Goal: Information Seeking & Learning: Learn about a topic

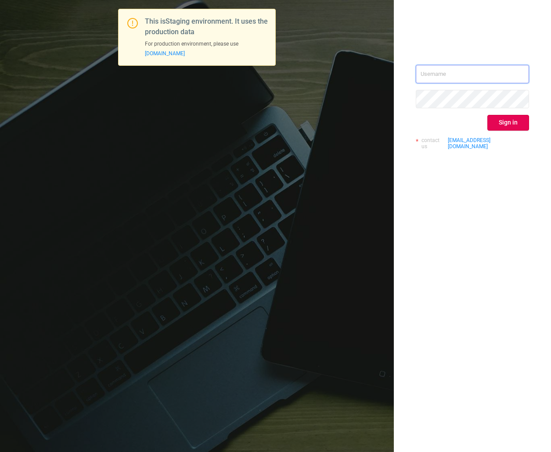
click at [441, 77] on input "text" at bounding box center [472, 74] width 113 height 18
type input "[EMAIL_ADDRESS][DOMAIN_NAME]"
click at [517, 122] on button "Sign in" at bounding box center [508, 123] width 42 height 16
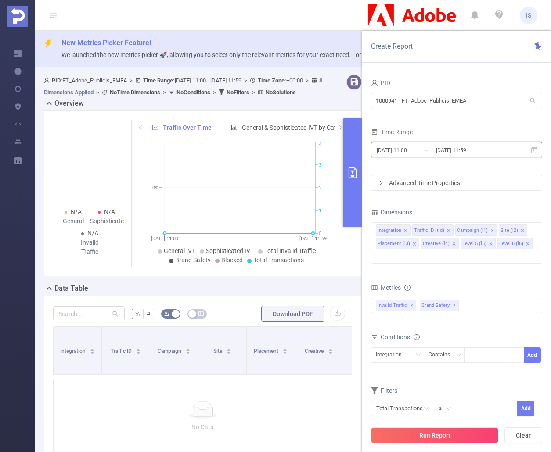
click at [531, 148] on icon at bounding box center [534, 151] width 8 height 8
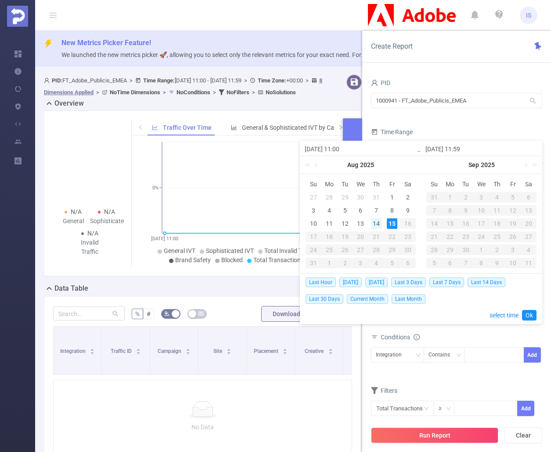
click at [380, 222] on div "14" at bounding box center [376, 224] width 11 height 11
type input "[DATE] 11:00"
type input "[DATE] 11:59"
type input "[DATE] 11:00"
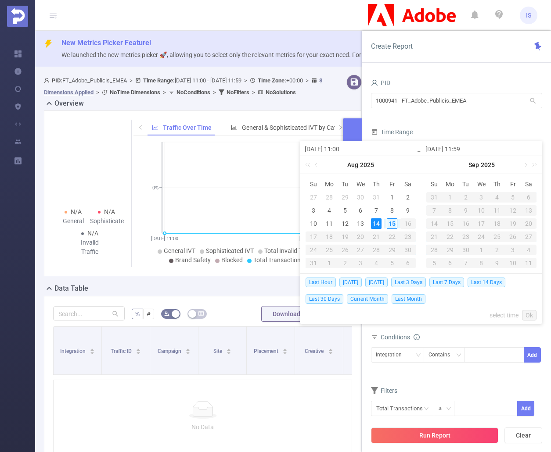
type input "[DATE] 11:59"
drag, startPoint x: 527, startPoint y: 315, endPoint x: 500, endPoint y: 333, distance: 32.9
click at [527, 314] on link "Ok" at bounding box center [529, 315] width 14 height 11
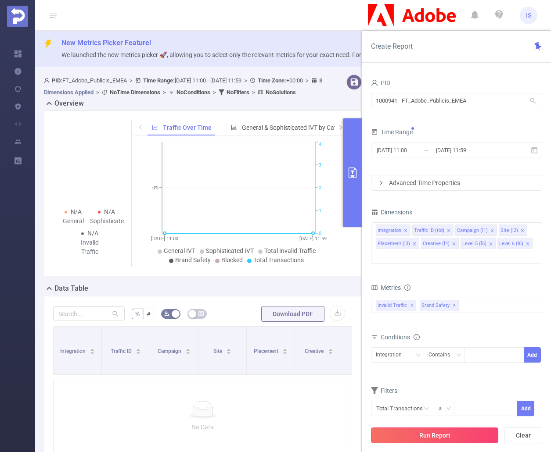
click at [467, 437] on button "Run Report" at bounding box center [434, 436] width 127 height 16
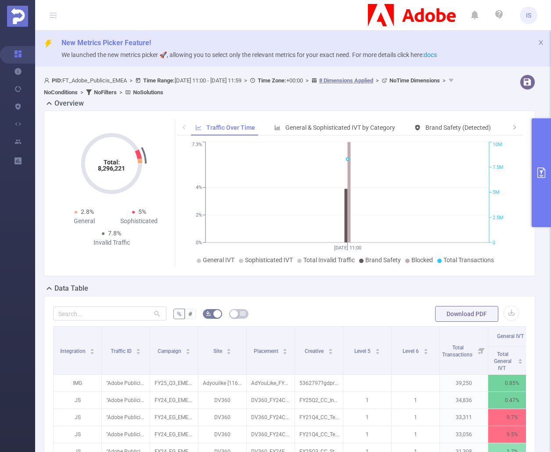
click at [541, 172] on icon "primary" at bounding box center [541, 173] width 8 height 11
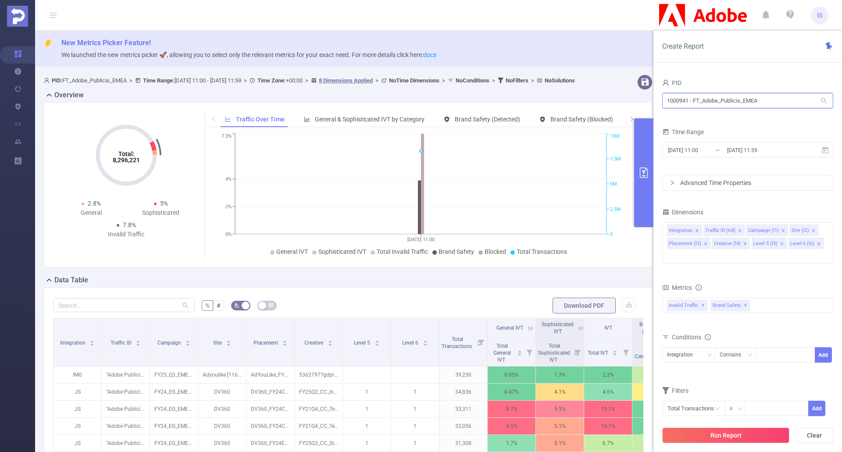
click at [550, 100] on input "1000941 - FT_Adobe_Publicis_EMEA" at bounding box center [748, 100] width 171 height 15
drag, startPoint x: 785, startPoint y: 100, endPoint x: 668, endPoint y: 102, distance: 116.7
click at [550, 101] on input "1000941 - FT_Adobe_Publicis_EMEA" at bounding box center [748, 100] width 171 height 15
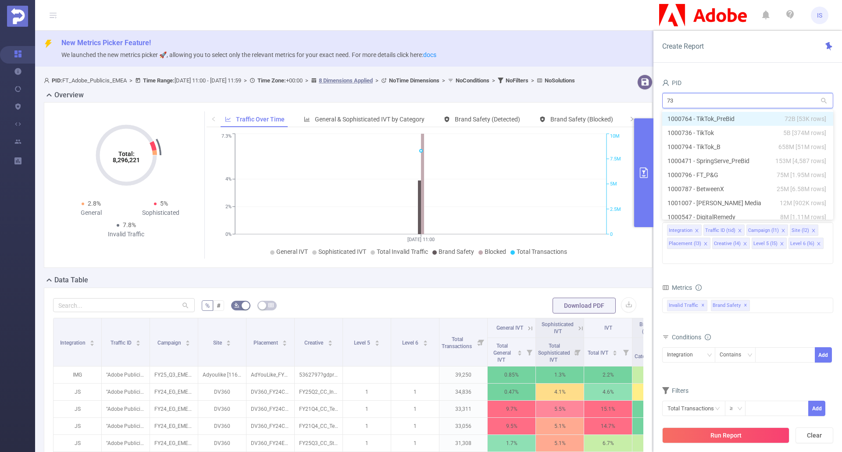
type input "736"
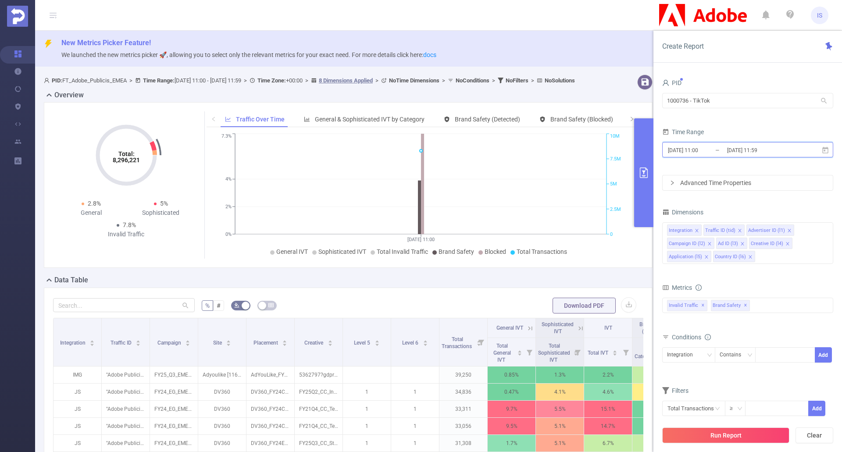
click at [550, 150] on icon at bounding box center [826, 151] width 8 height 8
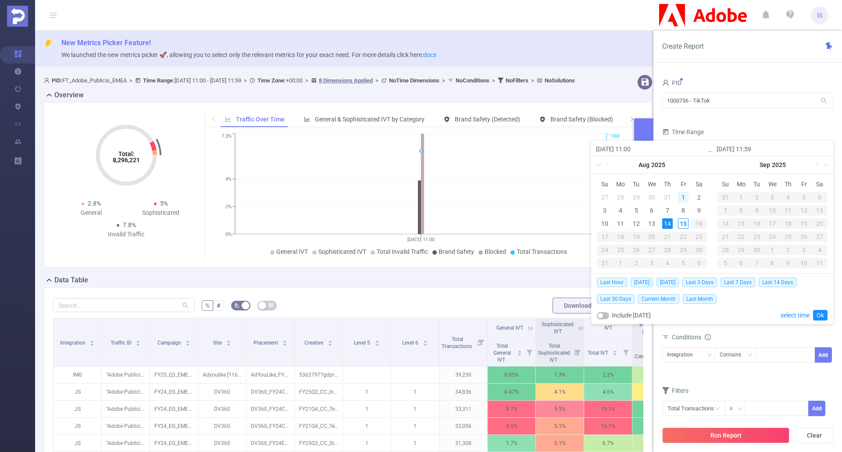
click at [550, 194] on div "1" at bounding box center [683, 197] width 11 height 11
click at [550, 226] on div "15" at bounding box center [683, 224] width 11 height 11
type input "[DATE] 11:00"
type input "[DATE] 11:59"
type input "[DATE] 11:00"
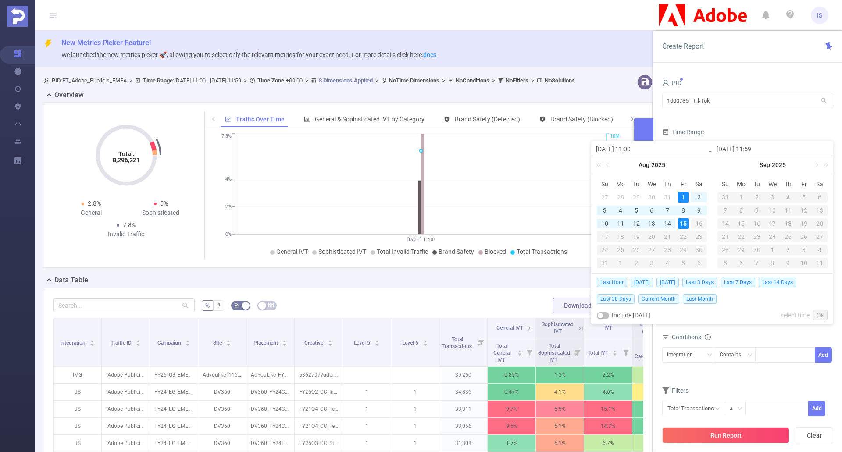
type input "[DATE] 11:59"
click at [550, 312] on link "Ok" at bounding box center [821, 315] width 14 height 11
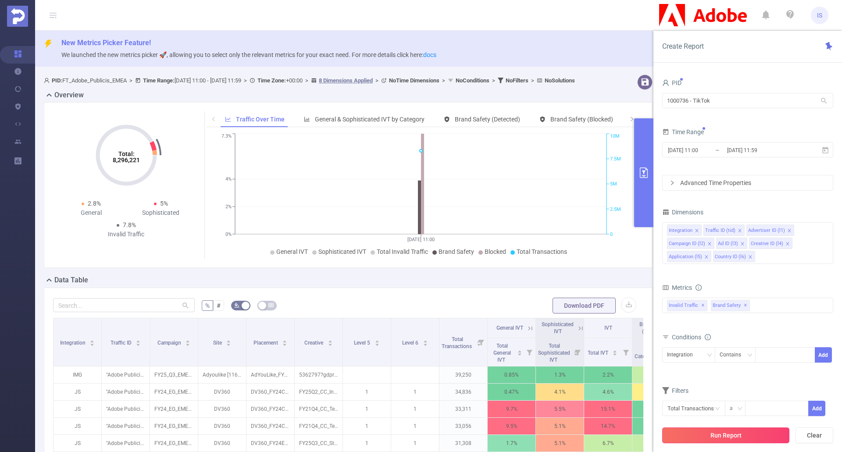
click at [550, 436] on button "Run Report" at bounding box center [726, 436] width 127 height 16
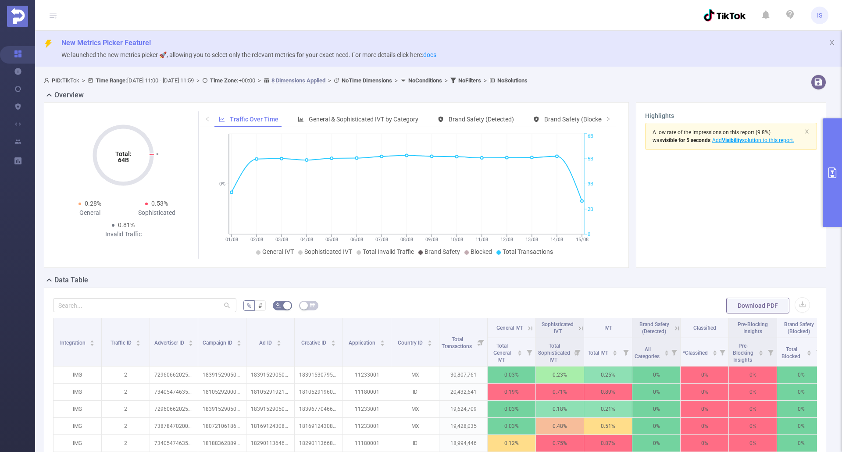
drag, startPoint x: 835, startPoint y: 172, endPoint x: 831, endPoint y: 172, distance: 4.5
click at [550, 171] on icon "primary" at bounding box center [833, 173] width 11 height 11
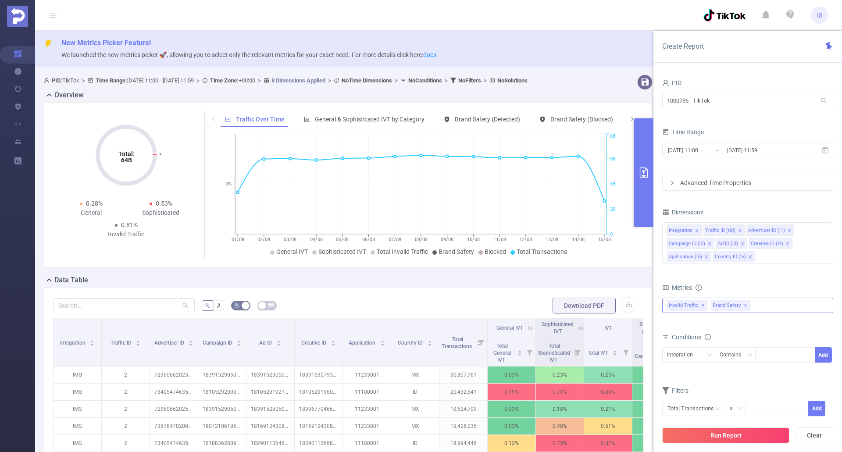
click at [550, 308] on div "Invalid Traffic ✕ Brand Safety ✕" at bounding box center [748, 305] width 171 height 15
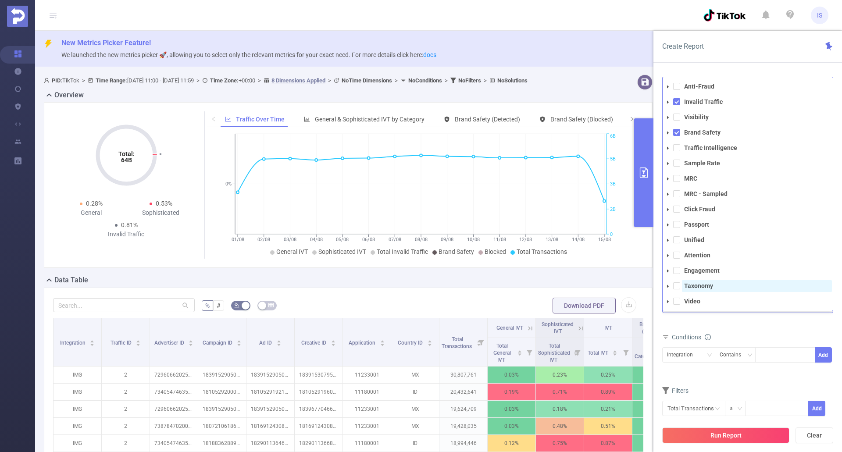
click at [550, 284] on span "Taxonomy" at bounding box center [757, 286] width 150 height 12
click at [550, 89] on span at bounding box center [677, 86] width 7 height 7
click at [550, 119] on li "Visibility" at bounding box center [748, 117] width 170 height 12
click at [550, 117] on span at bounding box center [677, 117] width 7 height 7
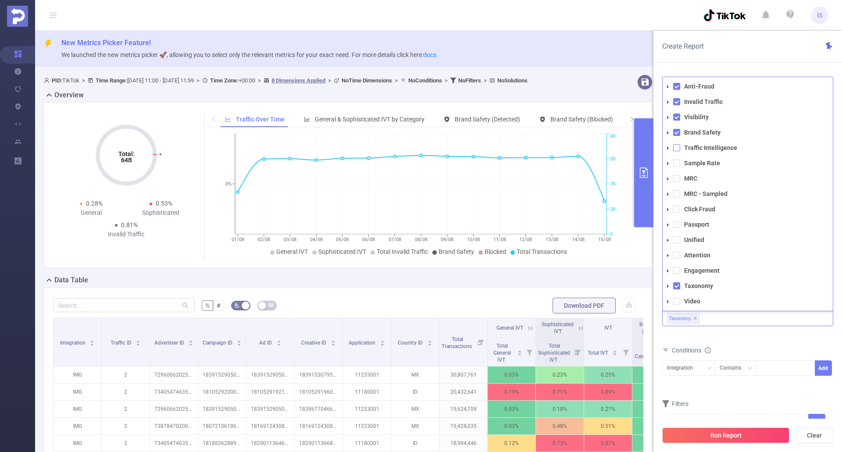
click at [550, 147] on span at bounding box center [677, 147] width 7 height 7
click at [550, 164] on span at bounding box center [677, 163] width 7 height 7
click at [550, 179] on span at bounding box center [677, 178] width 7 height 7
click at [550, 194] on span at bounding box center [677, 193] width 7 height 7
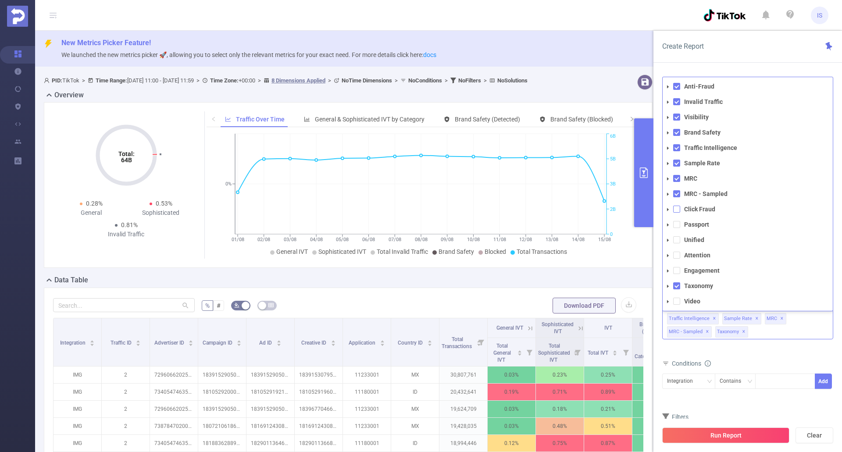
click at [550, 208] on span at bounding box center [677, 209] width 7 height 7
click at [550, 224] on span at bounding box center [677, 224] width 7 height 7
click at [550, 208] on span at bounding box center [677, 209] width 7 height 7
click at [550, 228] on span at bounding box center [677, 224] width 7 height 7
click at [550, 193] on span at bounding box center [677, 193] width 7 height 7
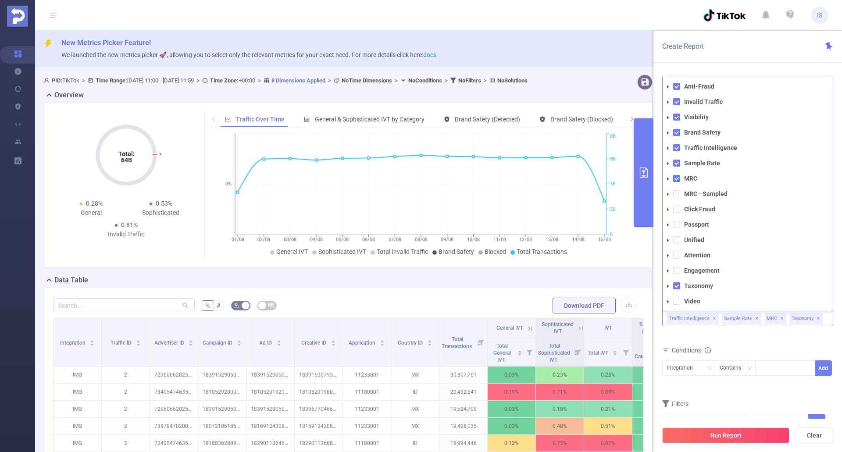
click at [550, 181] on span at bounding box center [677, 178] width 7 height 7
click at [550, 178] on span at bounding box center [677, 178] width 7 height 7
click at [550, 162] on span at bounding box center [677, 163] width 7 height 7
click at [550, 148] on span at bounding box center [677, 147] width 7 height 7
click at [550, 128] on li "Brand Safety" at bounding box center [748, 133] width 170 height 12
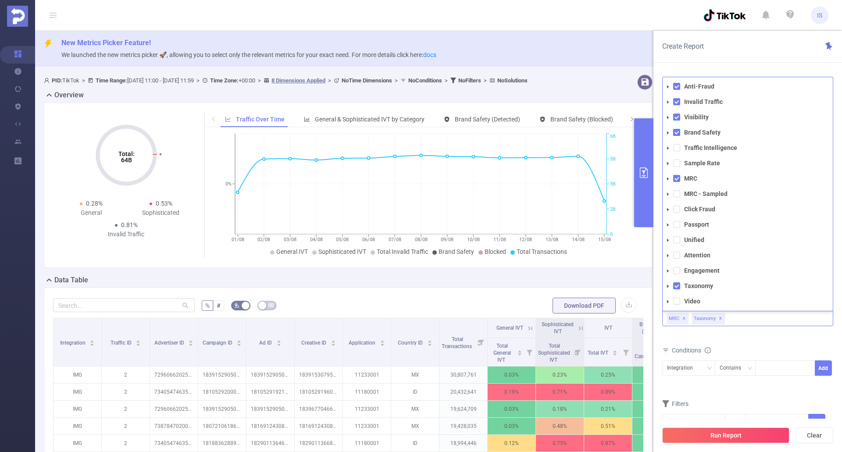
click at [550, 132] on span at bounding box center [677, 132] width 7 height 7
click at [550, 115] on span at bounding box center [677, 117] width 7 height 7
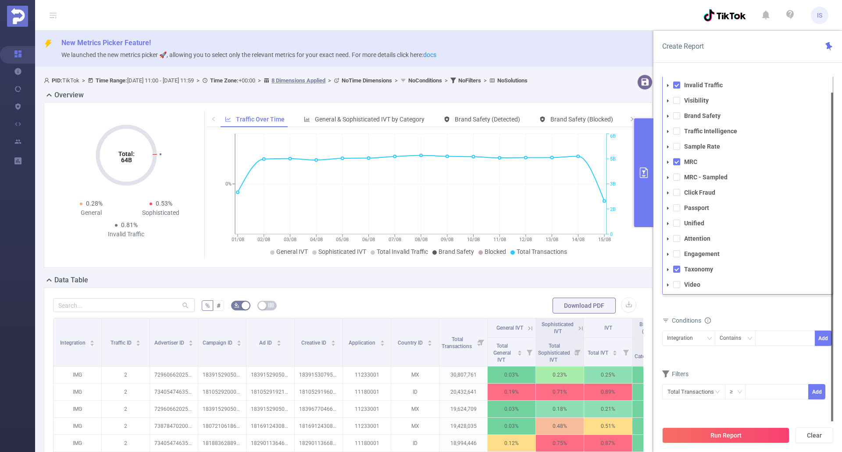
click at [550, 308] on div "Total General IVT Data Centers Disclosed Bots Known Crawlers Irregular Activity…" at bounding box center [748, 295] width 171 height 31
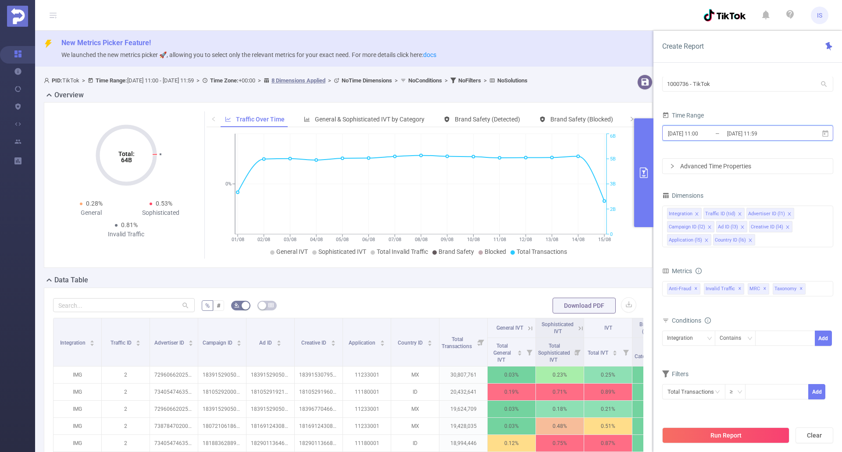
click at [550, 133] on icon at bounding box center [826, 134] width 8 height 8
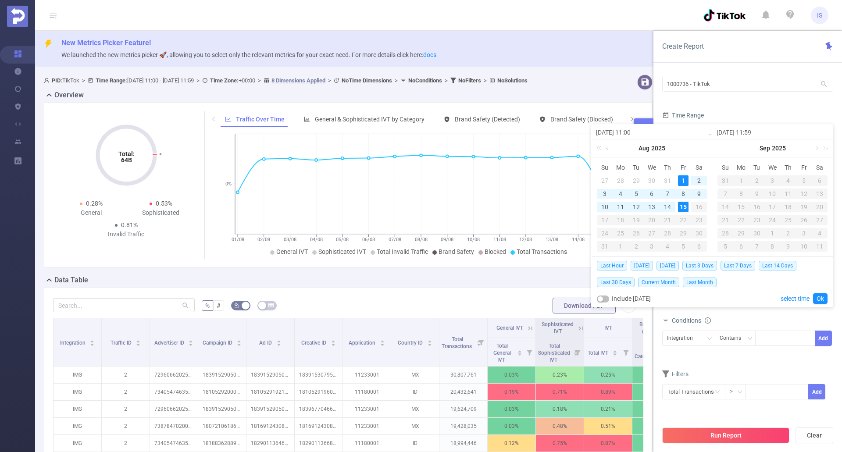
click at [550, 147] on link at bounding box center [609, 149] width 8 height 18
click at [550, 182] on div "1" at bounding box center [636, 181] width 11 height 11
click at [550, 232] on div "31" at bounding box center [668, 233] width 11 height 11
type input "[DATE] 11:00"
type input "[DATE] 11:59"
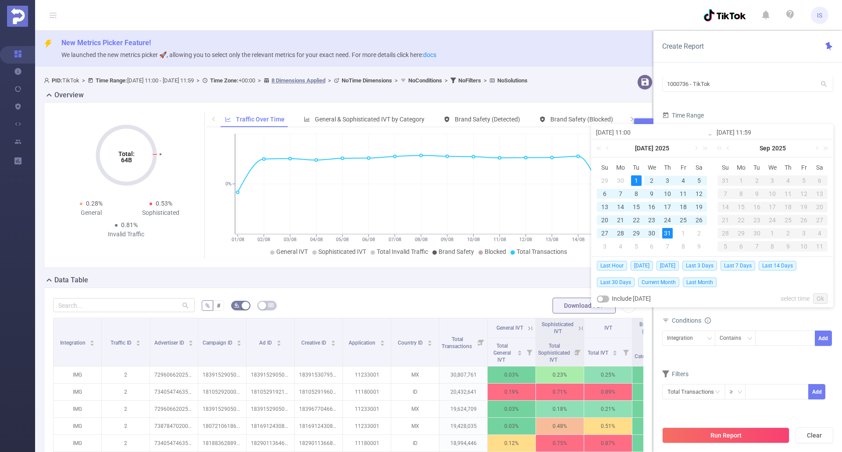
type input "[DATE] 11:00"
type input "[DATE] 11:59"
click at [550, 299] on link "Ok" at bounding box center [821, 299] width 14 height 11
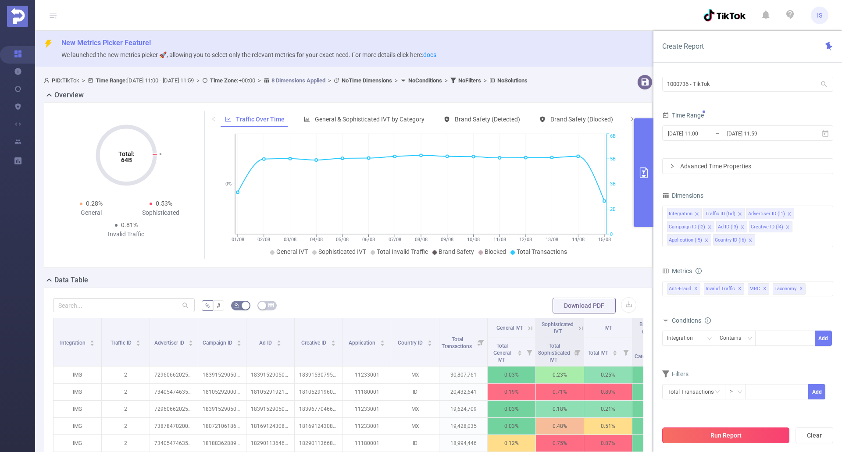
click at [550, 438] on button "Run Report" at bounding box center [726, 436] width 127 height 16
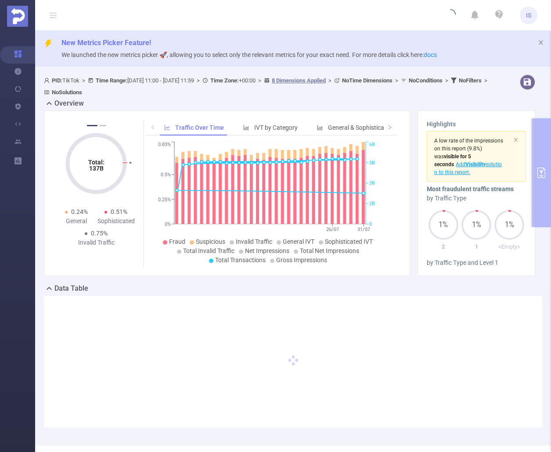
click at [419, 13] on header "IS" at bounding box center [275, 15] width 551 height 31
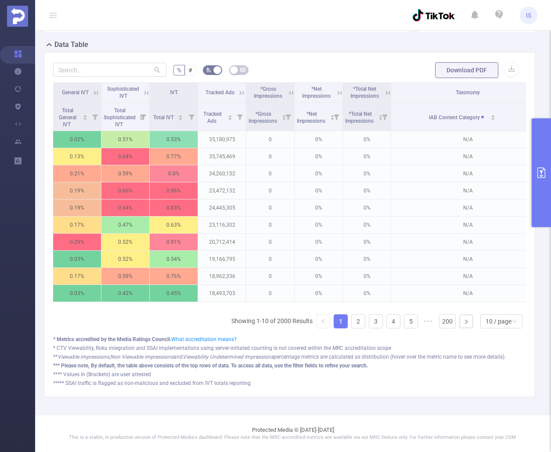
scroll to position [0, 607]
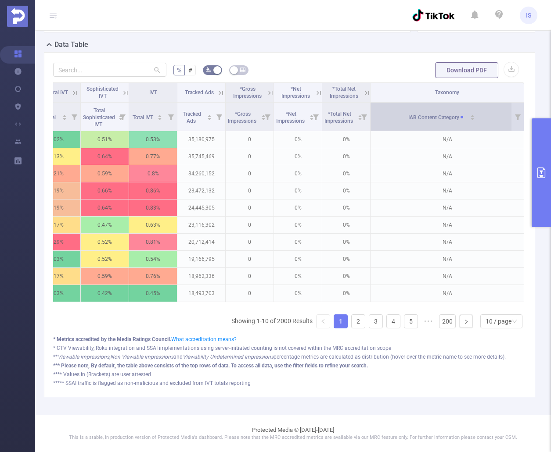
click at [470, 117] on icon "icon: caret-down" at bounding box center [472, 119] width 5 height 5
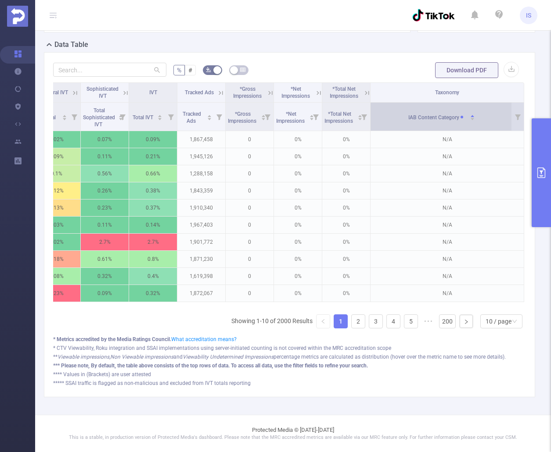
click at [470, 115] on icon "icon: caret-up" at bounding box center [472, 116] width 4 height 2
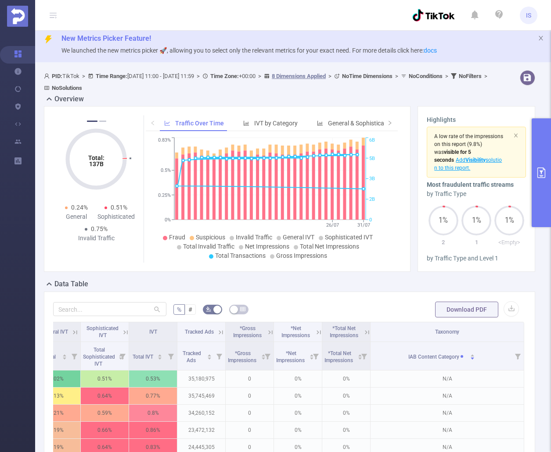
scroll to position [0, 0]
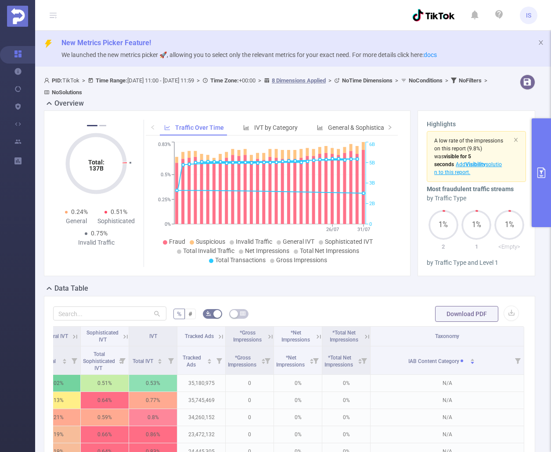
click at [547, 186] on button "primary" at bounding box center [540, 172] width 19 height 109
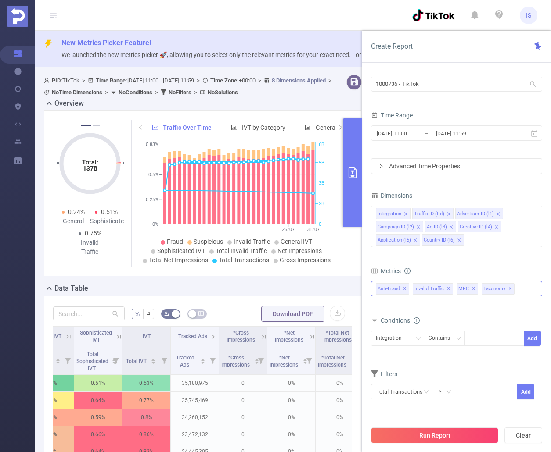
click at [472, 287] on span "✕" at bounding box center [474, 289] width 4 height 11
click at [447, 287] on span "✕" at bounding box center [449, 289] width 4 height 11
click at [477, 238] on div "Integration Traffic ID (tid) Advertiser ID (l1) Campaign ID (l2) Ad ID (l3) Cre…" at bounding box center [456, 227] width 171 height 42
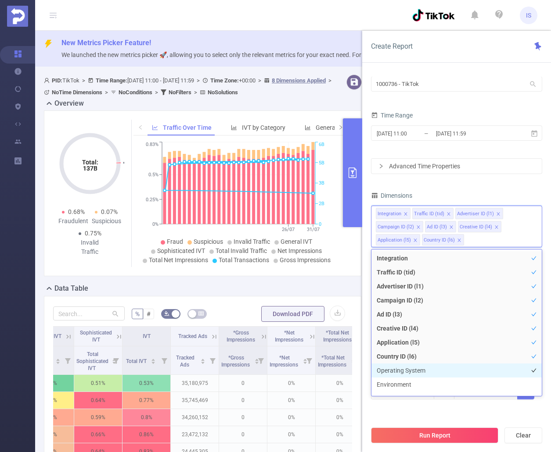
click at [419, 368] on li "Operating System" at bounding box center [456, 371] width 170 height 14
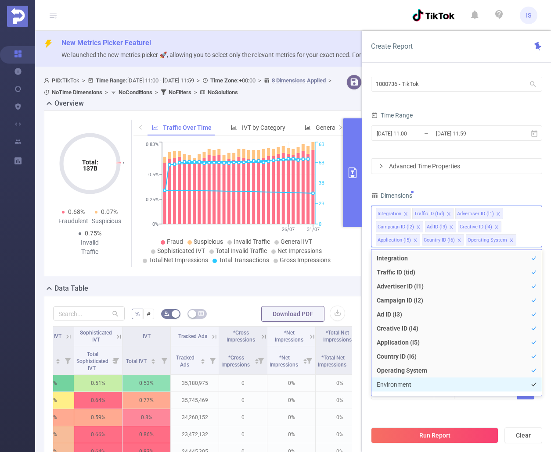
click at [405, 387] on li "Environment" at bounding box center [456, 385] width 170 height 14
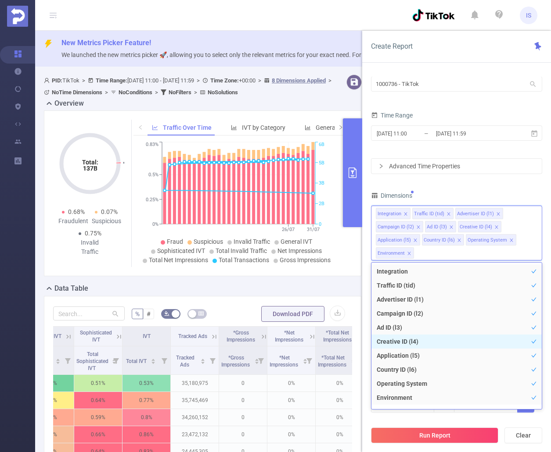
scroll to position [44, 0]
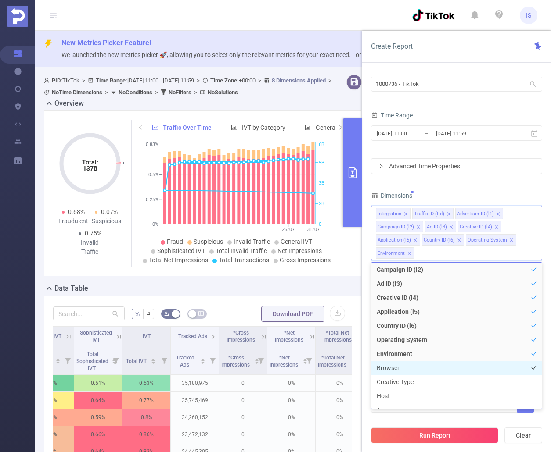
click at [403, 372] on li "Browser" at bounding box center [456, 368] width 170 height 14
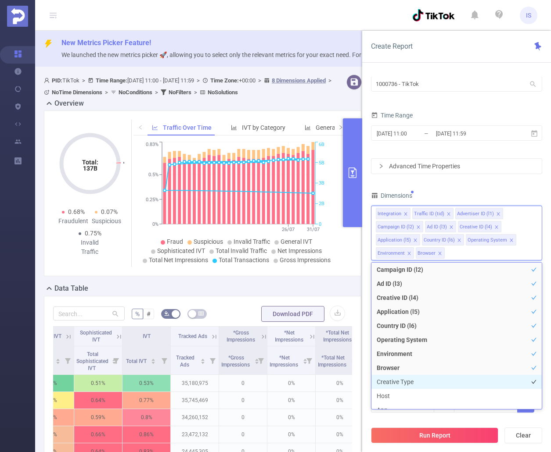
click at [407, 381] on li "Creative Type" at bounding box center [456, 382] width 170 height 14
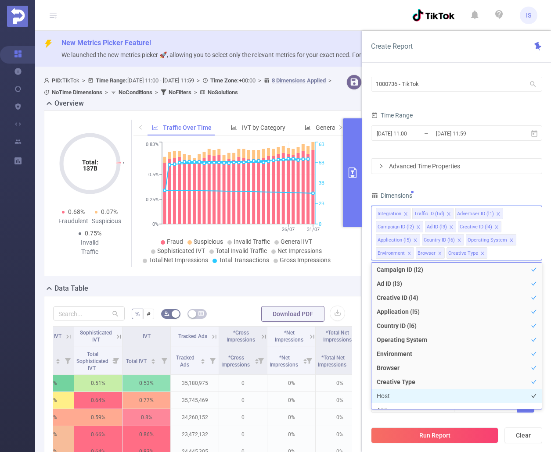
click at [387, 397] on li "Host" at bounding box center [456, 396] width 170 height 14
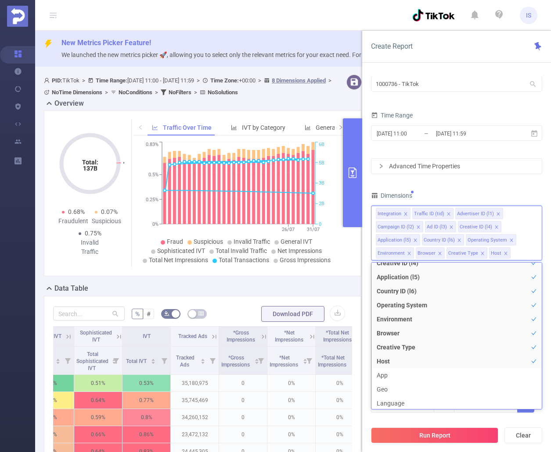
scroll to position [176, 0]
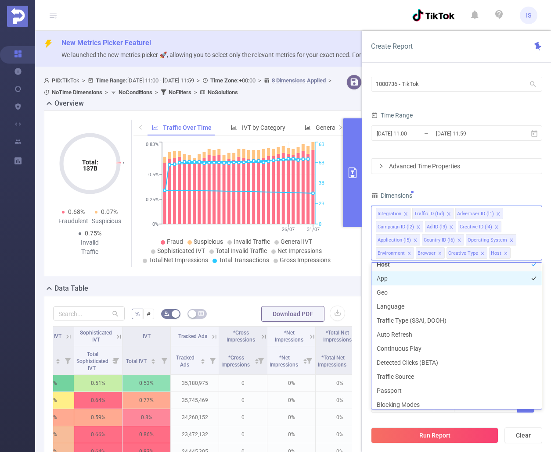
click at [414, 280] on li "App" at bounding box center [456, 279] width 170 height 14
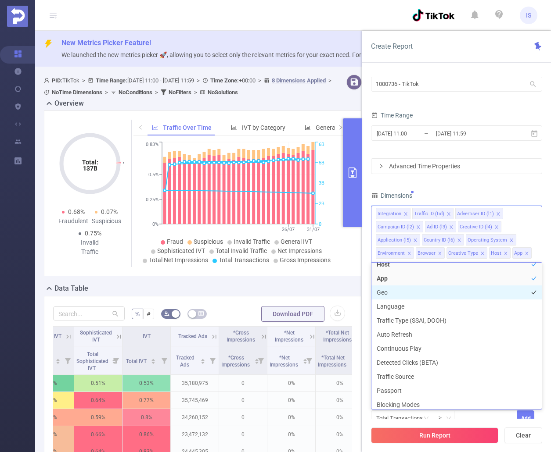
click at [405, 292] on li "Geo" at bounding box center [456, 293] width 170 height 14
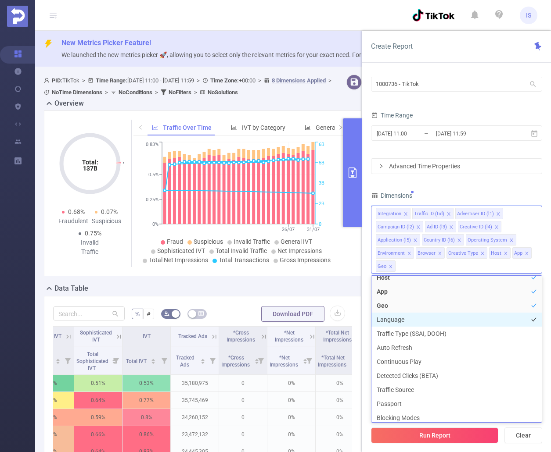
drag, startPoint x: 410, startPoint y: 320, endPoint x: 426, endPoint y: 325, distance: 16.4
click at [411, 320] on li "Language" at bounding box center [456, 320] width 170 height 14
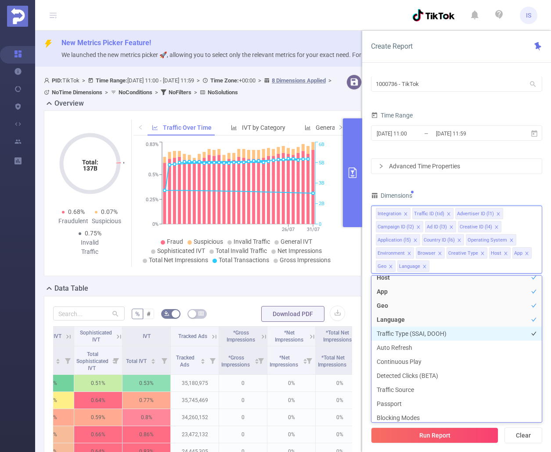
click at [459, 333] on li "Traffic Type (SSAI, DOOH)" at bounding box center [456, 334] width 170 height 14
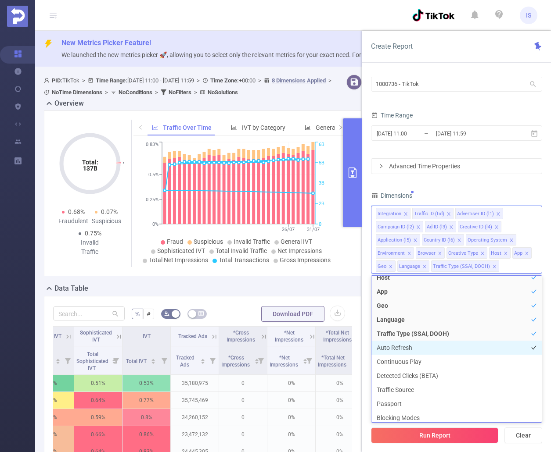
click at [428, 344] on li "Auto Refresh" at bounding box center [456, 348] width 170 height 14
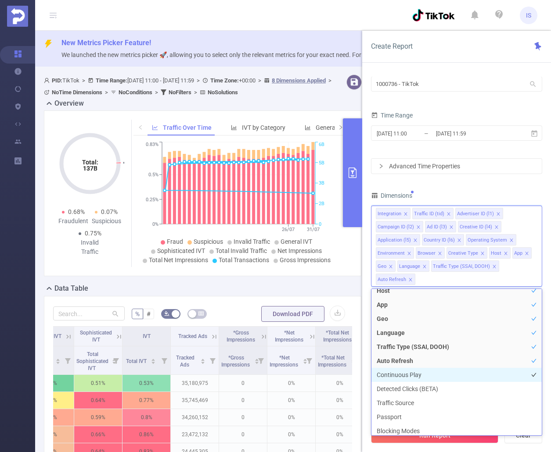
click at [424, 379] on li "Continuous Play" at bounding box center [456, 375] width 170 height 14
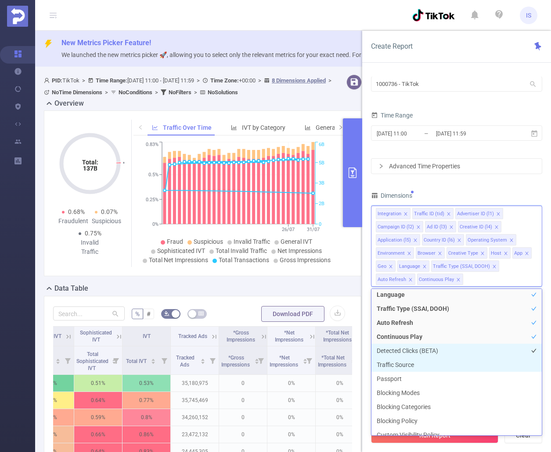
scroll to position [222, 0]
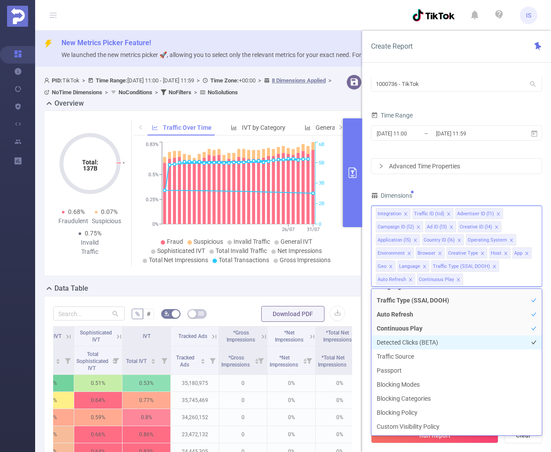
click at [444, 344] on li "Detected Clicks (BETA)" at bounding box center [456, 343] width 170 height 14
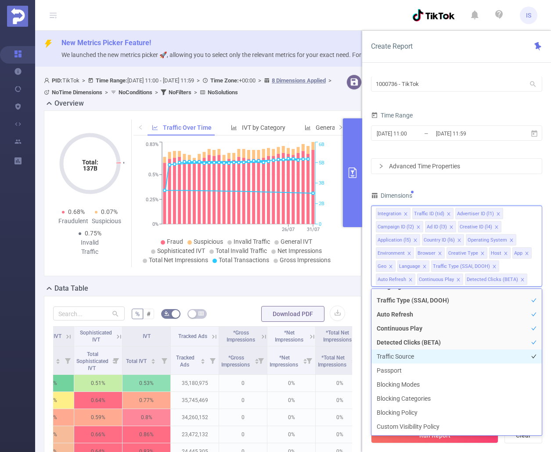
click at [431, 359] on li "Traffic Source" at bounding box center [456, 357] width 170 height 14
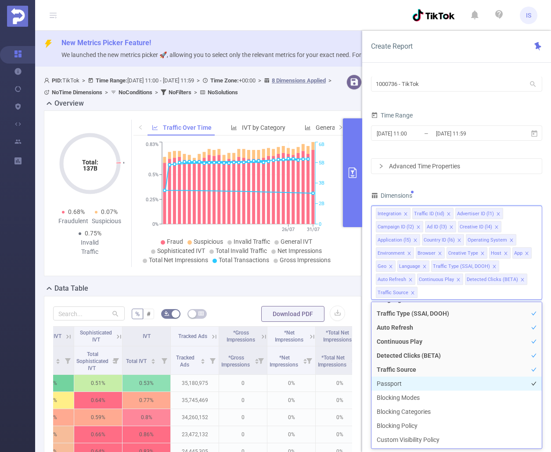
click at [423, 381] on li "Passport" at bounding box center [456, 384] width 170 height 14
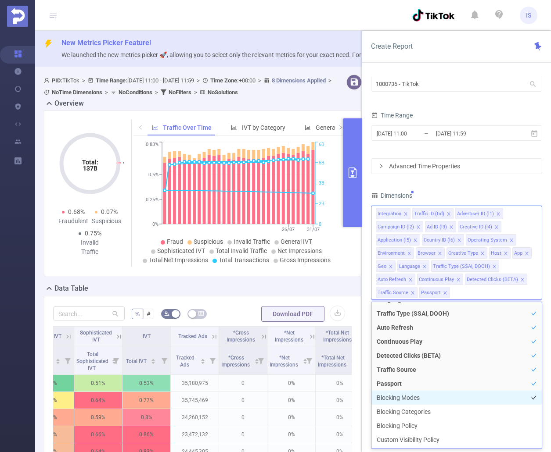
click at [427, 398] on li "Blocking Modes" at bounding box center [456, 398] width 170 height 14
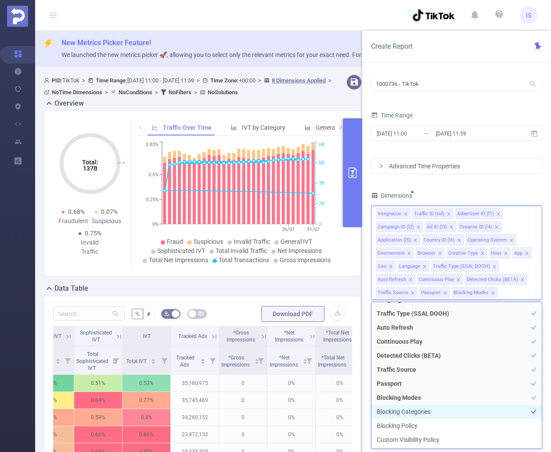
click at [452, 412] on li "Blocking Categories" at bounding box center [456, 412] width 170 height 14
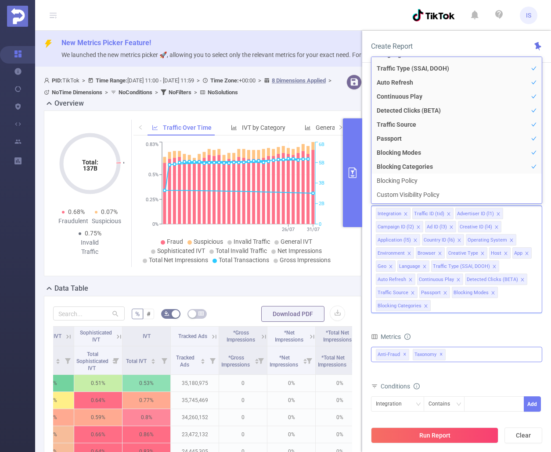
click at [442, 356] on span "✕" at bounding box center [441, 355] width 4 height 11
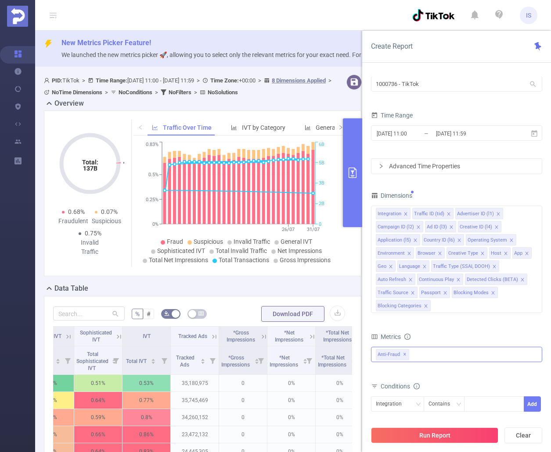
click at [406, 351] on span "Anti-Fraud ✕" at bounding box center [392, 354] width 33 height 11
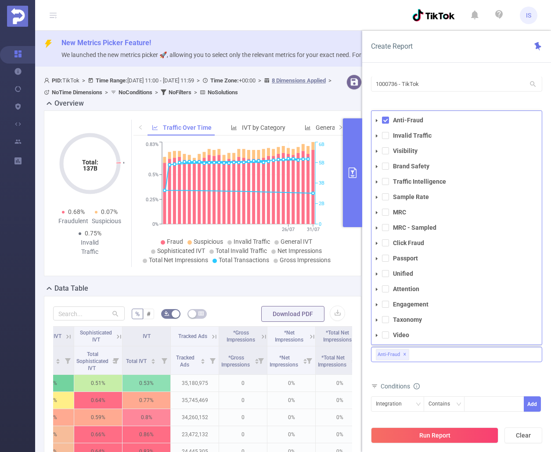
click at [403, 354] on span "✕" at bounding box center [405, 355] width 4 height 11
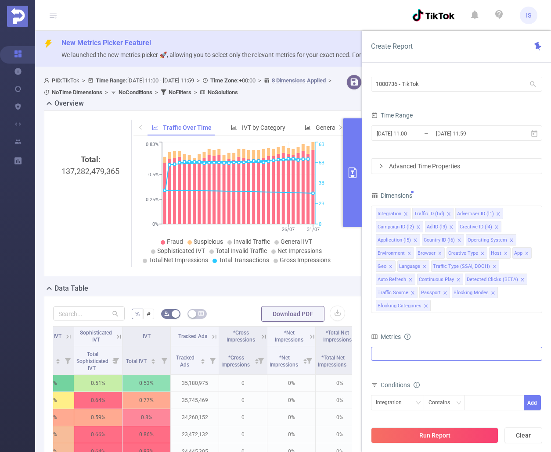
click at [445, 366] on div "Total General IVT Data Centers Disclosed Bots Known Crawlers Irregular Activity…" at bounding box center [456, 359] width 171 height 25
click at [455, 305] on div "Integration Traffic ID (tid) Advertiser ID (l1) Campaign ID (l2) Ad ID (l3) Cre…" at bounding box center [456, 260] width 171 height 108
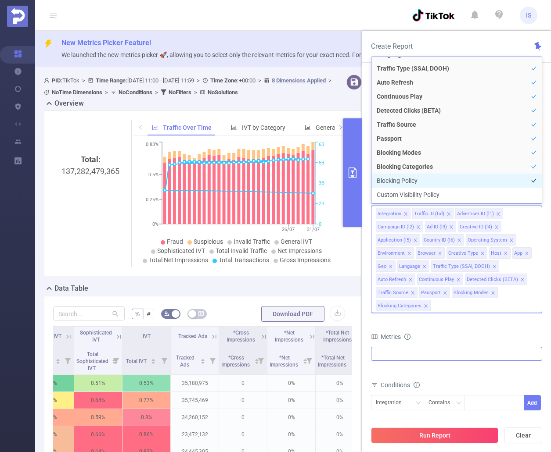
click at [402, 185] on li "Blocking Policy" at bounding box center [456, 181] width 170 height 14
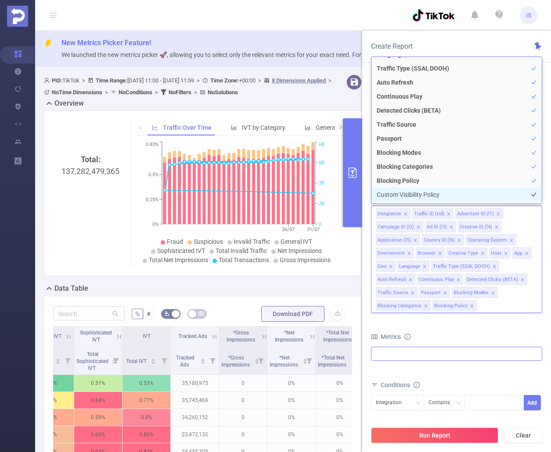
click at [418, 195] on li "Custom Visibility Policy" at bounding box center [456, 195] width 170 height 14
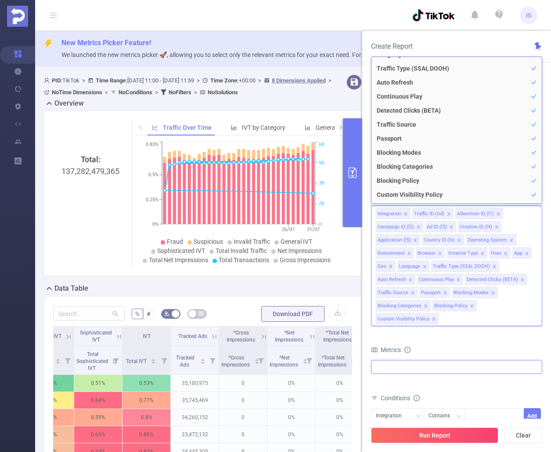
click at [451, 340] on form "Dimensions Integration Traffic ID (tid) Advertiser ID (l1) Campaign ID (l2) Ad …" at bounding box center [456, 339] width 171 height 299
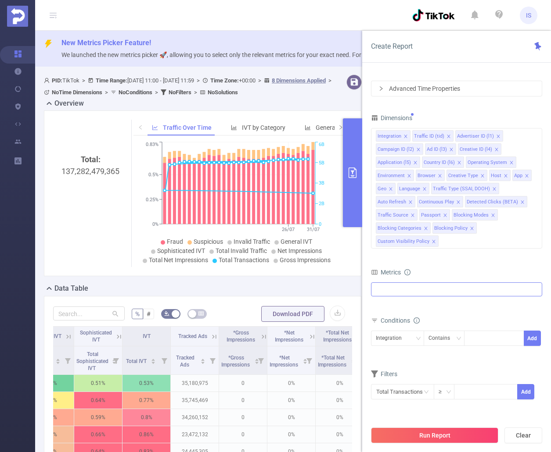
click at [451, 431] on button "Run Report" at bounding box center [434, 436] width 127 height 16
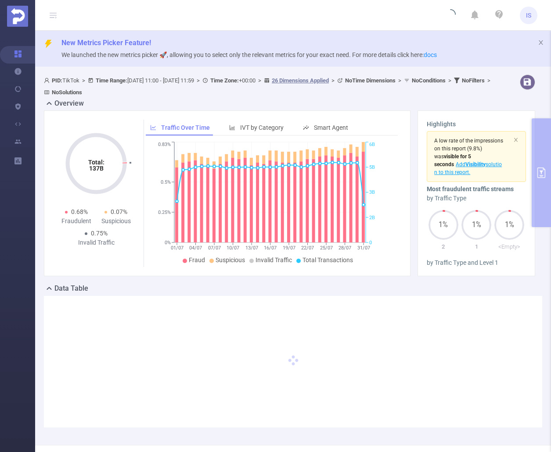
click at [389, 280] on div "Total: 137B Total: 137B 0.68% Fraudulent 0.07% Suspicious 0.75% Invalid Traffic…" at bounding box center [289, 197] width 498 height 173
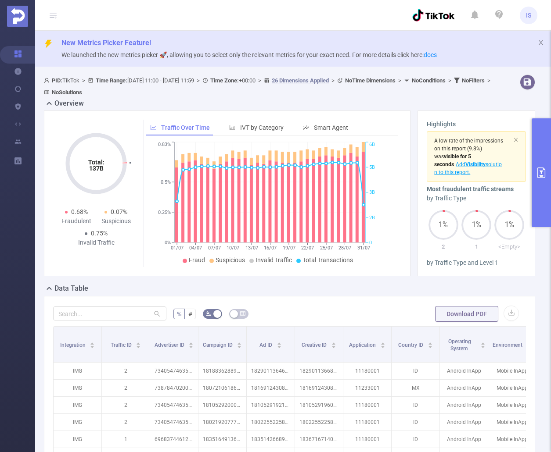
click at [537, 147] on button "primary" at bounding box center [540, 172] width 19 height 109
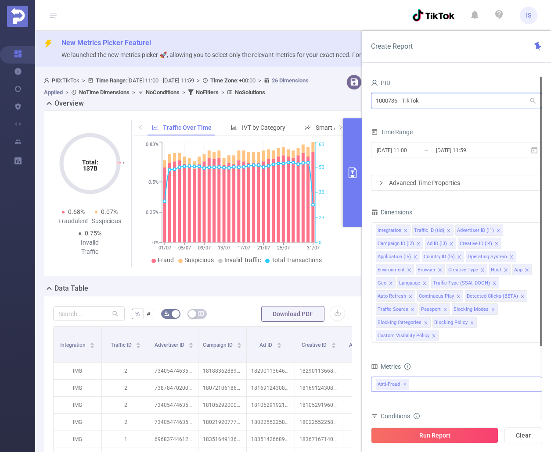
drag, startPoint x: 445, startPoint y: 96, endPoint x: 359, endPoint y: 106, distance: 86.1
click at [359, 106] on section "PID: TikTok > Time Range: [DATE] 11:00 - [DATE] 11:59 > Time Zone: +00:00 > 26 …" at bounding box center [293, 349] width 516 height 557
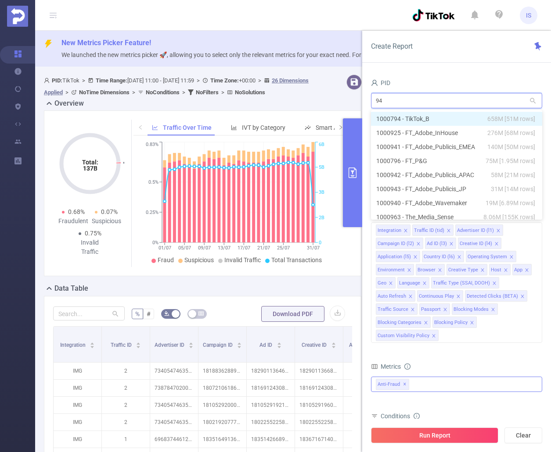
type input "941"
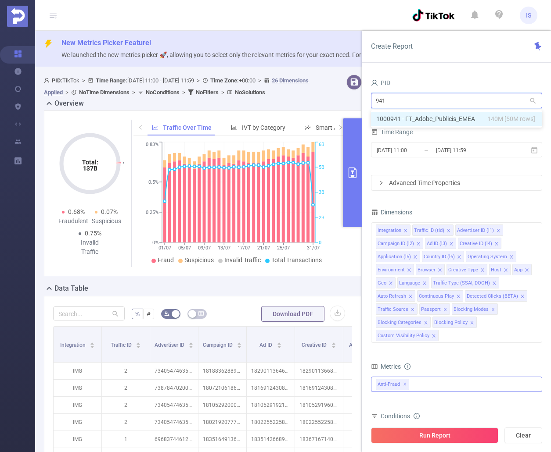
click at [431, 118] on li "1000941 - FT_Adobe_Publicis_EMEA 140M [50M rows]" at bounding box center [456, 119] width 171 height 14
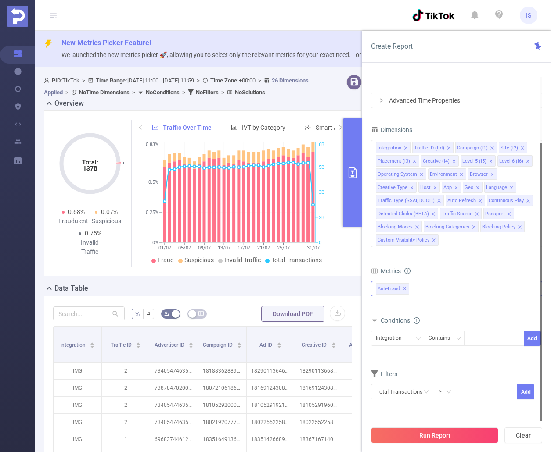
click at [428, 292] on div "Anti-Fraud Invalid Traffic Visibility Brand Safety Traffic Intelligence Sample …" at bounding box center [456, 288] width 171 height 15
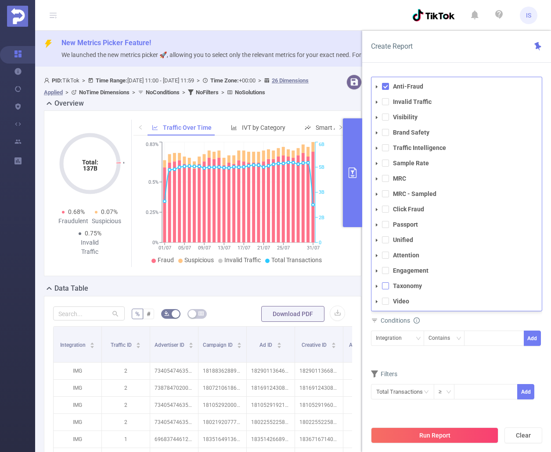
click at [387, 289] on span at bounding box center [385, 286] width 7 height 7
click at [387, 288] on span at bounding box center [385, 286] width 7 height 7
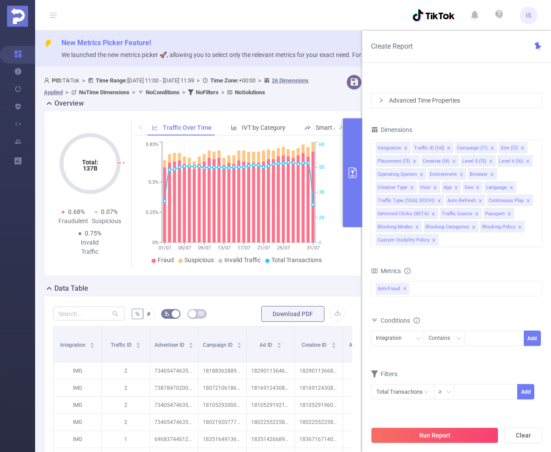
click at [489, 319] on div "Conditions" at bounding box center [456, 322] width 171 height 14
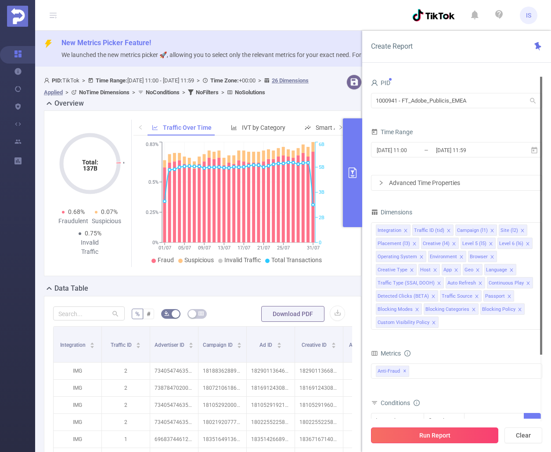
click at [446, 436] on button "Run Report" at bounding box center [434, 436] width 127 height 16
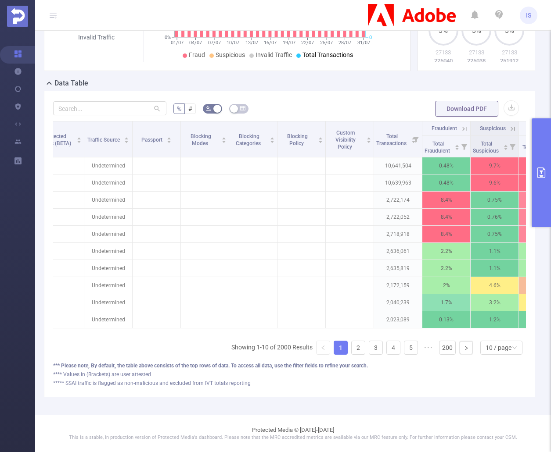
scroll to position [0, 984]
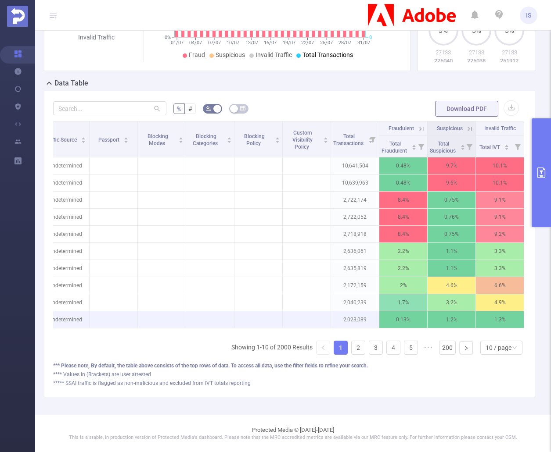
click at [379, 314] on p "0.13%" at bounding box center [403, 320] width 48 height 17
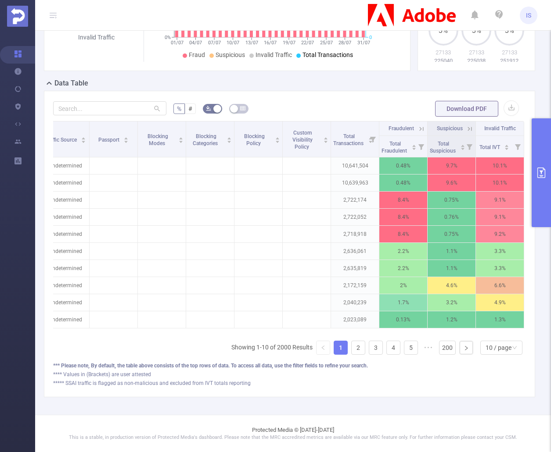
click at [541, 158] on button "primary" at bounding box center [540, 172] width 19 height 109
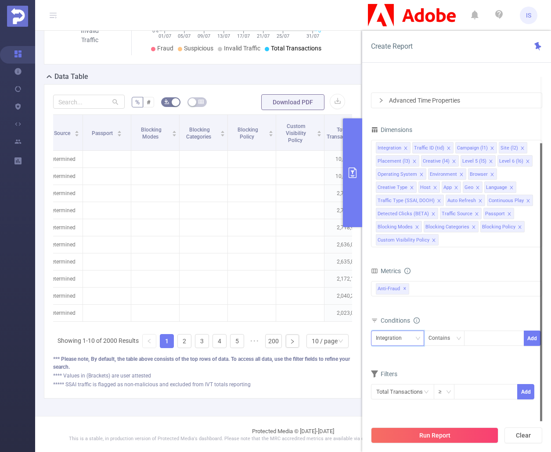
click at [401, 341] on div "Integration" at bounding box center [392, 338] width 32 height 14
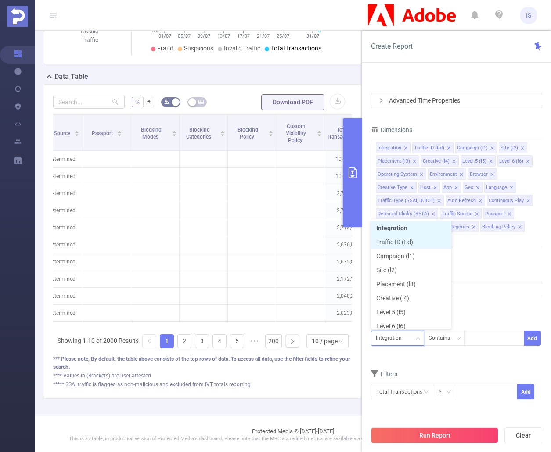
scroll to position [4, 0]
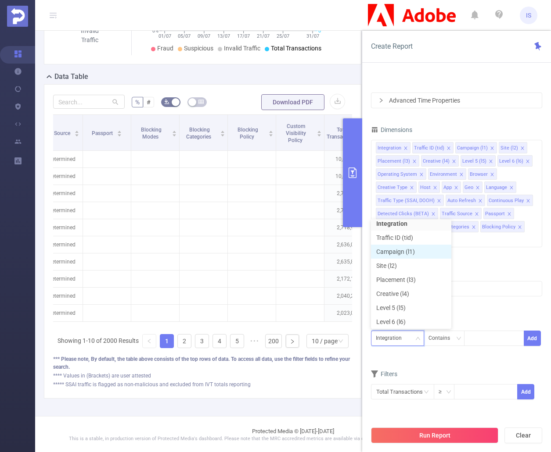
click at [413, 247] on li "Campaign (l1)" at bounding box center [411, 252] width 80 height 14
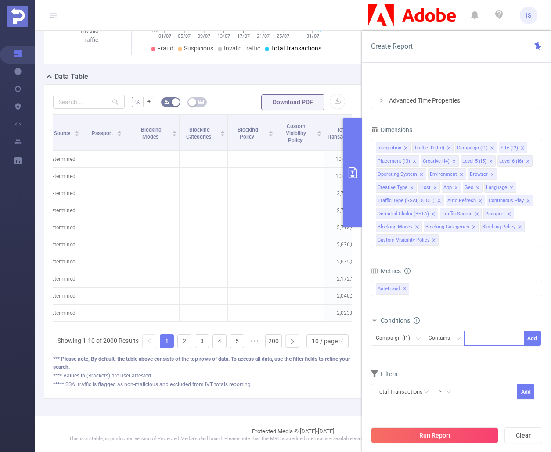
click at [475, 338] on div at bounding box center [494, 338] width 50 height 14
type input "tier"
click at [486, 357] on li "tier" at bounding box center [494, 357] width 60 height 14
click at [409, 366] on form "Dimensions Integration Traffic ID (tid) Campaign (l1) Site (l2) Placement (l3) …" at bounding box center [456, 267] width 171 height 287
click at [528, 336] on button "Add" at bounding box center [531, 338] width 17 height 15
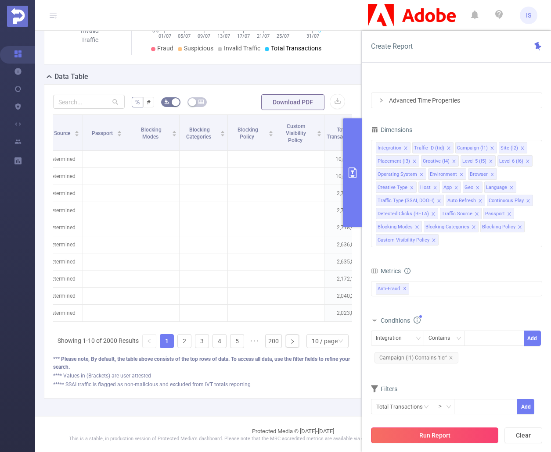
click at [456, 437] on button "Run Report" at bounding box center [434, 436] width 127 height 16
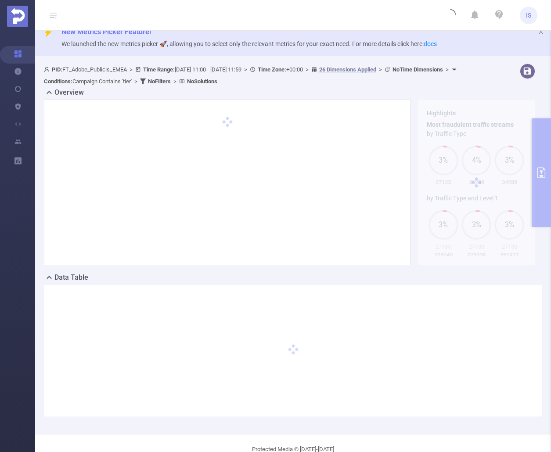
scroll to position [0, 0]
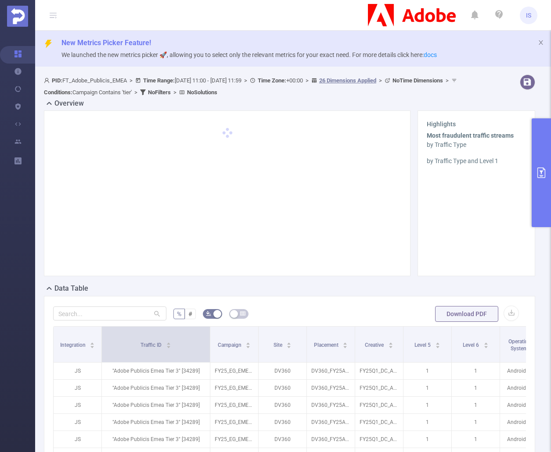
drag, startPoint x: 148, startPoint y: 343, endPoint x: 208, endPoint y: 349, distance: 60.4
click at [208, 349] on span at bounding box center [210, 345] width 4 height 36
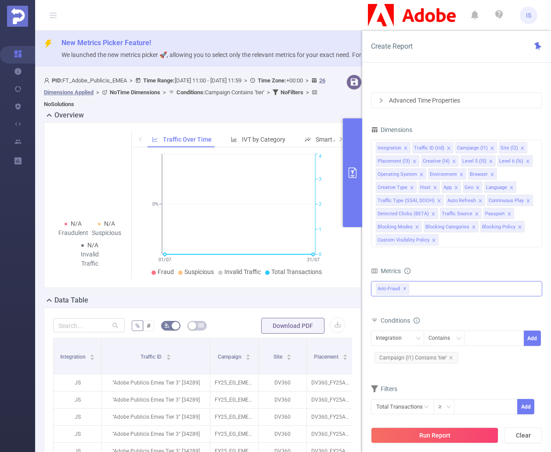
click at [445, 290] on div "Anti-Fraud Invalid Traffic Visibility Brand Safety Traffic Intelligence Sample …" at bounding box center [456, 288] width 171 height 15
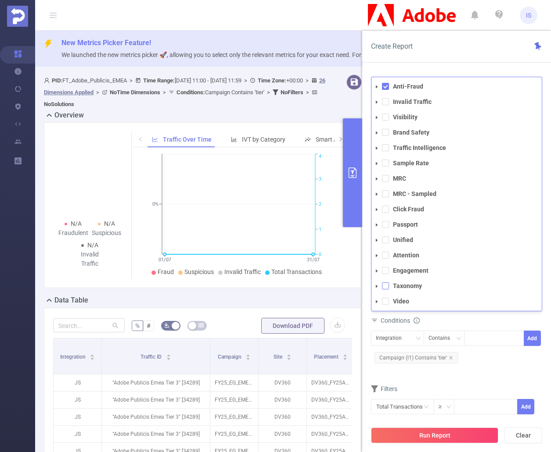
click at [386, 287] on span at bounding box center [385, 286] width 7 height 7
click at [454, 434] on button "Run Report" at bounding box center [434, 436] width 127 height 16
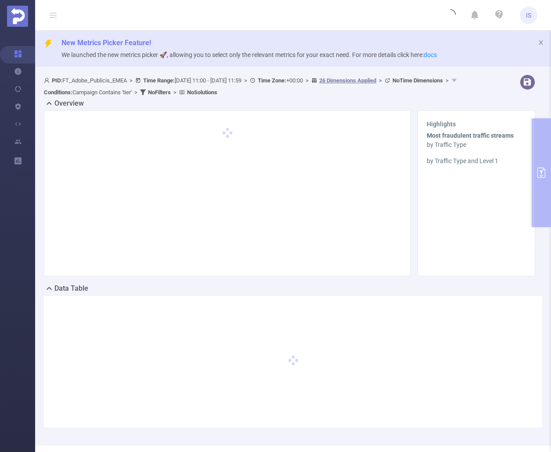
click at [338, 17] on header "IS" at bounding box center [275, 15] width 551 height 31
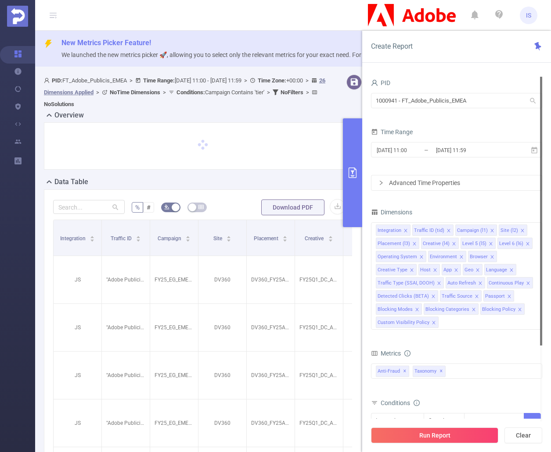
click at [355, 169] on icon "primary" at bounding box center [352, 173] width 8 height 11
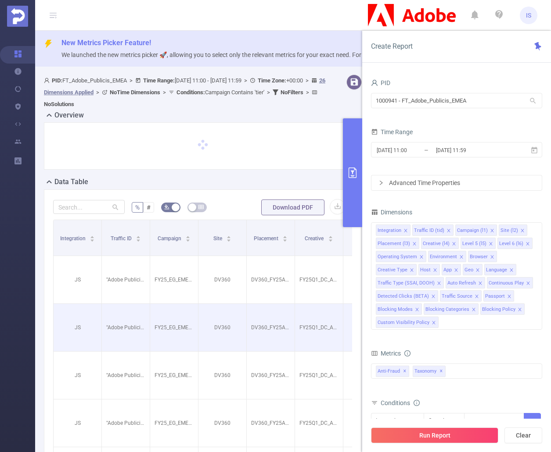
scroll to position [176, 0]
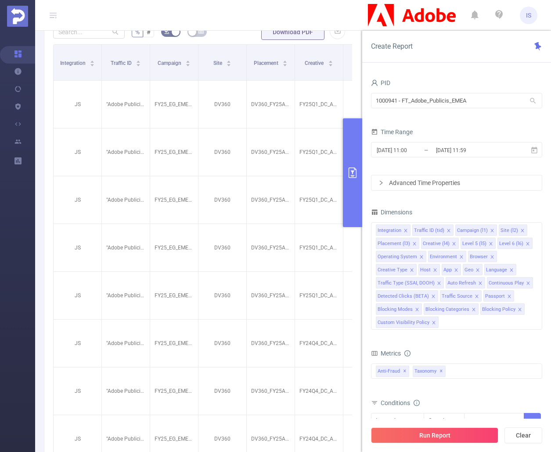
click at [351, 178] on icon "primary" at bounding box center [352, 173] width 8 height 11
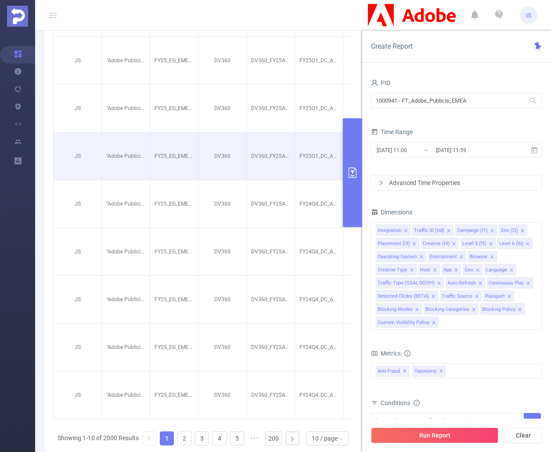
scroll to position [395, 0]
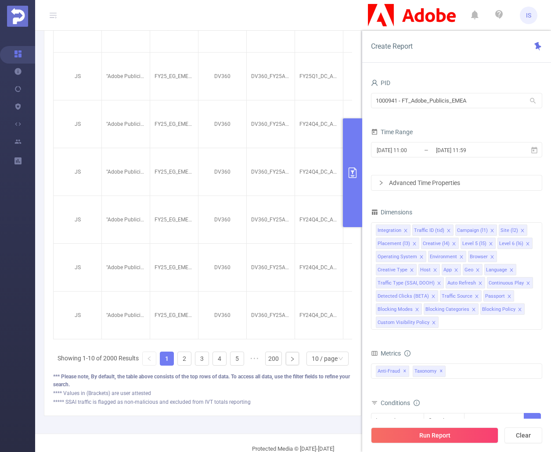
drag, startPoint x: 98, startPoint y: 341, endPoint x: 161, endPoint y: 342, distance: 62.3
click at [161, 342] on div "Integration Traffic ID Campaign Site Placement Creative Level 5 Level 6 Operati…" at bounding box center [202, 85] width 299 height 520
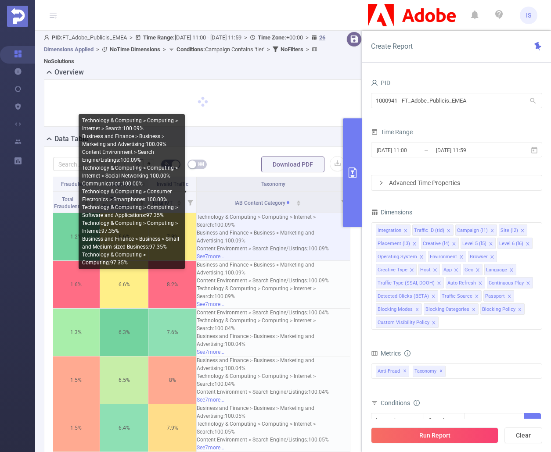
scroll to position [0, 0]
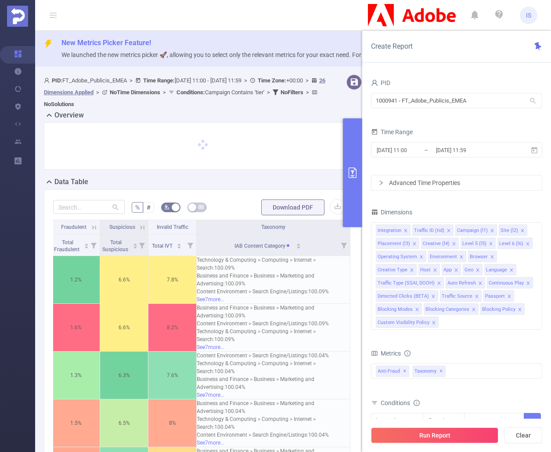
click at [354, 192] on button "primary" at bounding box center [352, 172] width 19 height 109
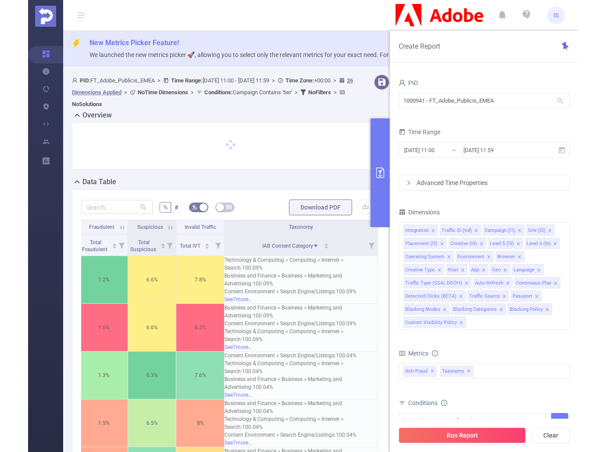
scroll to position [0, 1138]
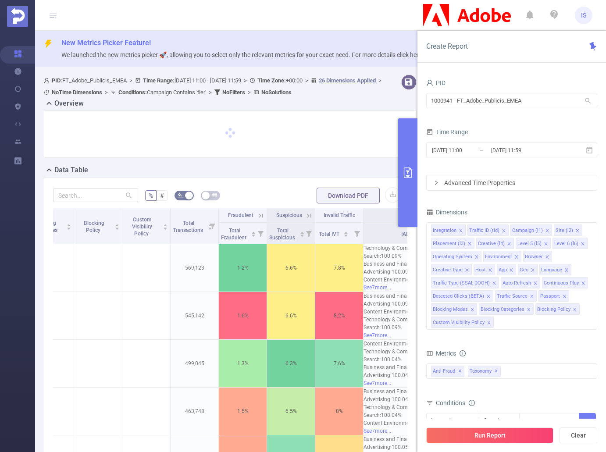
click at [406, 195] on button "primary" at bounding box center [407, 172] width 19 height 109
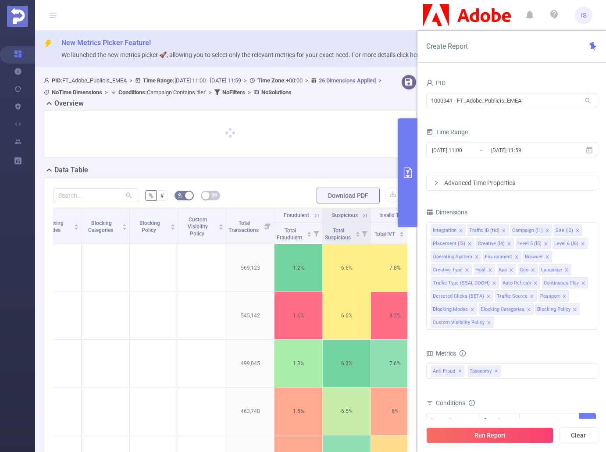
click at [403, 186] on button "primary" at bounding box center [407, 172] width 19 height 109
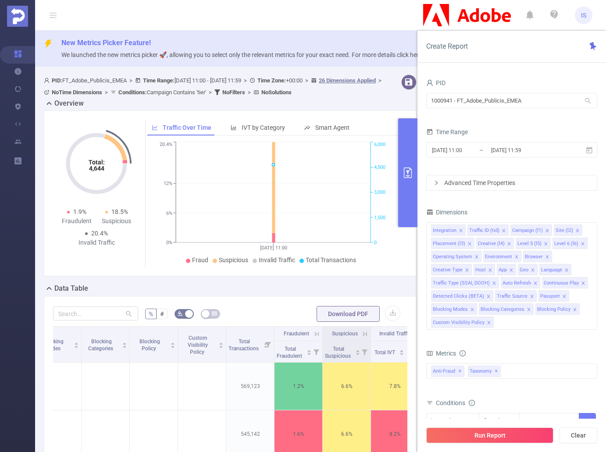
click at [402, 193] on button "primary" at bounding box center [407, 172] width 19 height 109
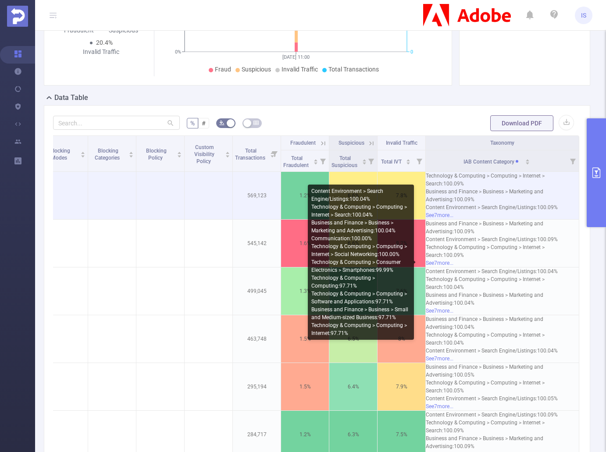
scroll to position [176, 0]
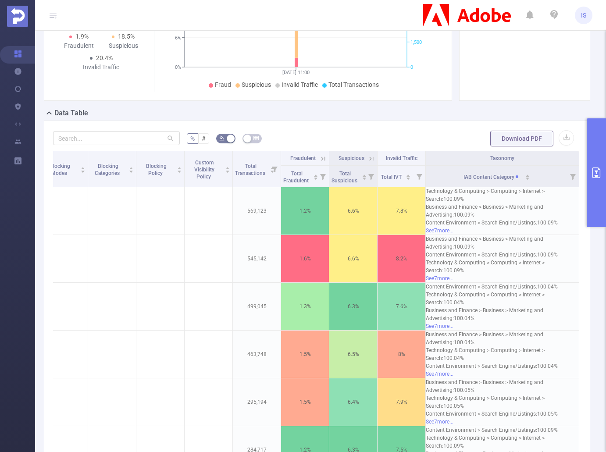
click at [550, 183] on button "primary" at bounding box center [596, 172] width 19 height 109
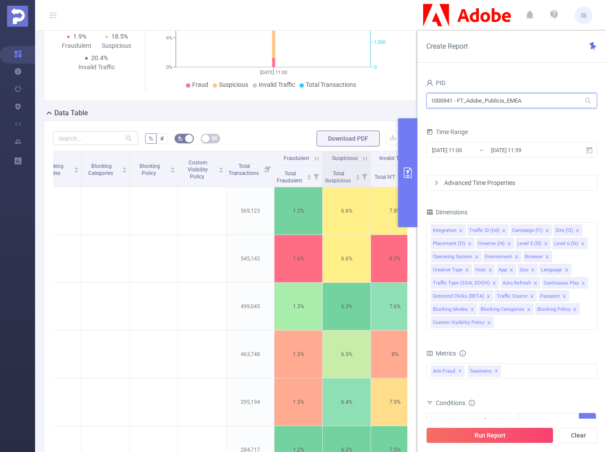
drag, startPoint x: 501, startPoint y: 95, endPoint x: 420, endPoint y: 99, distance: 80.4
click at [420, 99] on div "PID 1000941 - FT_Adobe_Publicis_EMEA 1000941 - FT_Adobe_Publicis_EMEA Time Rang…" at bounding box center [512, 268] width 189 height 400
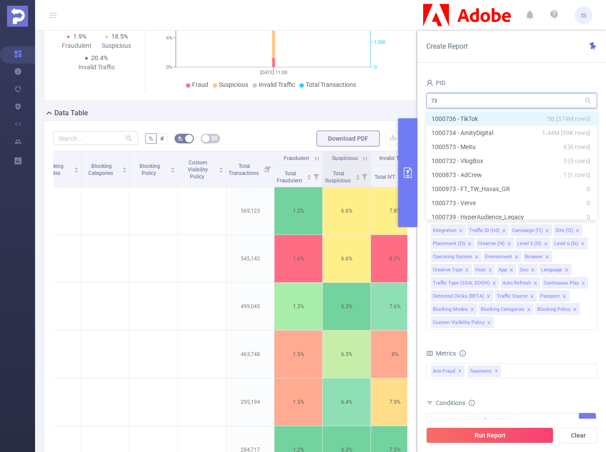
type input "736"
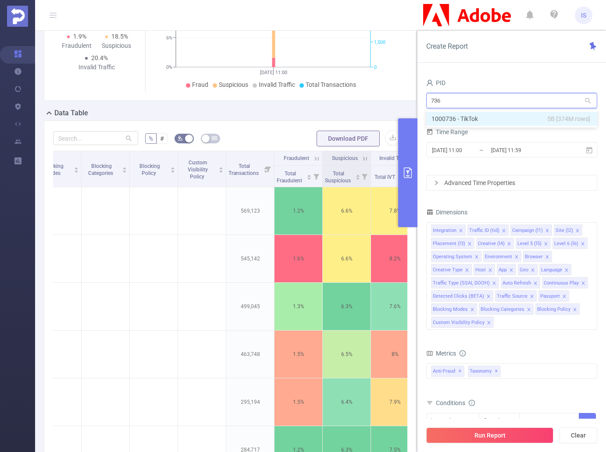
click at [451, 116] on li "1000736 - TikTok 5B [374M rows]" at bounding box center [512, 119] width 171 height 14
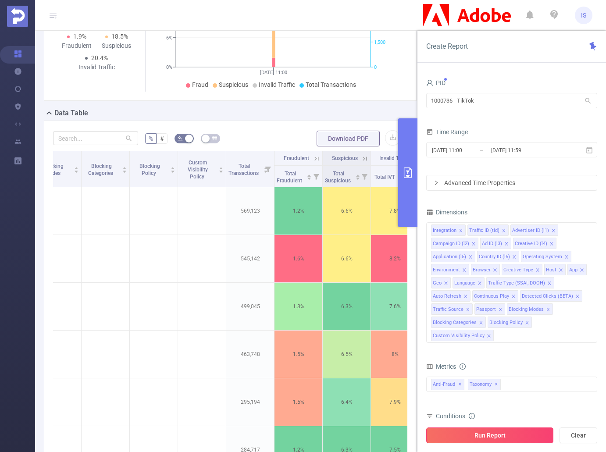
click at [493, 436] on button "Run Report" at bounding box center [490, 436] width 127 height 16
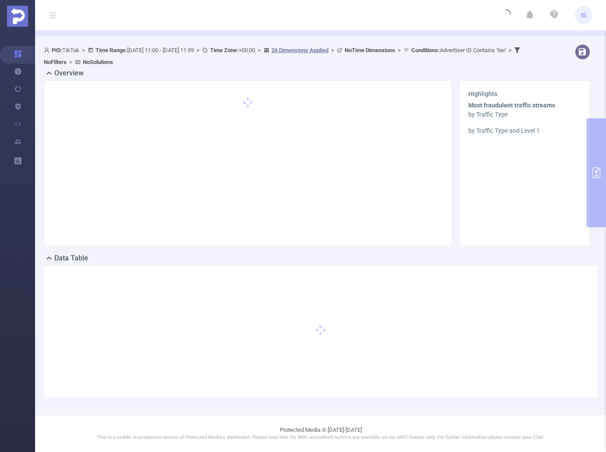
click at [397, 341] on div at bounding box center [321, 332] width 554 height 132
click at [530, 391] on div at bounding box center [321, 332] width 554 height 132
click at [255, 303] on div at bounding box center [321, 332] width 554 height 132
click at [405, 201] on div at bounding box center [248, 163] width 390 height 147
click at [412, 17] on header "IS" at bounding box center [303, 15] width 606 height 31
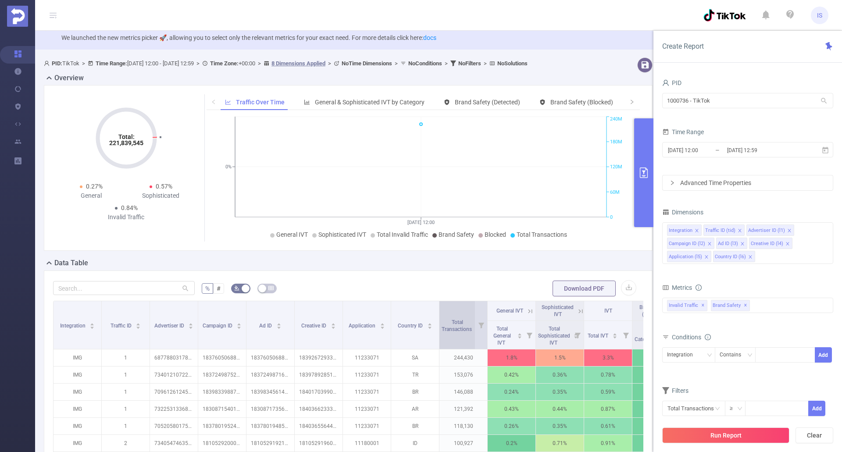
scroll to position [14, 0]
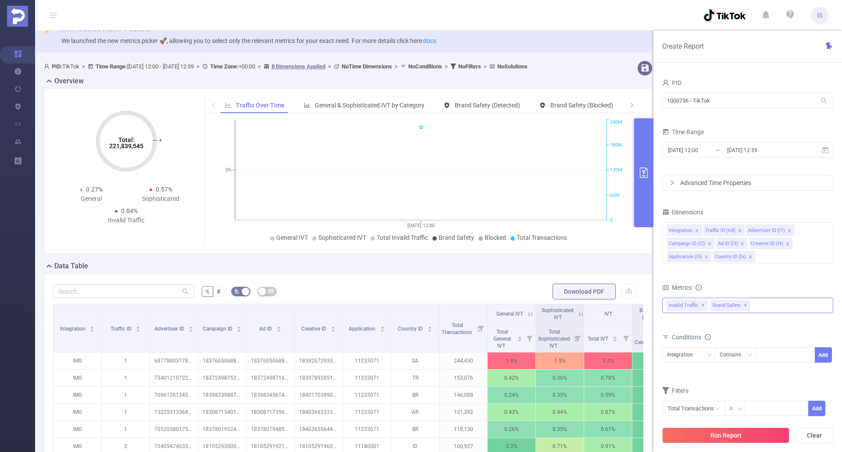
click at [763, 302] on div "Invalid Traffic ✕ Brand Safety ✕" at bounding box center [748, 305] width 171 height 15
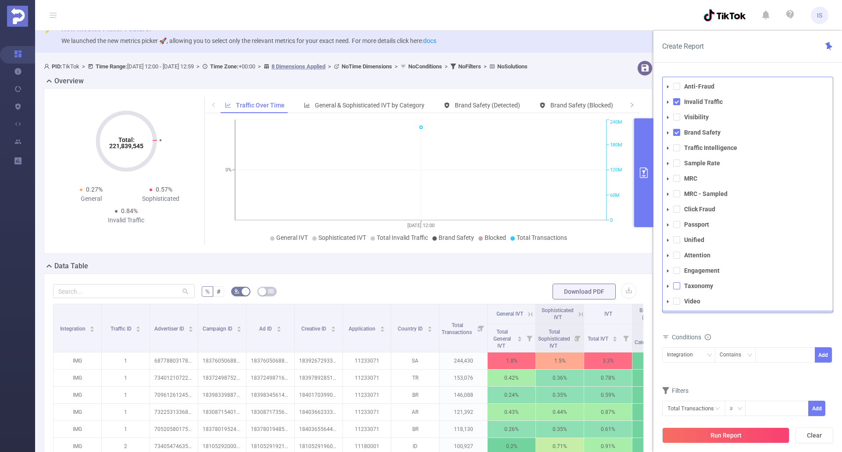
click at [675, 287] on span at bounding box center [677, 286] width 7 height 7
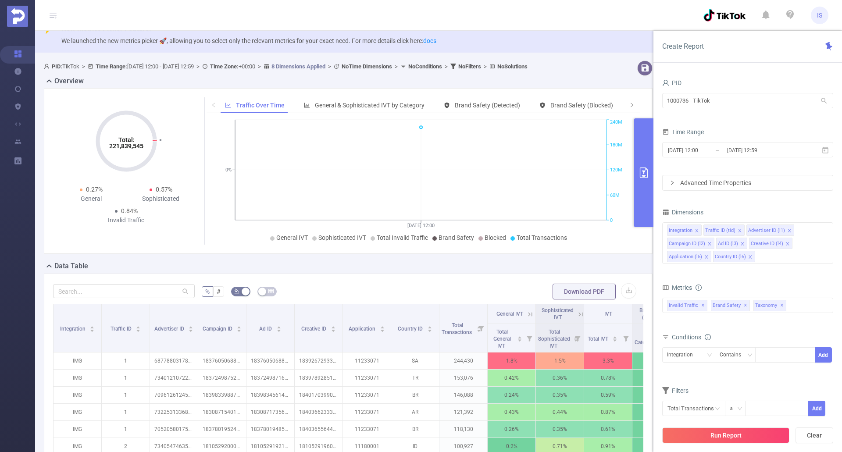
click at [767, 331] on form "Dimensions Integration Traffic ID (tid) Advertiser ID (l1) Campaign ID (l2) Ad …" at bounding box center [748, 317] width 171 height 222
click at [744, 437] on button "Run Report" at bounding box center [726, 436] width 127 height 16
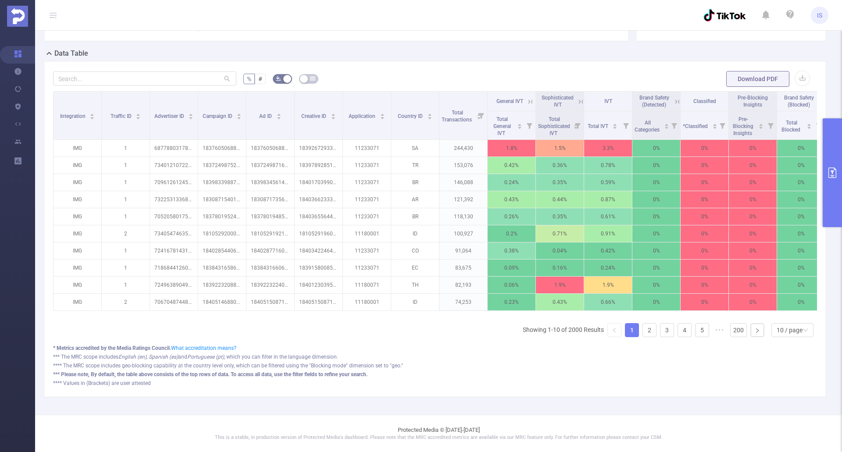
scroll to position [0, 170]
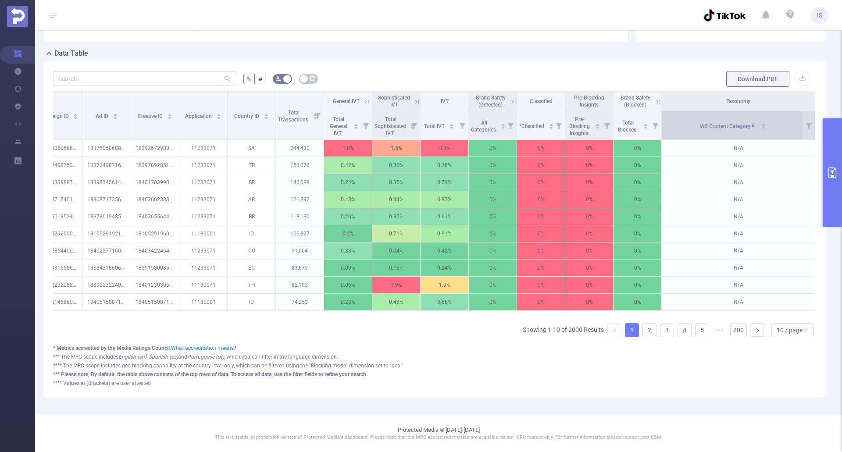
click at [760, 121] on div "IAB Content Category" at bounding box center [733, 125] width 67 height 9
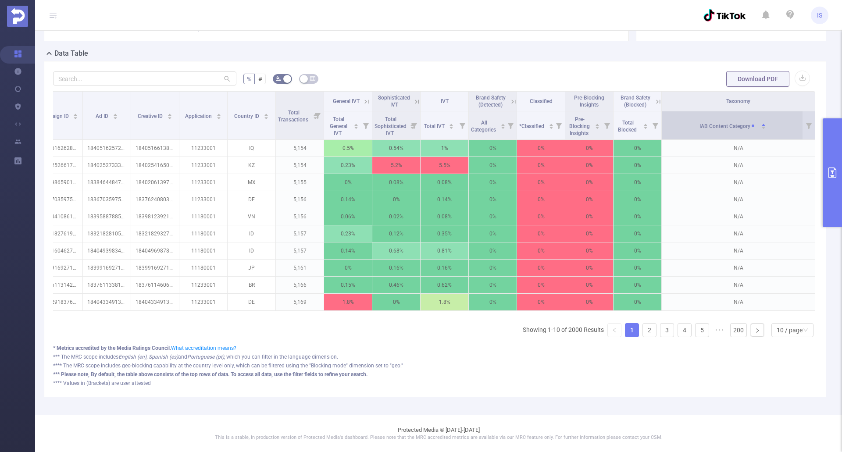
click at [762, 127] on icon "icon: caret-down" at bounding box center [764, 128] width 4 height 2
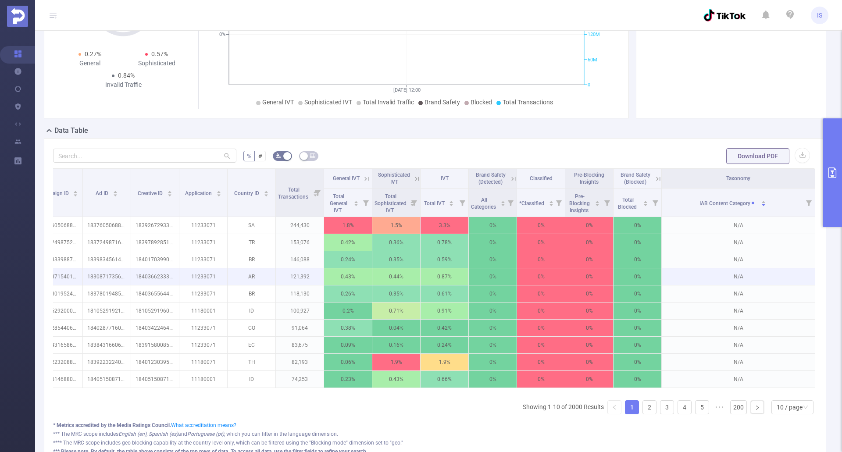
scroll to position [14, 0]
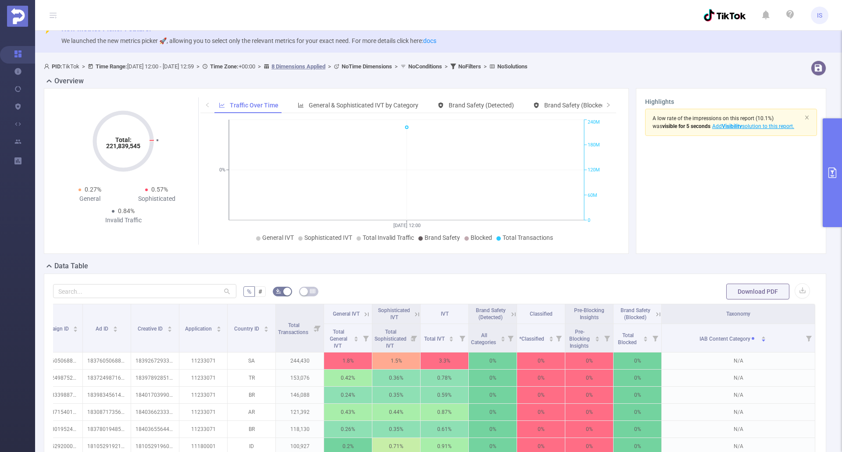
click at [841, 176] on button "primary" at bounding box center [832, 172] width 19 height 109
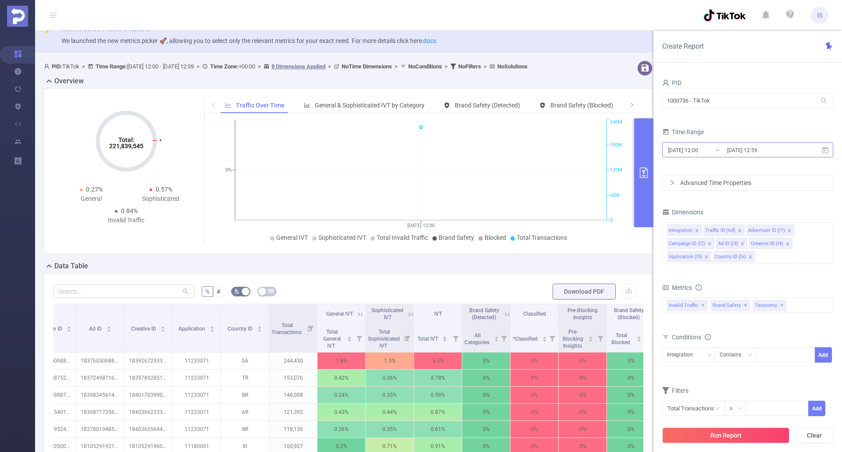
click at [742, 147] on input "2025-08-15 12:59" at bounding box center [762, 150] width 71 height 12
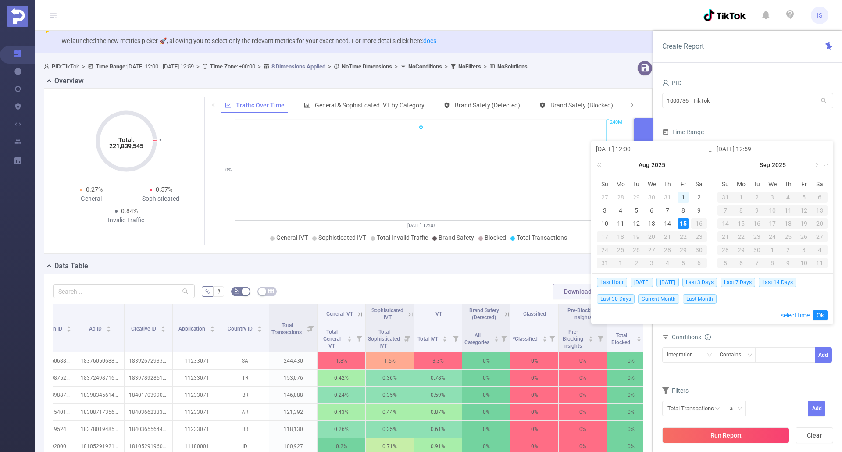
click at [685, 199] on div "1" at bounding box center [683, 197] width 11 height 11
click at [695, 201] on div "2" at bounding box center [699, 197] width 11 height 11
type input "2025-08-01 12:00"
type input "2025-08-02 12:59"
type input "2025-08-01 12:00"
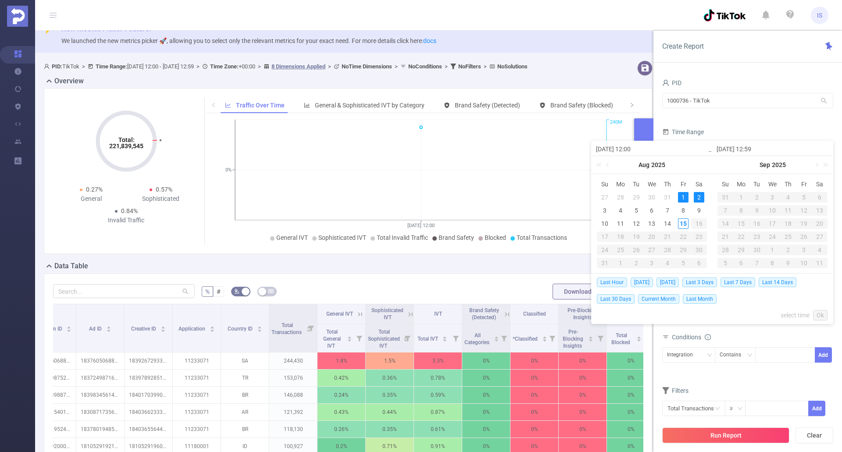
type input "2025-08-02 12:59"
click at [817, 314] on link "Ok" at bounding box center [821, 315] width 14 height 11
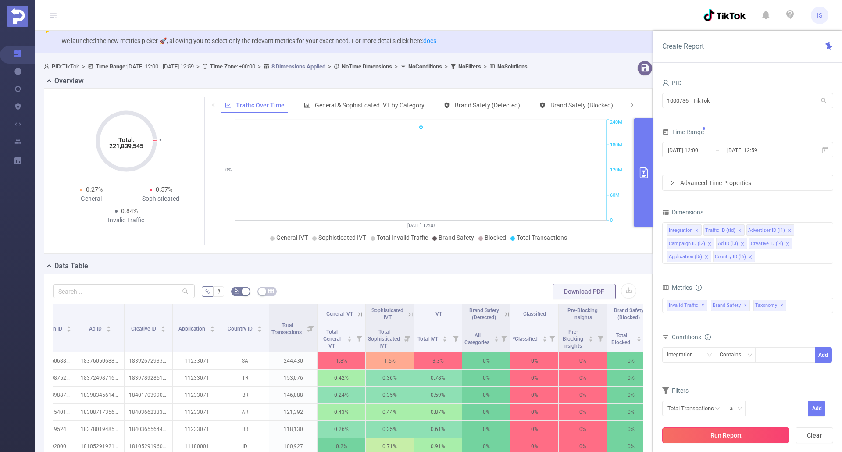
click at [755, 440] on button "Run Report" at bounding box center [726, 436] width 127 height 16
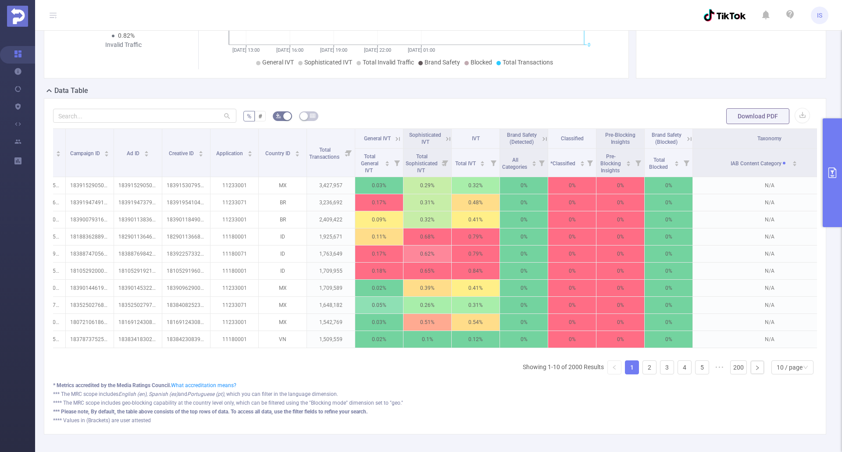
scroll to position [0, 146]
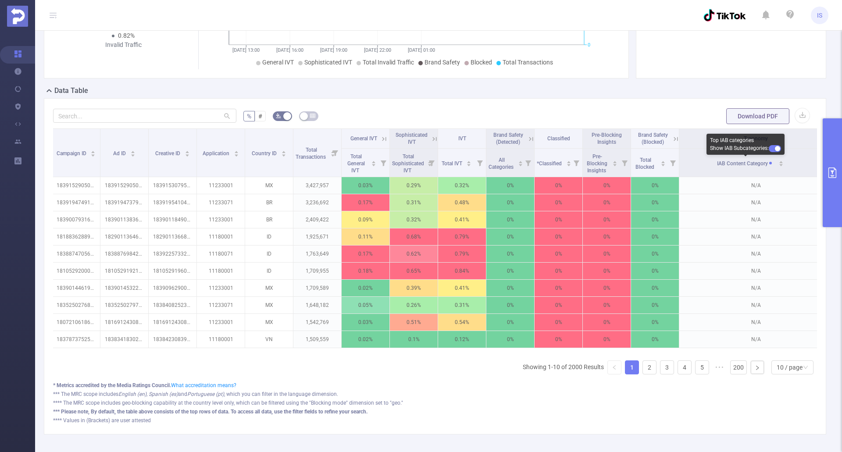
click at [774, 150] on button "button" at bounding box center [775, 148] width 12 height 7
click at [780, 148] on button "button" at bounding box center [775, 148] width 12 height 7
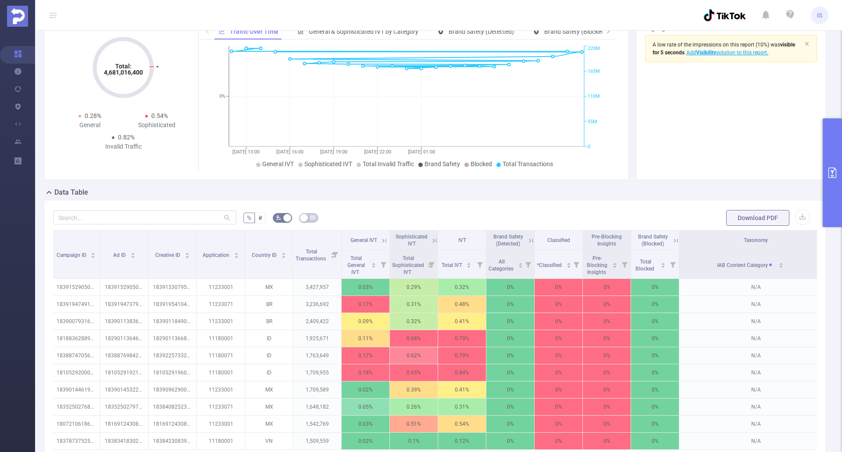
scroll to position [0, 0]
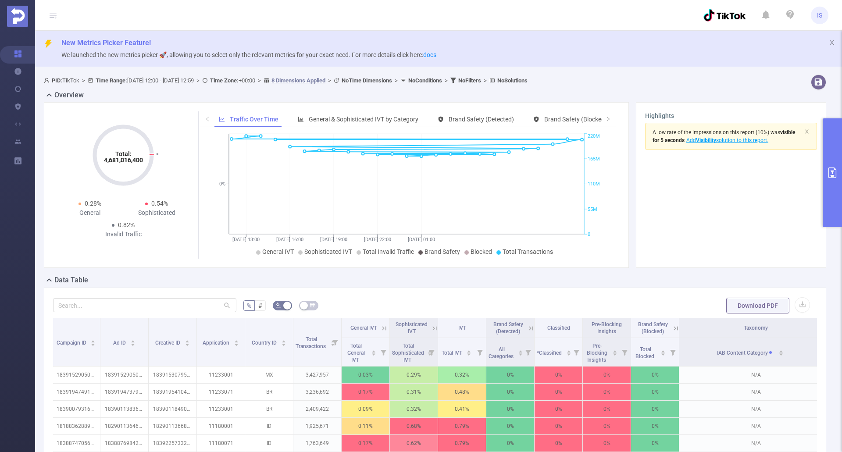
click at [834, 173] on icon "primary" at bounding box center [833, 173] width 11 height 11
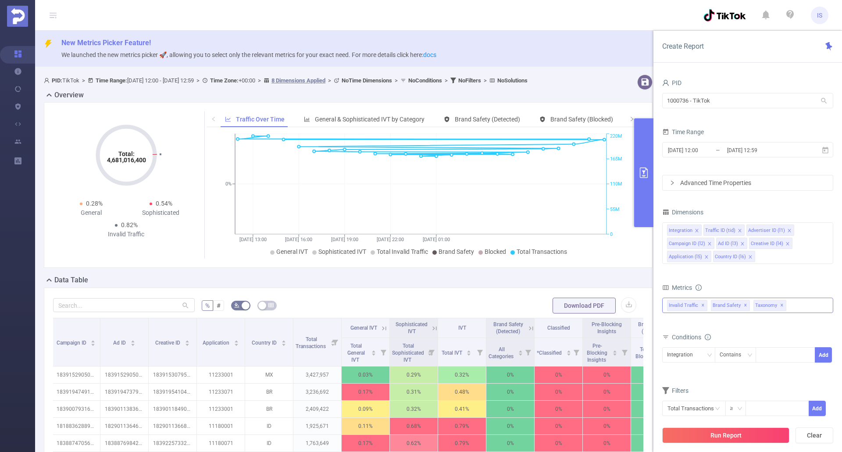
click at [781, 304] on span "✕" at bounding box center [783, 306] width 4 height 11
click at [741, 435] on button "Run Report" at bounding box center [726, 436] width 127 height 16
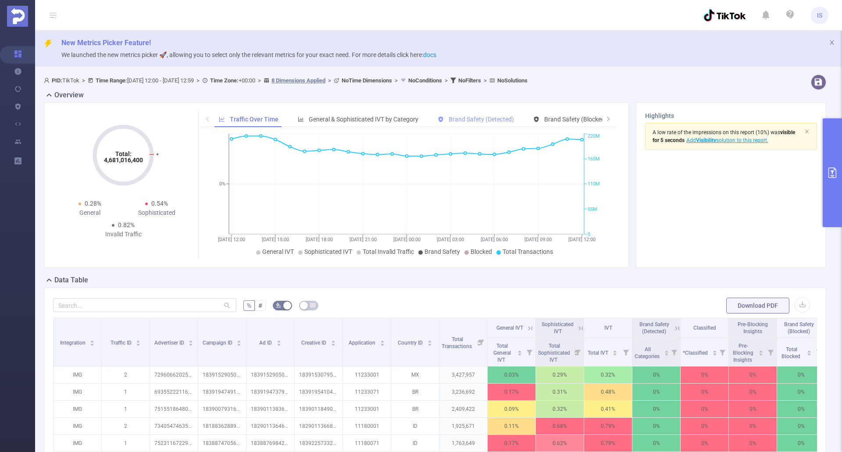
click at [478, 124] on div "Brand Safety (Detected)" at bounding box center [476, 119] width 85 height 16
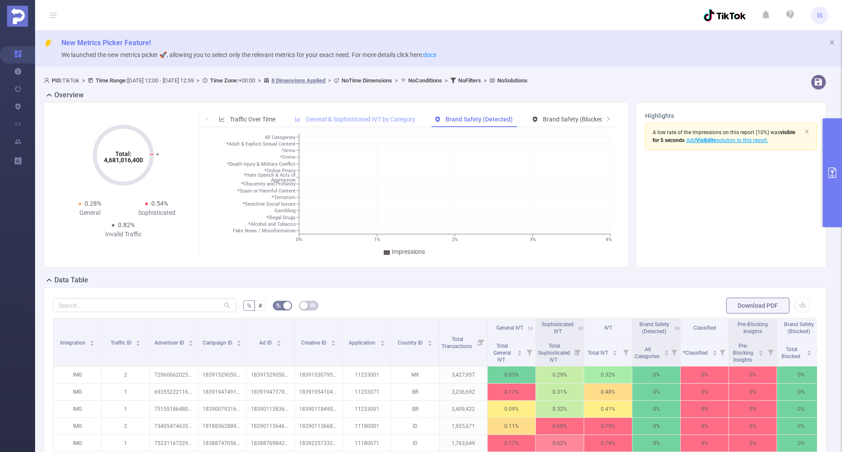
click at [394, 117] on span "General & Sophisticated IVT by Category" at bounding box center [361, 119] width 110 height 7
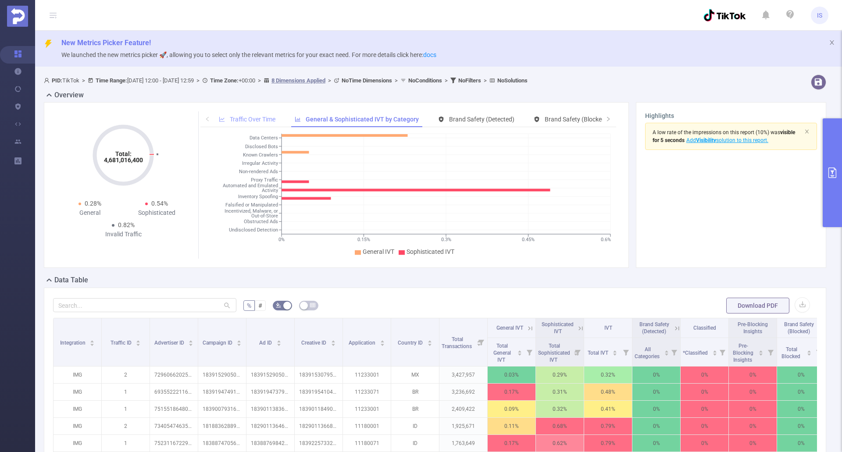
click at [264, 117] on span "Traffic Over Time" at bounding box center [253, 119] width 46 height 7
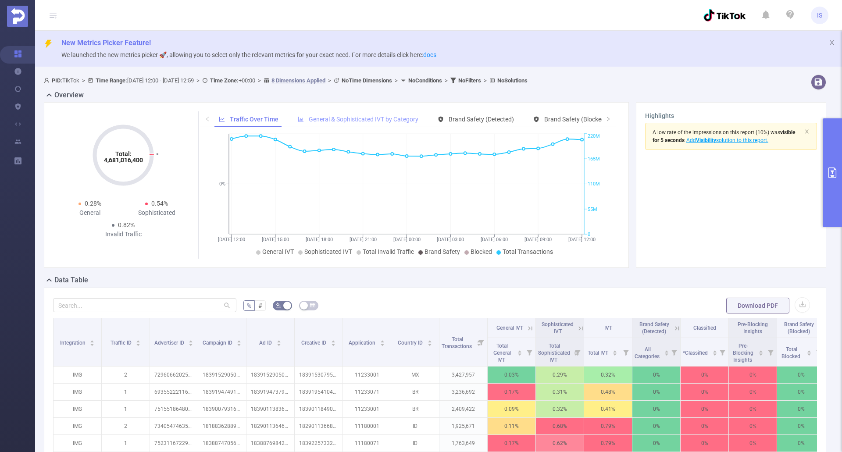
click at [366, 118] on span "General & Sophisticated IVT by Category" at bounding box center [364, 119] width 110 height 7
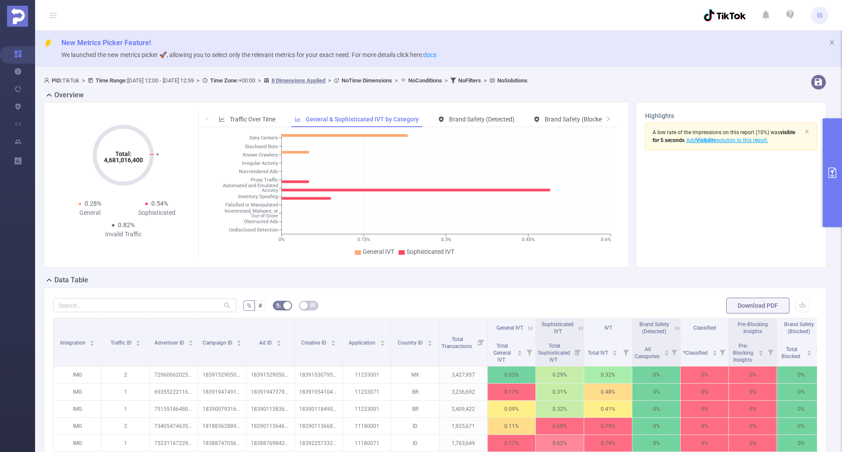
click at [831, 183] on button "primary" at bounding box center [832, 172] width 19 height 109
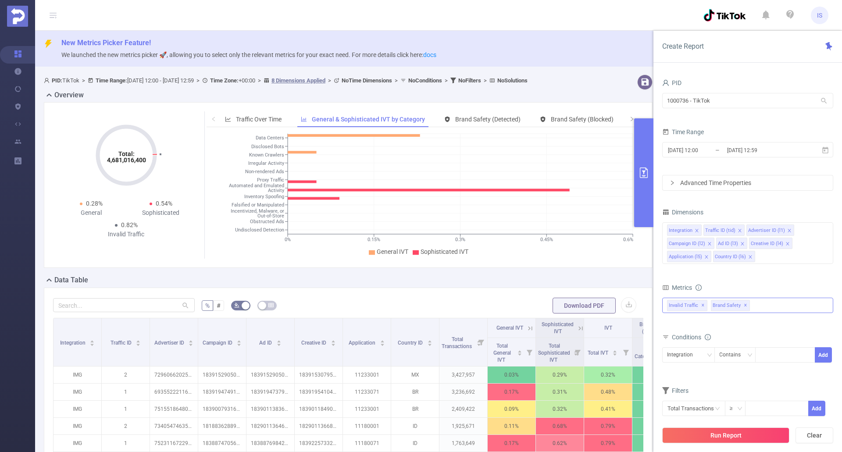
click at [769, 308] on div "Invalid Traffic ✕ Brand Safety ✕ Anti-Fraud Invalid Traffic Visibility Brand Sa…" at bounding box center [748, 305] width 171 height 15
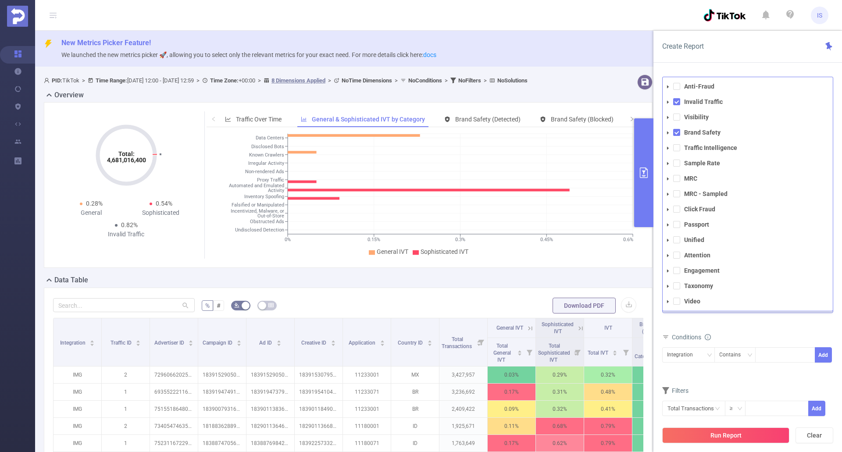
click at [677, 291] on li "Taxonomy" at bounding box center [748, 286] width 170 height 12
click at [675, 286] on span at bounding box center [677, 286] width 7 height 7
click at [730, 437] on button "Run Report" at bounding box center [726, 436] width 127 height 16
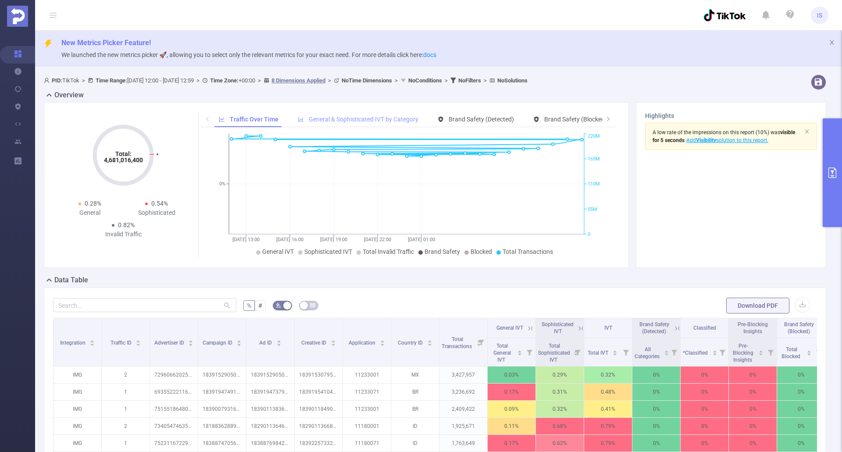
click at [376, 122] on span "General & Sophisticated IVT by Category" at bounding box center [364, 119] width 110 height 7
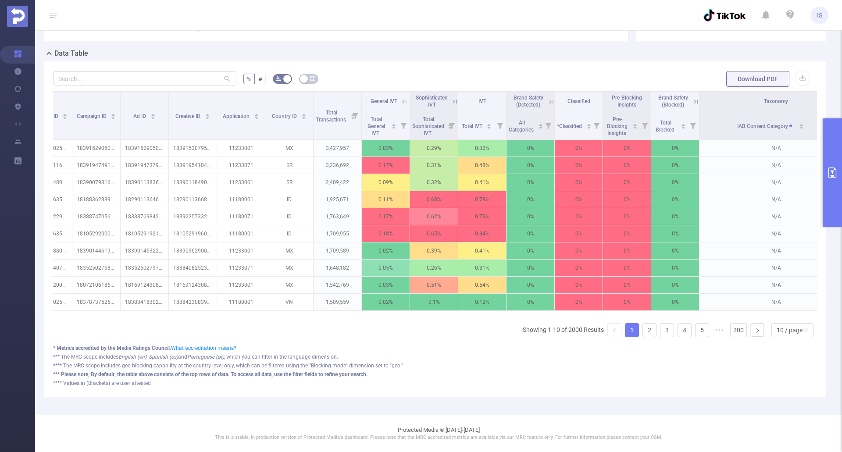
scroll to position [0, 170]
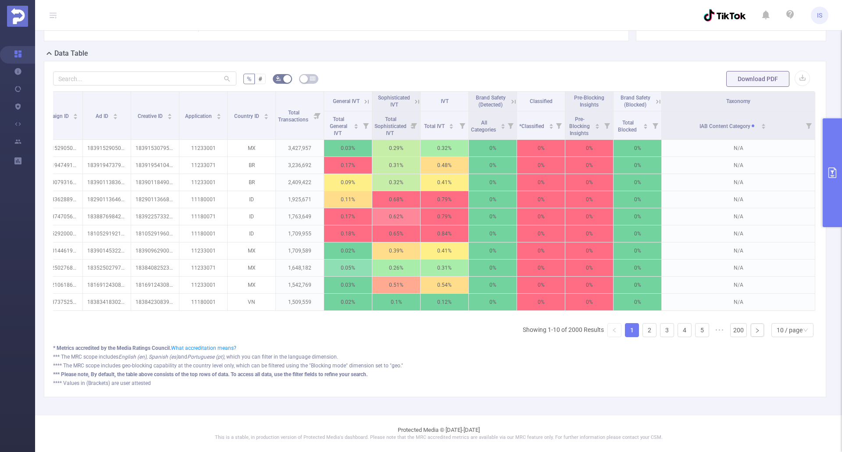
click at [835, 172] on icon "primary" at bounding box center [833, 173] width 11 height 11
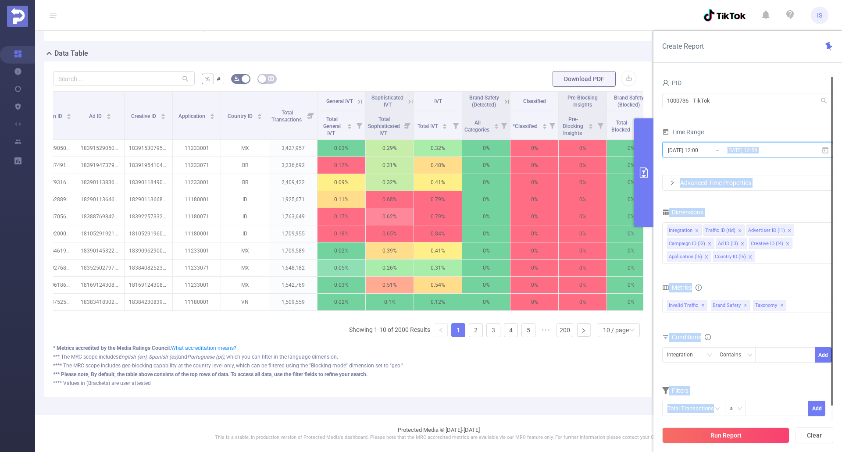
click at [832, 147] on section "PID 1000736 - TikTok 1000736 - TikTok Time Range 2025-08-01 12:00 _ 2025-08-02 …" at bounding box center [748, 249] width 171 height 345
click at [819, 153] on span "2025-08-01 12:00 _ 2025-08-02 12:59" at bounding box center [748, 149] width 171 height 15
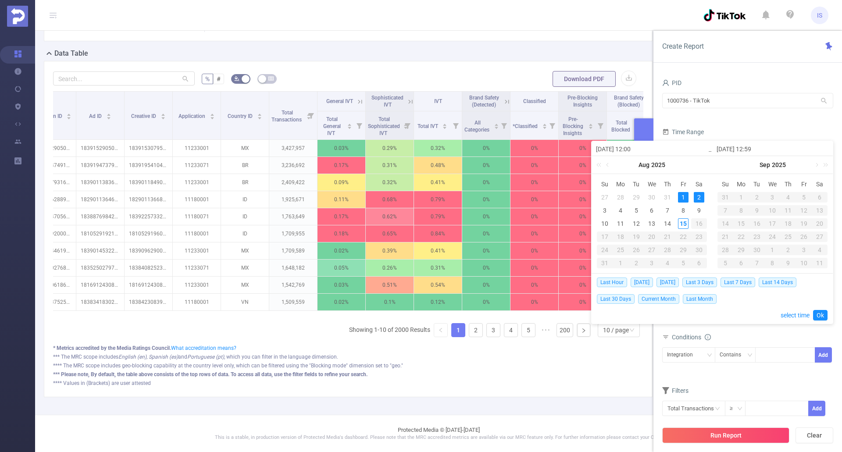
click at [608, 163] on link at bounding box center [609, 165] width 8 height 18
click at [637, 197] on div "1" at bounding box center [636, 197] width 11 height 11
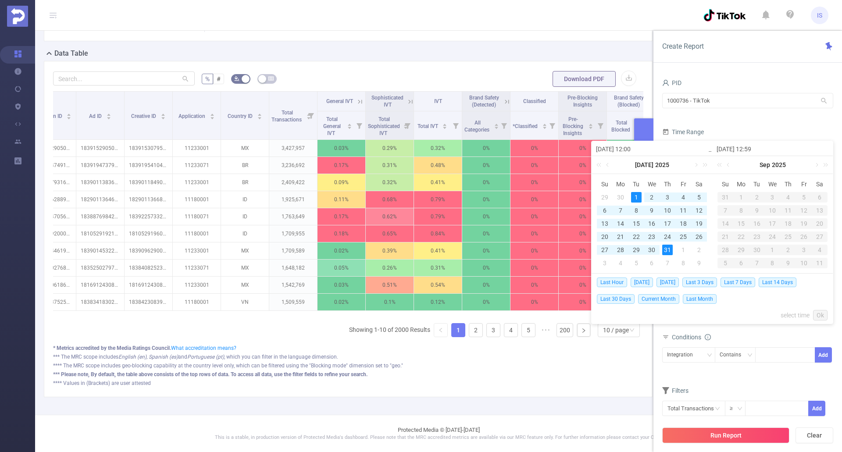
click at [666, 251] on div "31" at bounding box center [668, 250] width 11 height 11
type input "2025-07-01 12:00"
type input "2025-07-31 12:59"
type input "2025-07-01 12:00"
type input "2025-07-31 12:59"
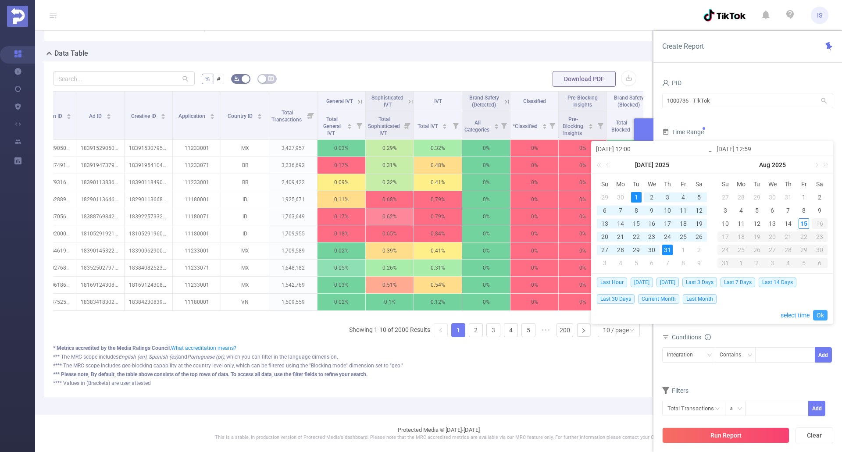
click at [823, 312] on link "Ok" at bounding box center [821, 315] width 14 height 11
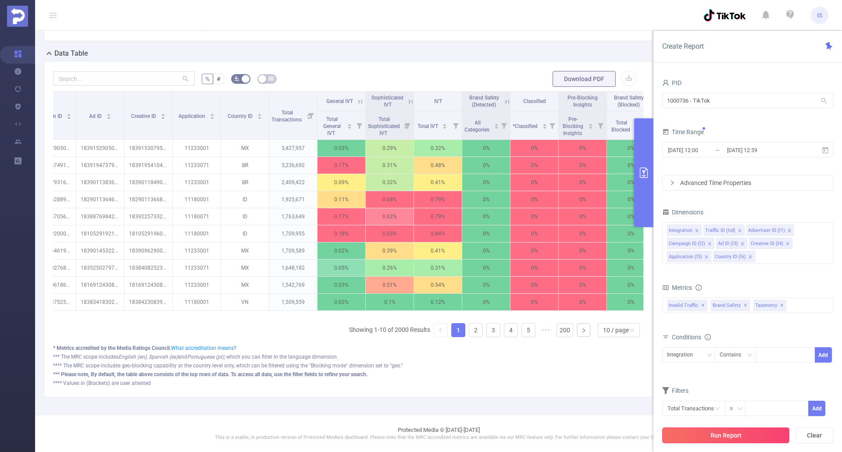
click at [743, 432] on button "Run Report" at bounding box center [726, 436] width 127 height 16
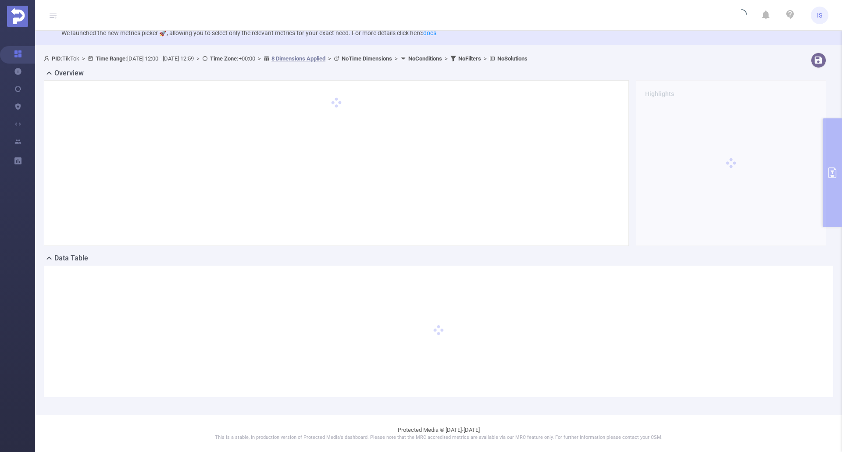
click at [403, 16] on header "IS" at bounding box center [421, 15] width 842 height 31
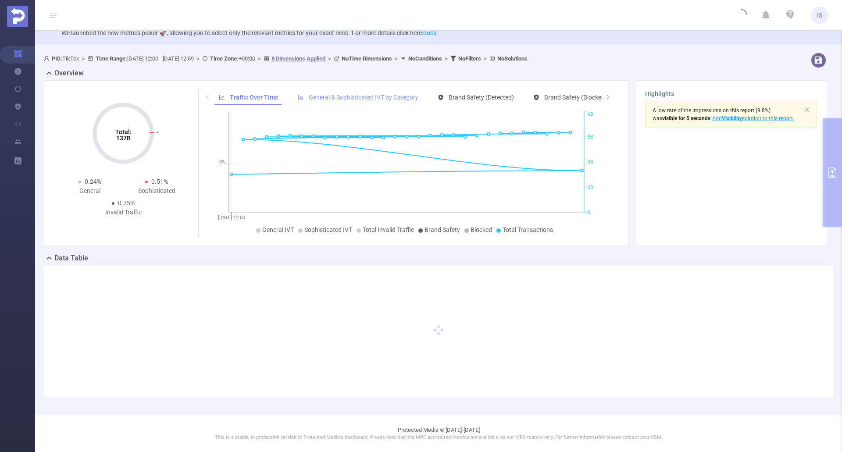
click at [351, 96] on span "General & Sophisticated IVT by Category" at bounding box center [364, 97] width 110 height 7
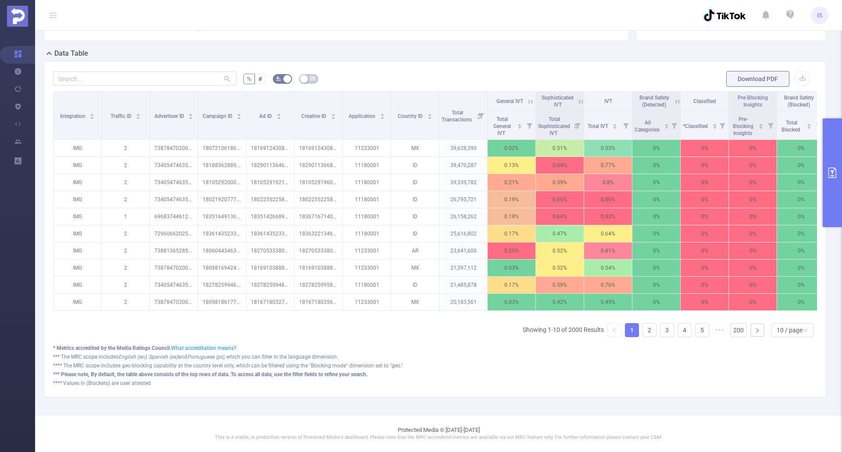
scroll to position [0, 170]
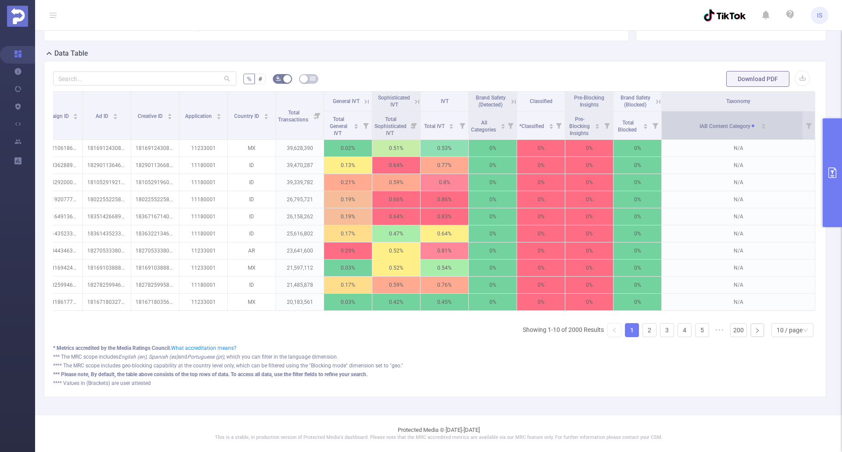
click at [762, 121] on div "IAB Content Category" at bounding box center [733, 125] width 67 height 9
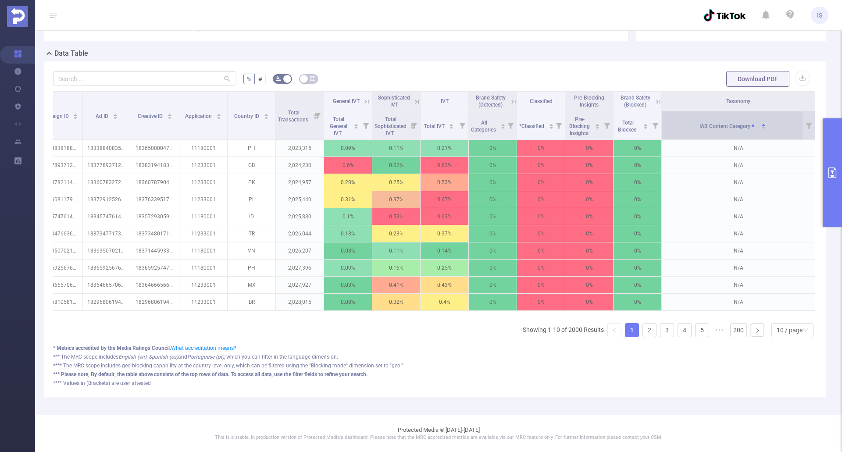
click at [760, 121] on div "IAB Content Category" at bounding box center [733, 125] width 67 height 9
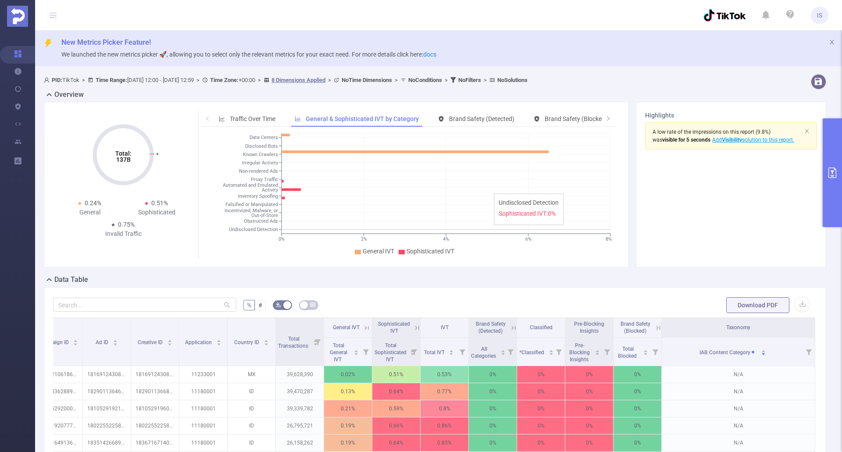
scroll to position [0, 0]
click at [830, 171] on icon "primary" at bounding box center [833, 173] width 11 height 11
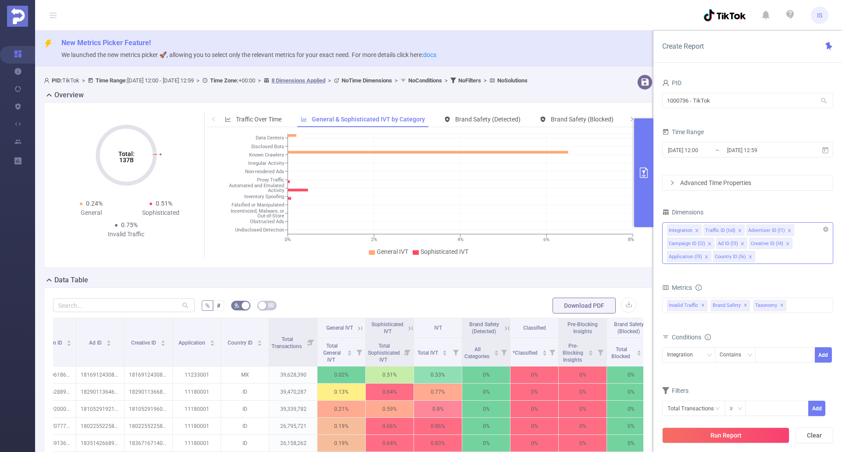
click at [775, 258] on div "Integration Traffic ID (tid) Advertiser ID (l1) Campaign ID (l2) Ad ID (l3) Cre…" at bounding box center [748, 243] width 171 height 42
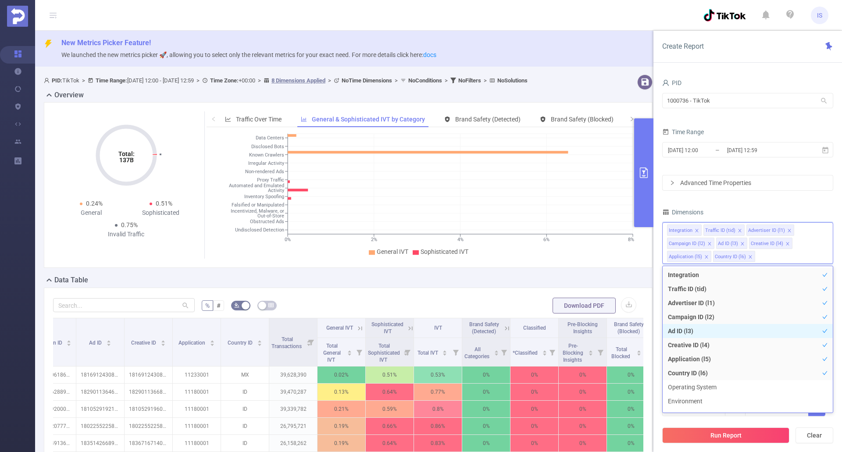
scroll to position [88, 0]
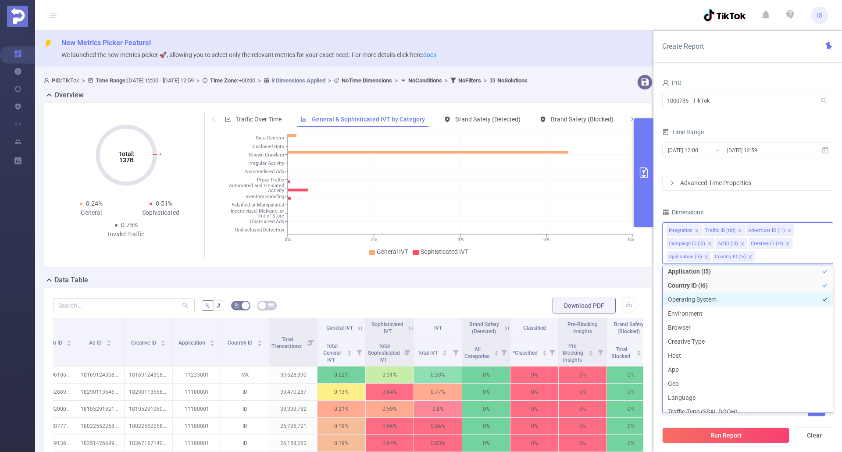
click at [721, 294] on li "Operating System" at bounding box center [748, 300] width 170 height 14
click at [698, 314] on li "Environment" at bounding box center [748, 314] width 170 height 14
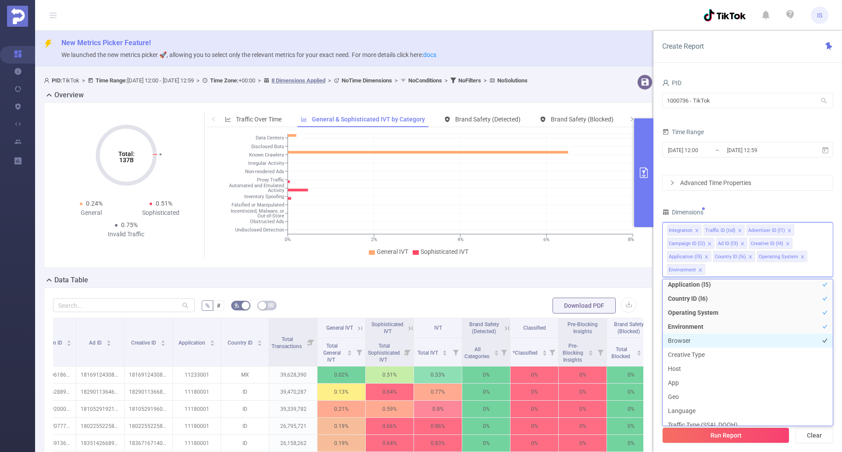
click at [686, 338] on li "Browser" at bounding box center [748, 341] width 170 height 14
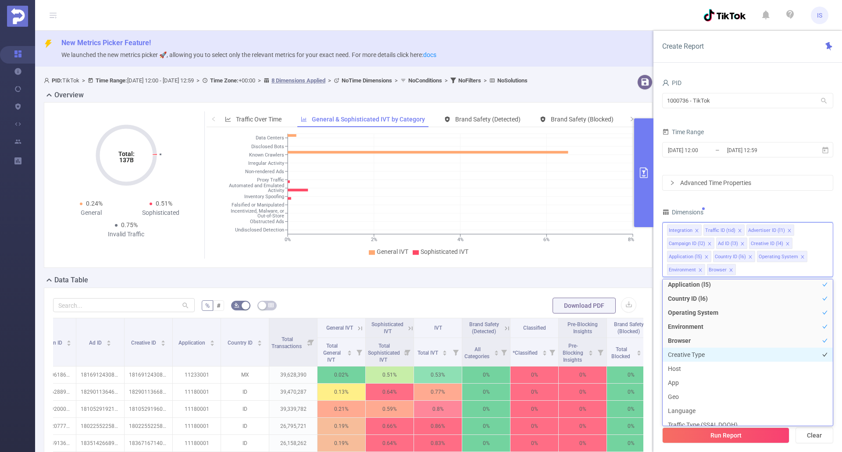
click at [691, 354] on li "Creative Type" at bounding box center [748, 355] width 170 height 14
click at [681, 370] on li "Host" at bounding box center [748, 369] width 170 height 14
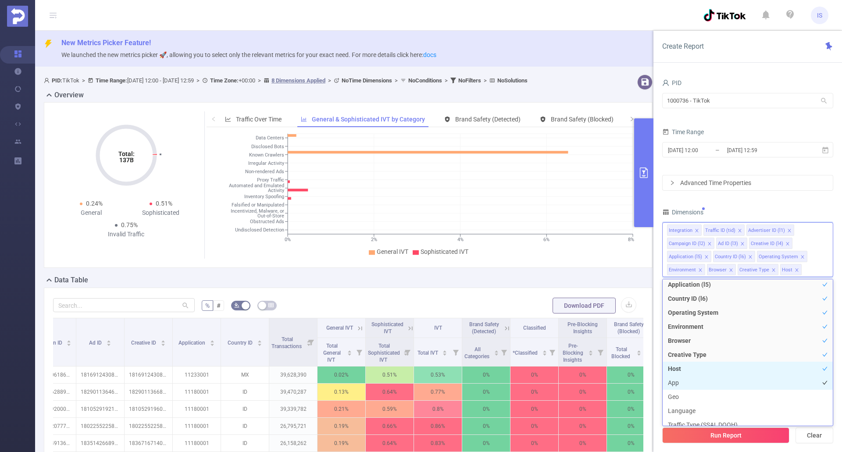
click at [679, 380] on li "App" at bounding box center [748, 383] width 170 height 14
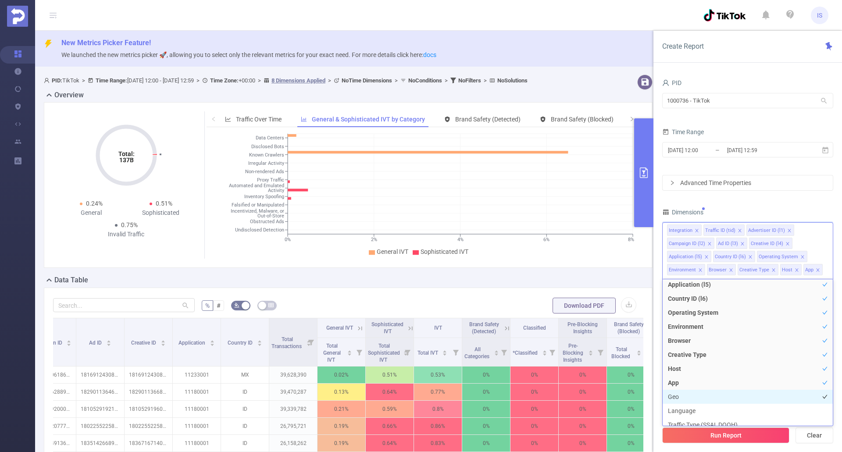
click at [681, 400] on li "Geo" at bounding box center [748, 397] width 170 height 14
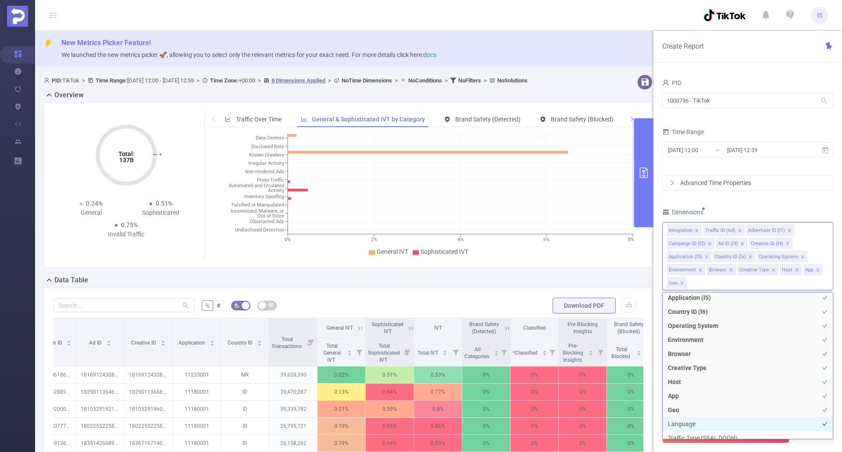
click at [688, 427] on li "Language" at bounding box center [748, 424] width 170 height 14
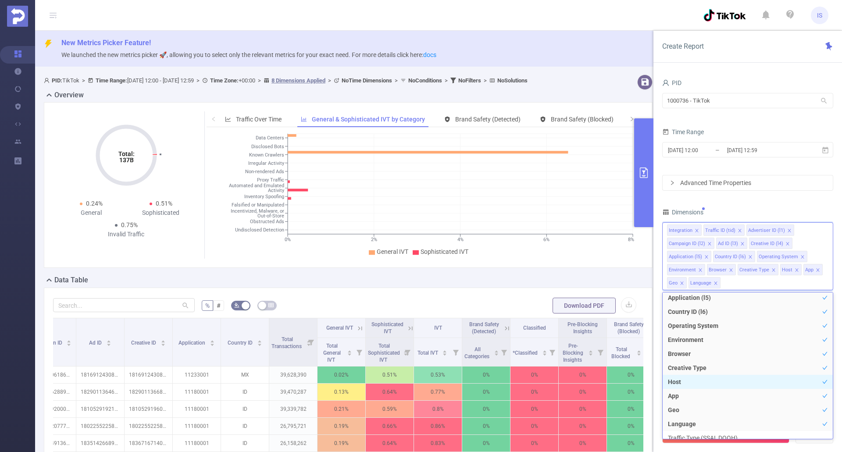
scroll to position [176, 0]
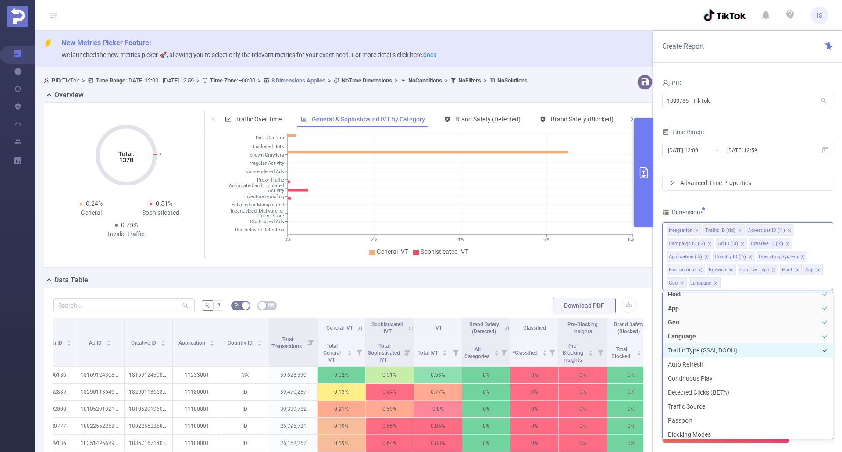
click at [716, 348] on li "Traffic Type (SSAI, DOOH)" at bounding box center [748, 351] width 170 height 14
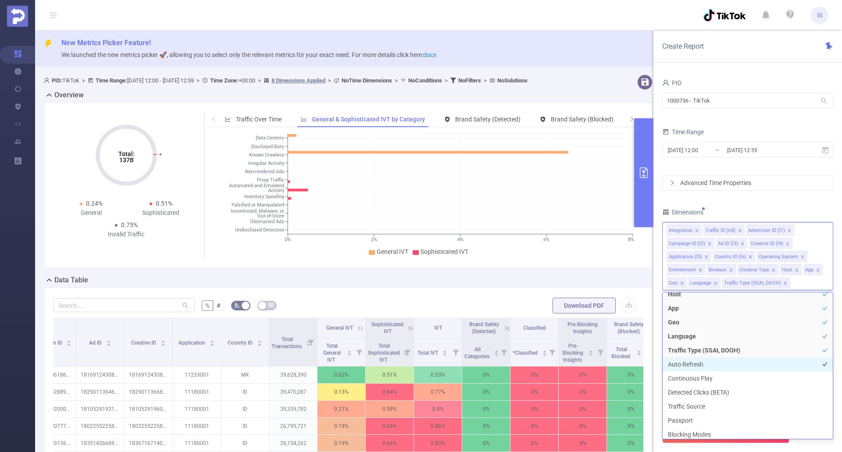
click at [705, 362] on li "Auto Refresh" at bounding box center [748, 365] width 170 height 14
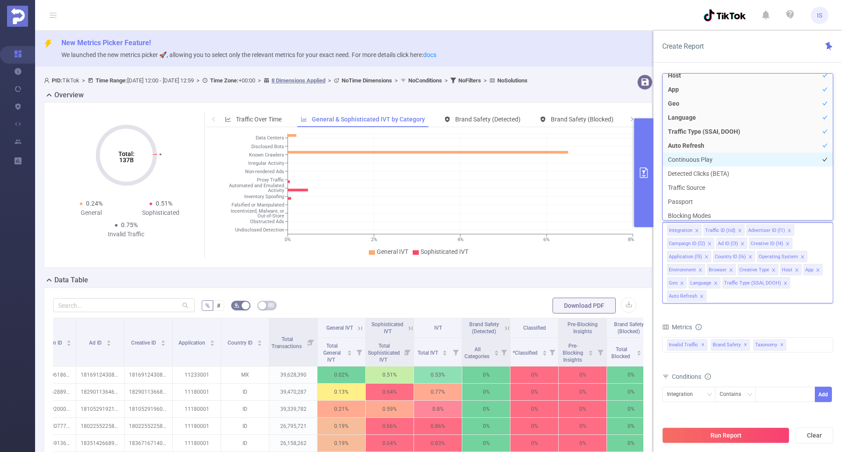
click at [702, 156] on li "Continuous Play" at bounding box center [748, 160] width 170 height 14
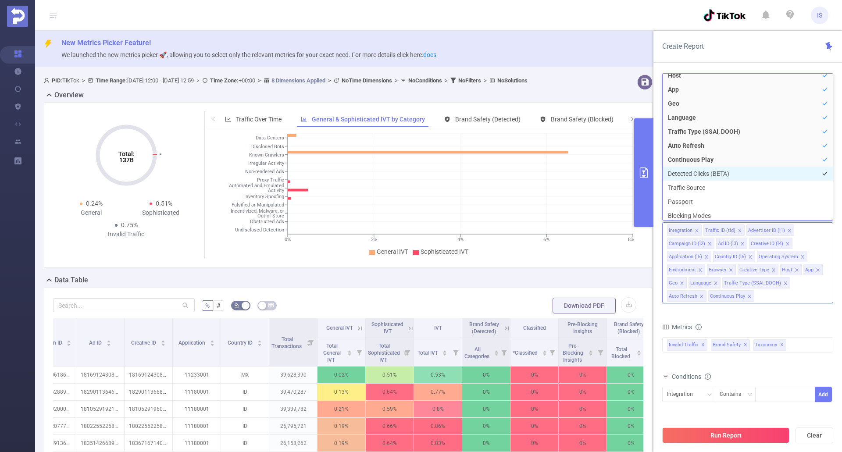
click at [696, 169] on li "Detected Clicks (BETA)" at bounding box center [748, 174] width 170 height 14
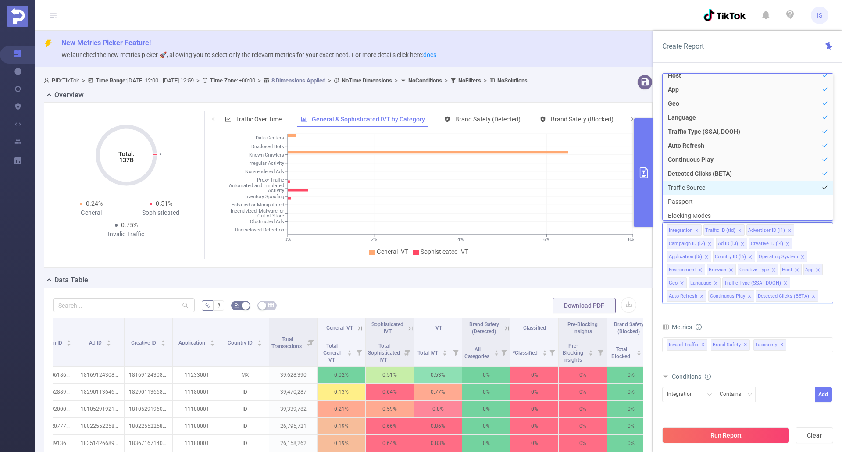
click at [690, 188] on li "Traffic Source" at bounding box center [748, 188] width 170 height 14
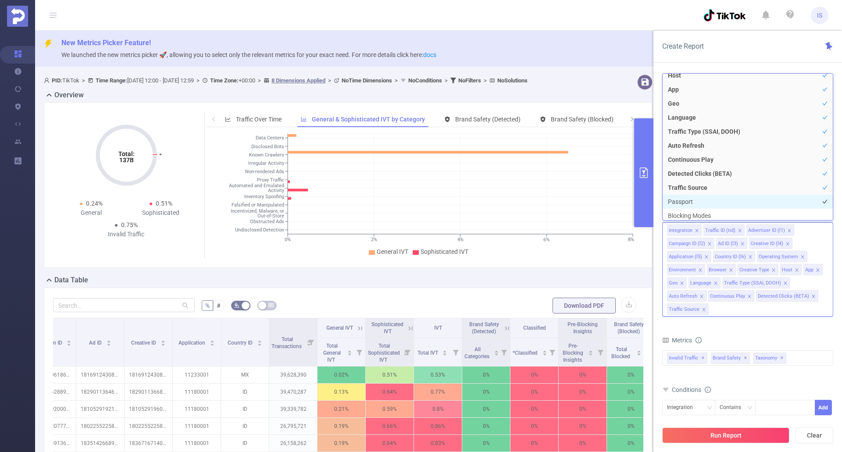
click at [685, 198] on li "Passport" at bounding box center [748, 202] width 170 height 14
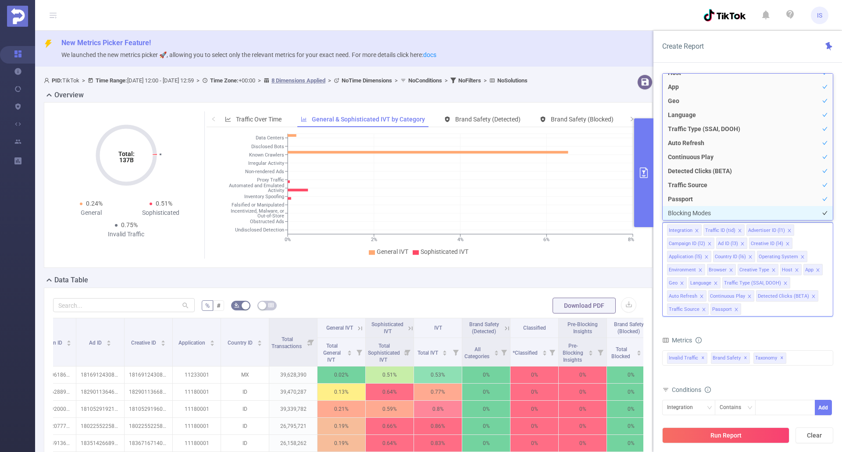
click at [689, 213] on li "Blocking Modes" at bounding box center [748, 213] width 170 height 14
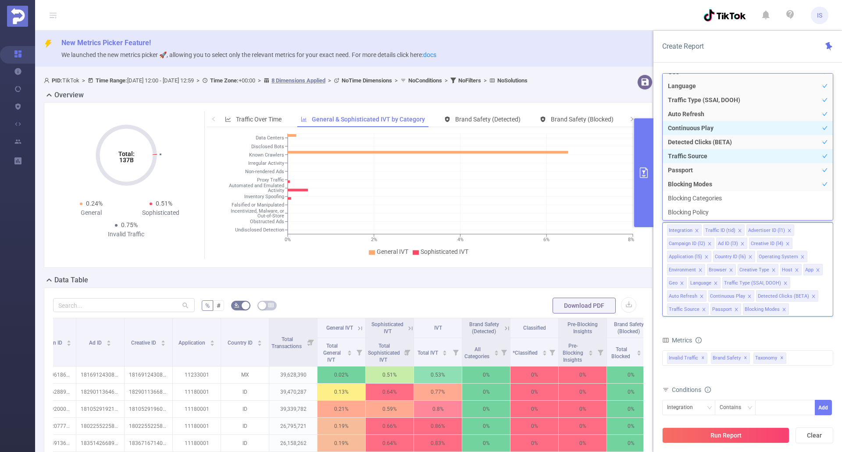
scroll to position [222, 0]
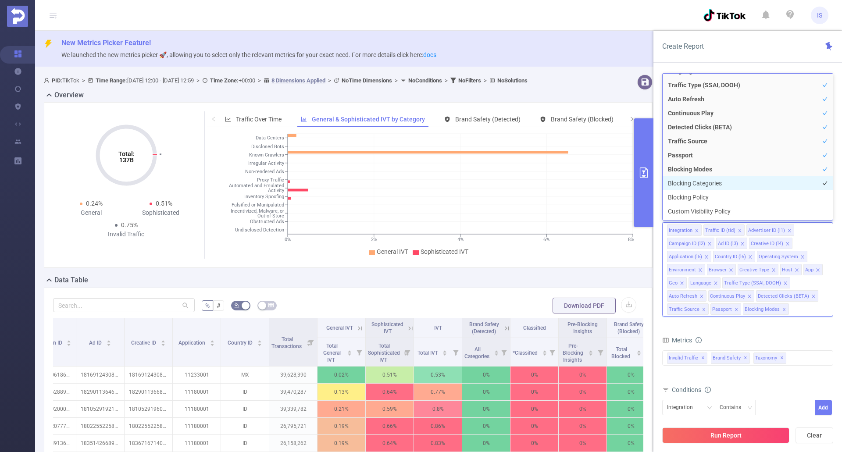
click at [693, 182] on li "Blocking Categories" at bounding box center [748, 183] width 170 height 14
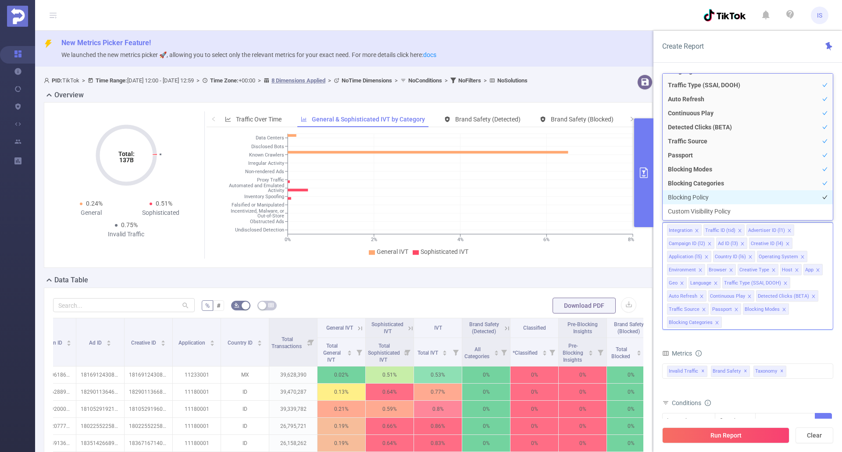
click at [688, 199] on li "Blocking Policy" at bounding box center [748, 197] width 170 height 14
click at [696, 206] on li "Custom Visibility Policy" at bounding box center [748, 211] width 170 height 14
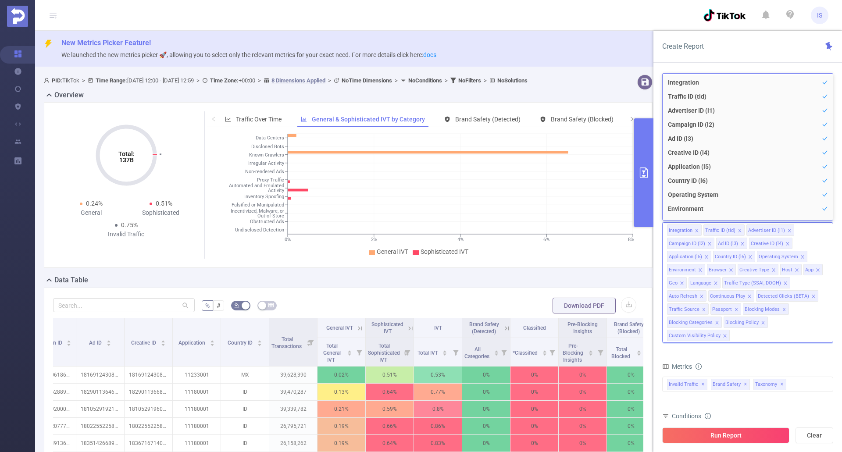
scroll to position [10, 0]
click at [776, 358] on form "Dimensions Integration Traffic ID (tid) Advertiser ID (l1) Campaign ID (l2) Ad …" at bounding box center [748, 356] width 171 height 301
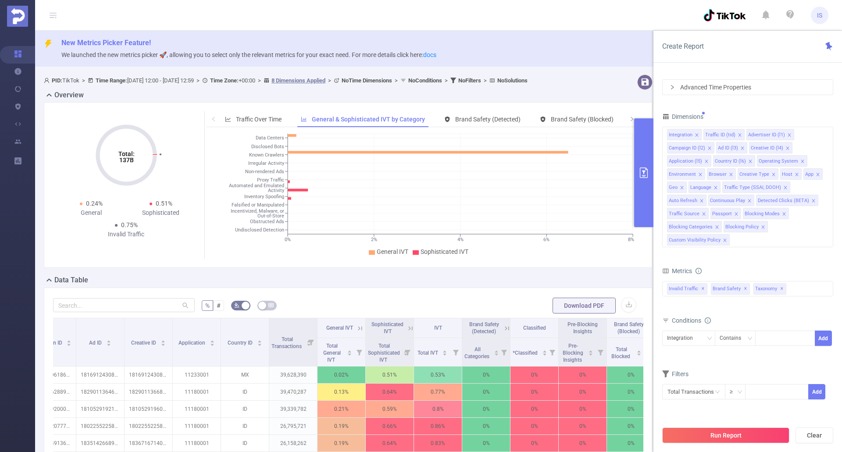
drag, startPoint x: 768, startPoint y: 430, endPoint x: 768, endPoint y: 436, distance: 5.7
click at [769, 430] on button "Run Report" at bounding box center [726, 436] width 127 height 16
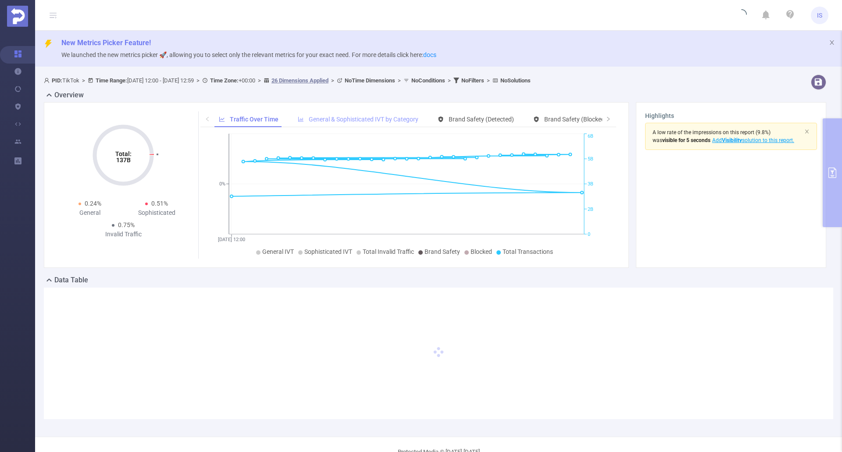
click at [401, 120] on span "General & Sophisticated IVT by Category" at bounding box center [364, 119] width 110 height 7
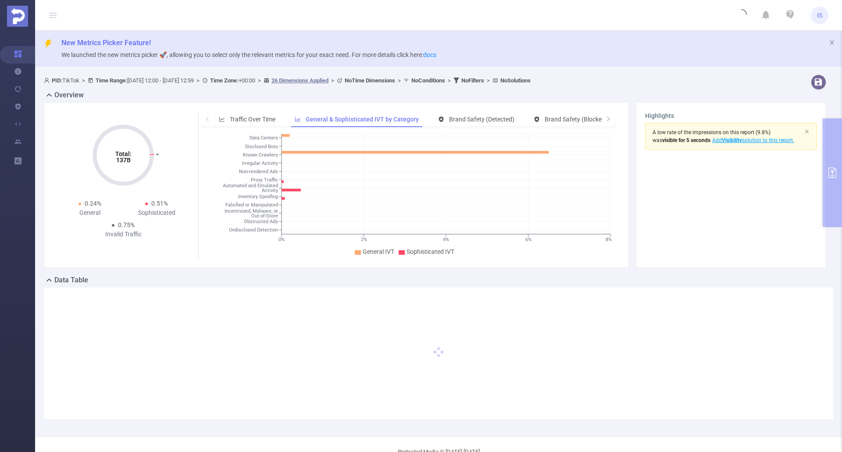
click at [570, 16] on header "IS" at bounding box center [421, 15] width 842 height 31
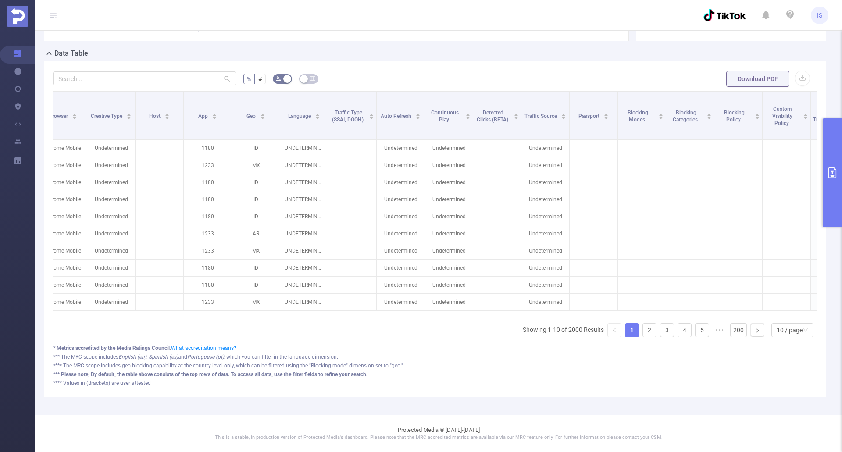
scroll to position [0, 396]
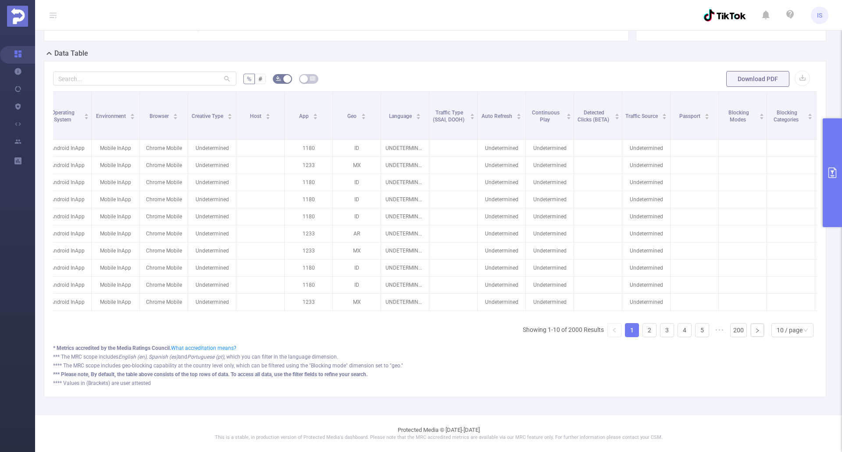
click at [833, 154] on button "primary" at bounding box center [832, 172] width 19 height 109
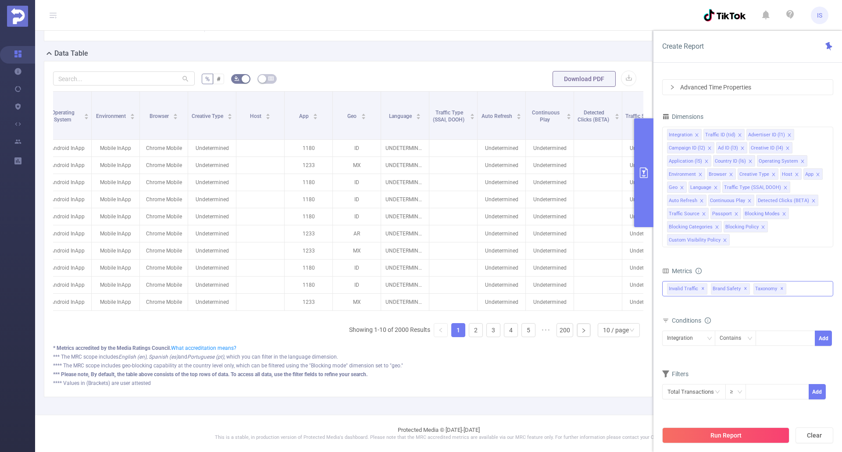
click at [782, 288] on span "✕" at bounding box center [783, 289] width 4 height 11
drag, startPoint x: 735, startPoint y: 433, endPoint x: 667, endPoint y: 424, distance: 68.5
click at [735, 432] on button "Run Report" at bounding box center [726, 436] width 127 height 16
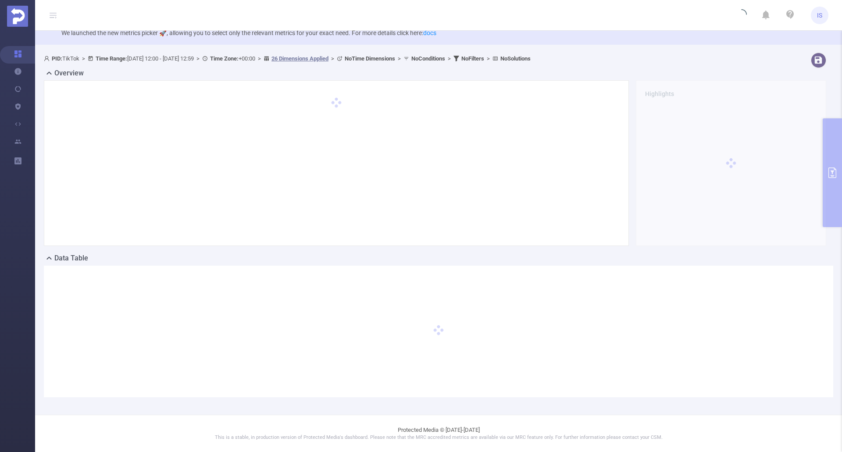
scroll to position [22, 0]
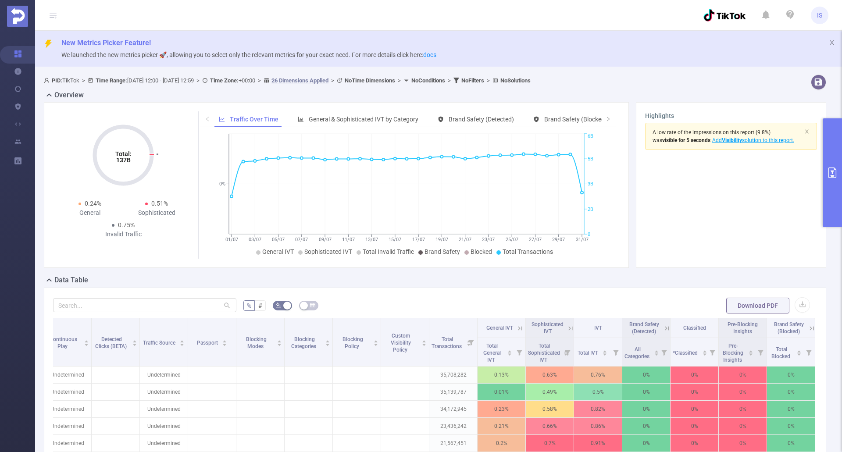
click at [830, 177] on icon "primary" at bounding box center [833, 173] width 11 height 11
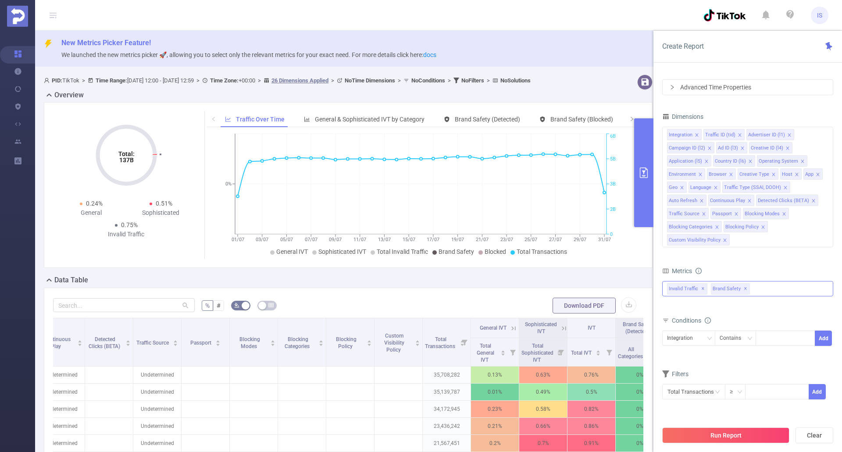
click at [430, 277] on div "Data Table" at bounding box center [352, 281] width 616 height 12
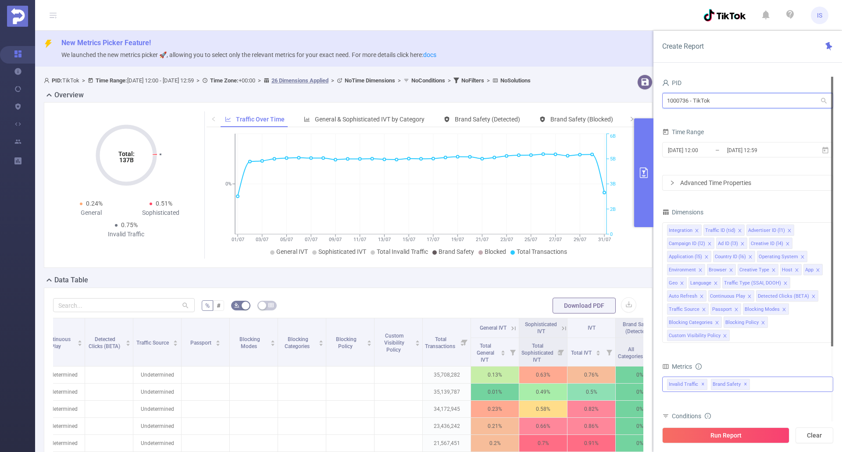
click at [766, 101] on input "1000736 - TikTok" at bounding box center [748, 100] width 171 height 15
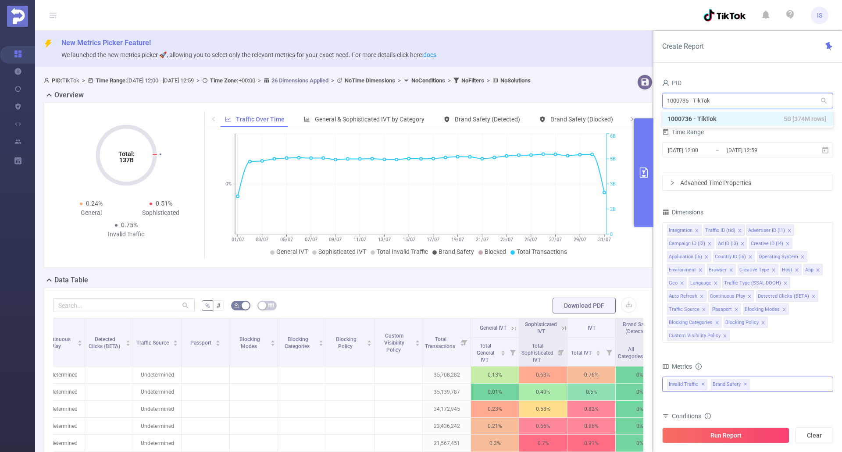
drag, startPoint x: 766, startPoint y: 101, endPoint x: 640, endPoint y: 112, distance: 126.8
click at [640, 112] on section "PID: TikTok > Time Range: 2025-07-01 12:00 - 2025-07-31 12:59 > Time Zone: +00:…" at bounding box center [438, 356] width 807 height 571
type input "925"
click at [724, 120] on li "1000925 - FT_Adobe_InHouse 276M [68M rows]" at bounding box center [748, 119] width 171 height 14
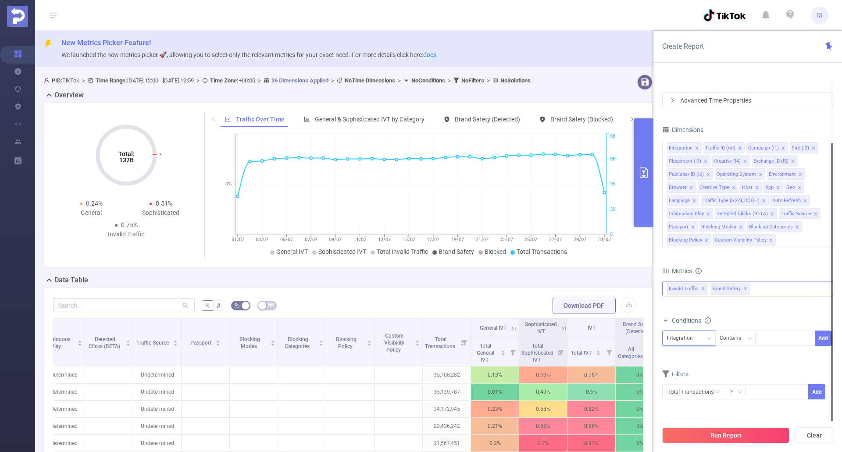
click at [695, 338] on div "Integration" at bounding box center [683, 338] width 32 height 14
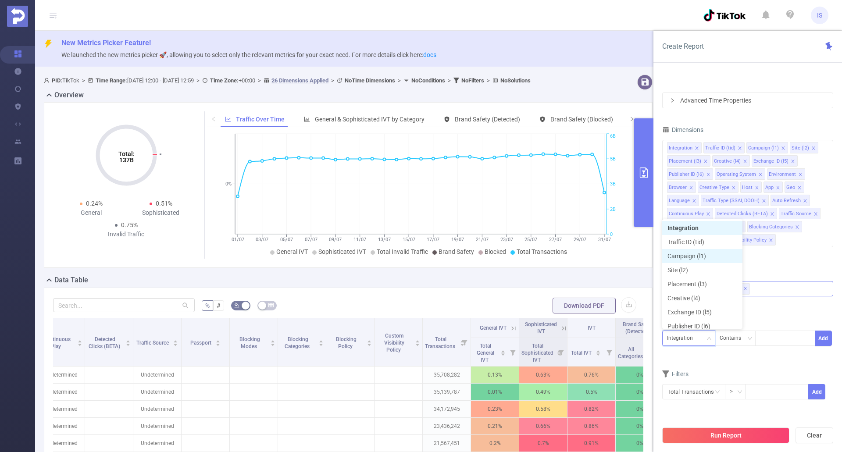
scroll to position [4, 0]
click at [701, 252] on li "Campaign (l1)" at bounding box center [703, 252] width 80 height 14
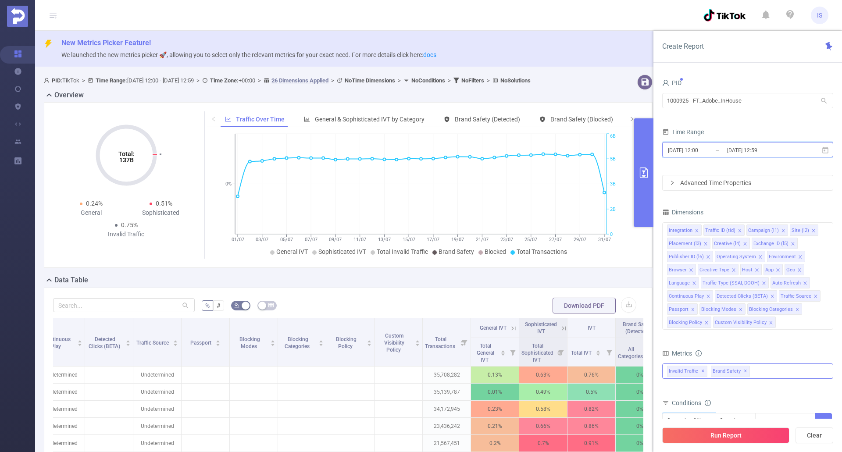
click at [827, 149] on icon at bounding box center [826, 151] width 8 height 8
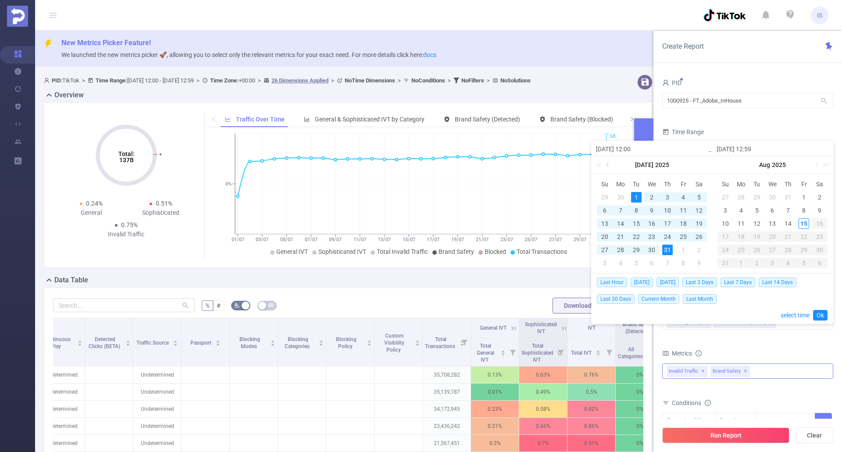
click at [611, 166] on link at bounding box center [609, 165] width 8 height 18
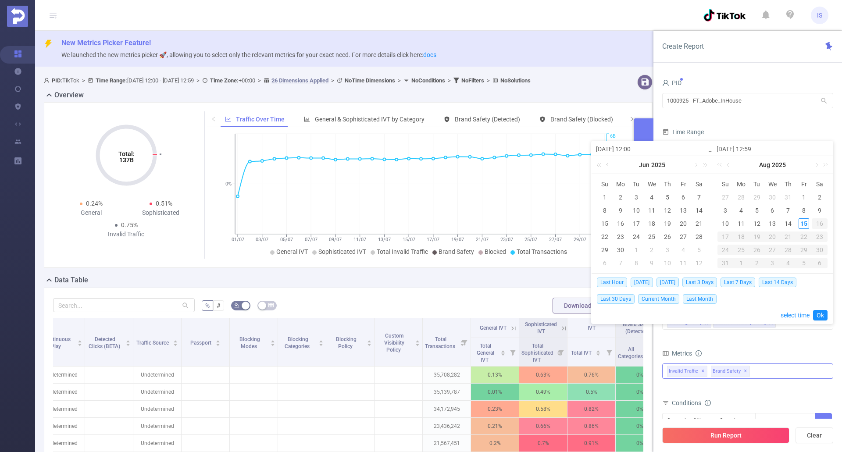
click at [611, 165] on link at bounding box center [609, 165] width 8 height 18
click at [666, 193] on div "1" at bounding box center [668, 197] width 11 height 11
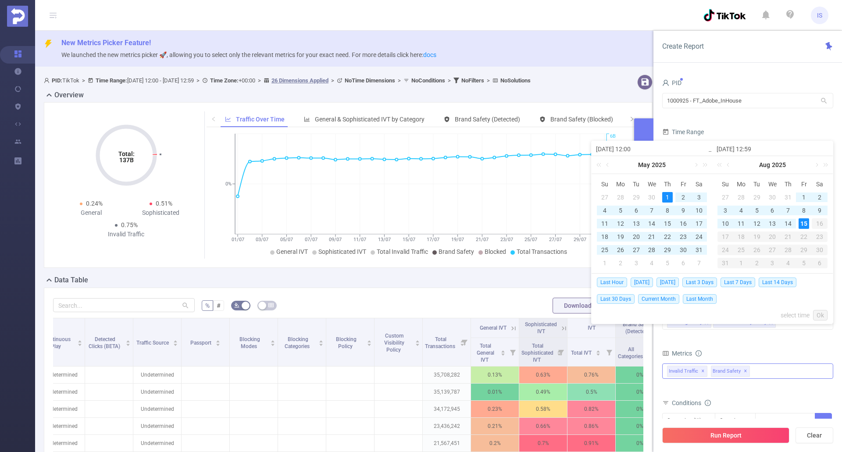
click at [803, 222] on div "15" at bounding box center [804, 224] width 11 height 11
type input "2025-05-01 12:00"
type input "2025-08-15 12:59"
type input "2025-05-01 12:00"
type input "2025-08-15 12:59"
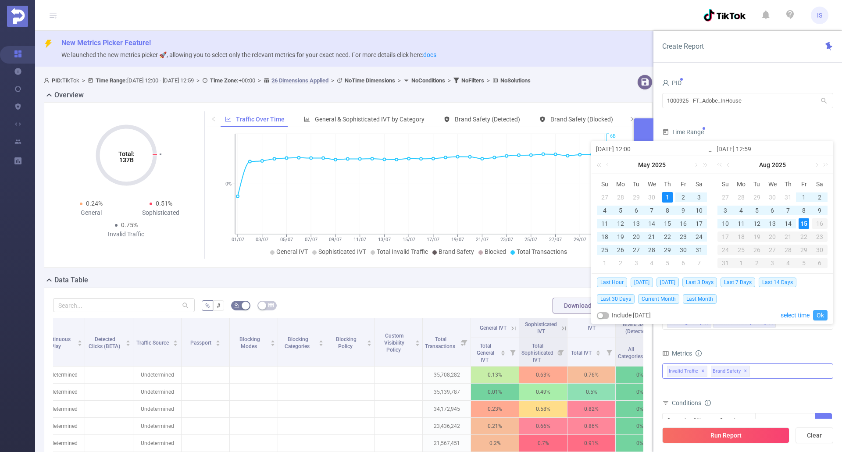
click at [822, 316] on link "Ok" at bounding box center [821, 315] width 14 height 11
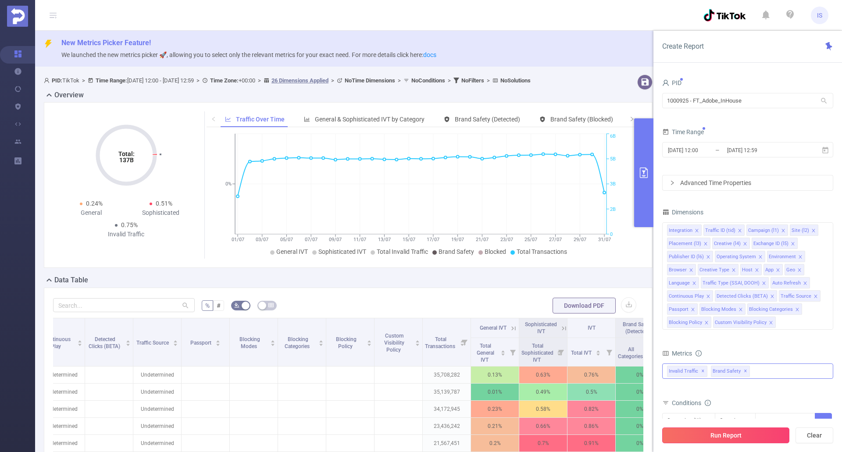
click at [756, 434] on button "Run Report" at bounding box center [726, 436] width 127 height 16
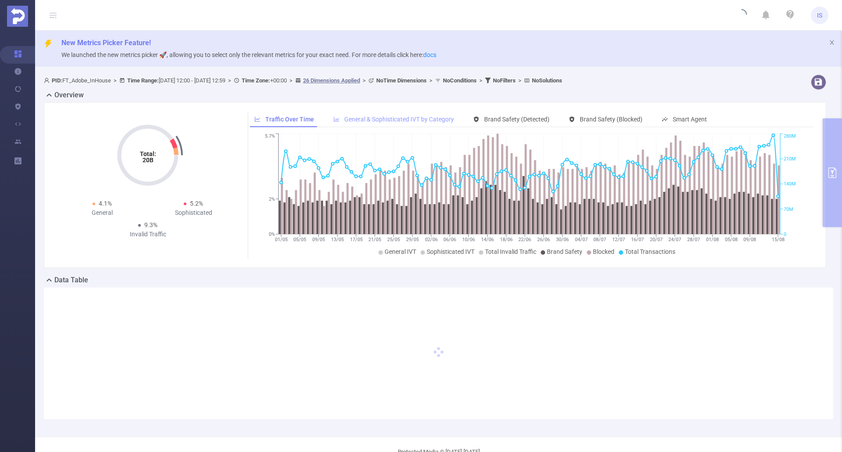
click at [429, 121] on span "General & Sophisticated IVT by Category" at bounding box center [399, 119] width 110 height 7
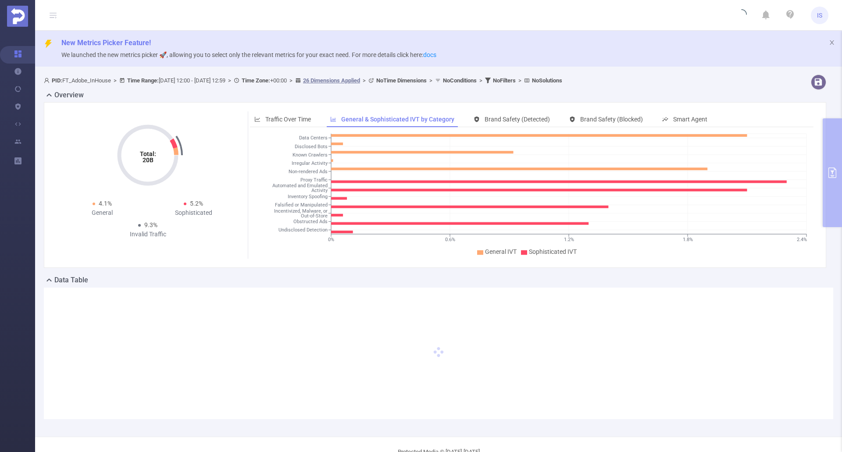
click at [512, 110] on div "Total: 20B Total: 20B 4.1% General 5.2% Sophisticated 9.3% Invalid Traffic Traf…" at bounding box center [435, 185] width 783 height 166
click at [509, 116] on span "Brand Safety (Detected)" at bounding box center [517, 119] width 65 height 7
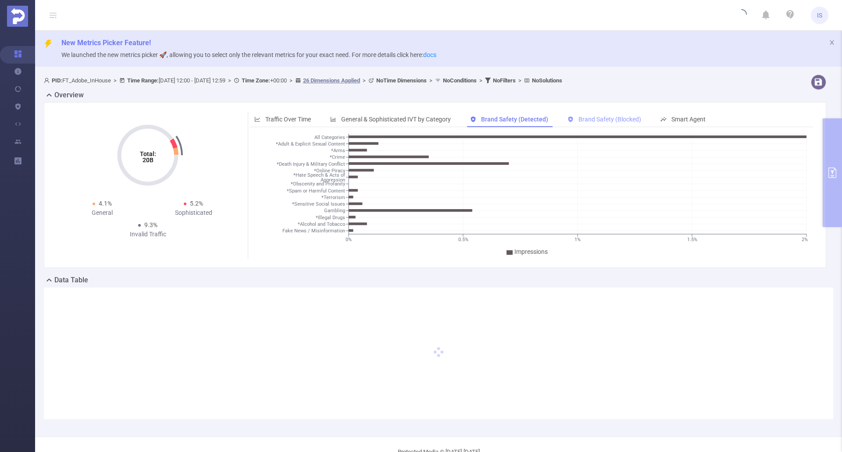
click at [619, 119] on span "Brand Safety (Blocked)" at bounding box center [610, 119] width 63 height 7
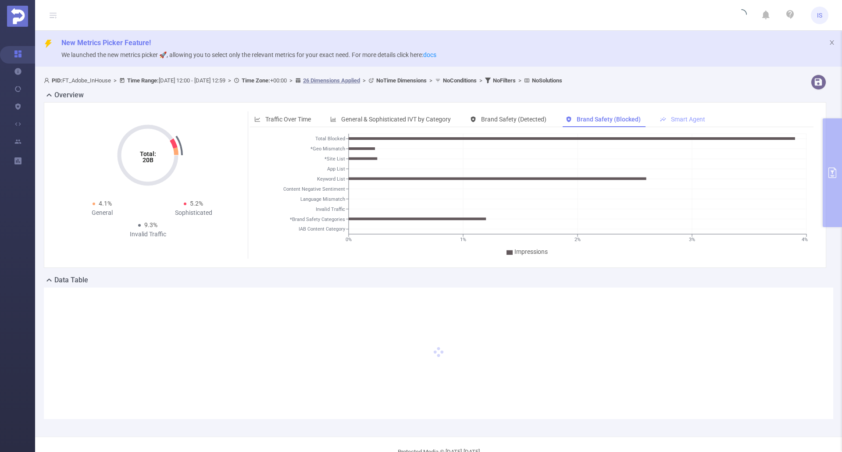
click at [700, 114] on div "Smart Agent" at bounding box center [683, 119] width 54 height 16
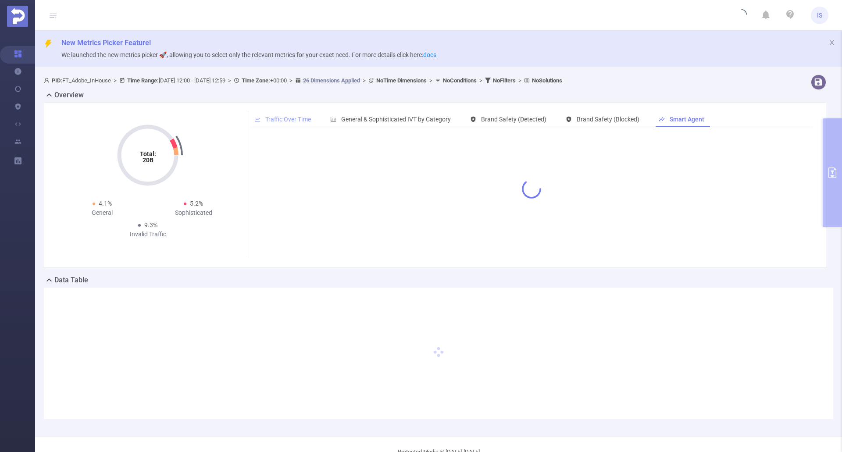
click at [270, 118] on span "Traffic Over Time" at bounding box center [288, 119] width 46 height 7
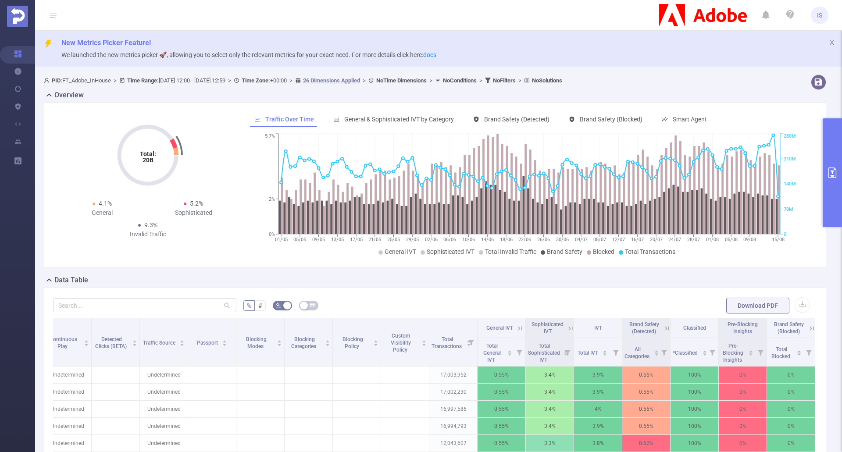
click at [833, 171] on icon "primary" at bounding box center [833, 173] width 8 height 11
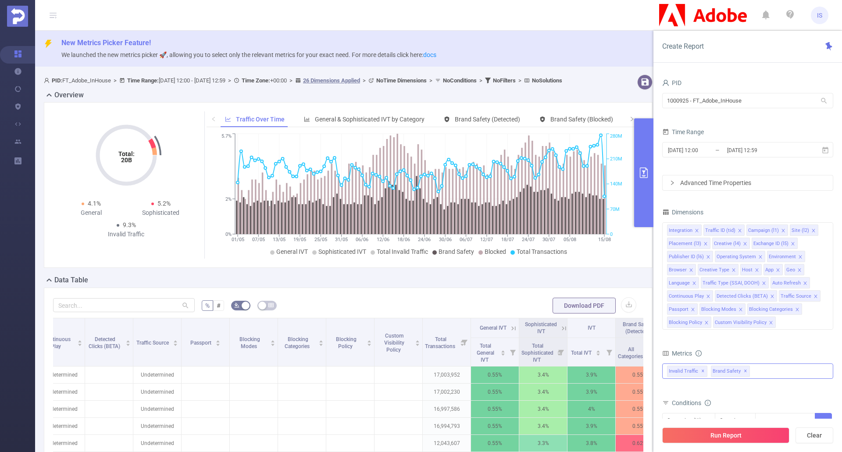
click at [639, 170] on icon "primary" at bounding box center [644, 173] width 11 height 11
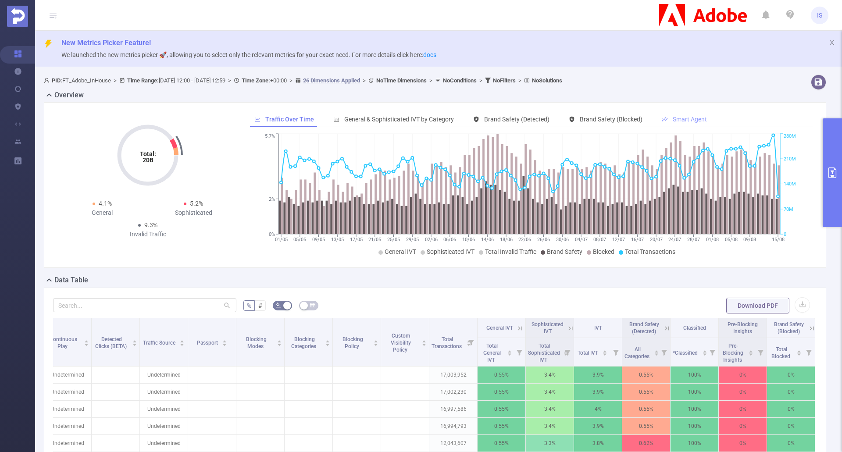
click at [685, 116] on span "Smart Agent" at bounding box center [690, 119] width 34 height 7
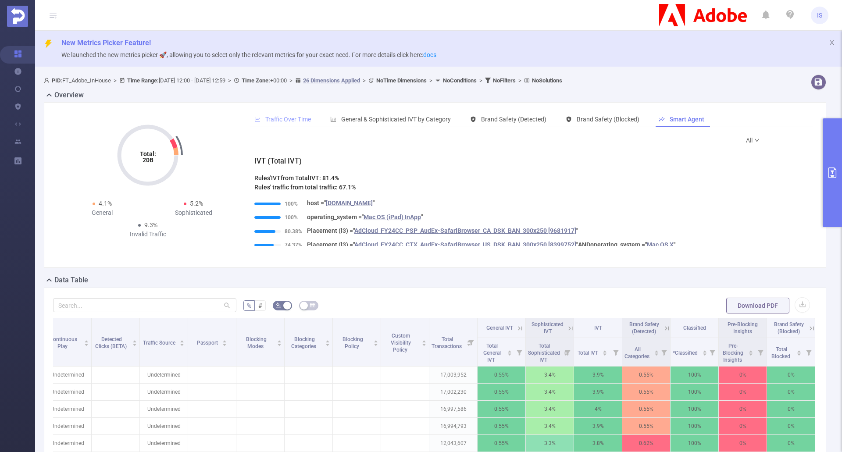
click at [276, 121] on span "Traffic Over Time" at bounding box center [288, 119] width 46 height 7
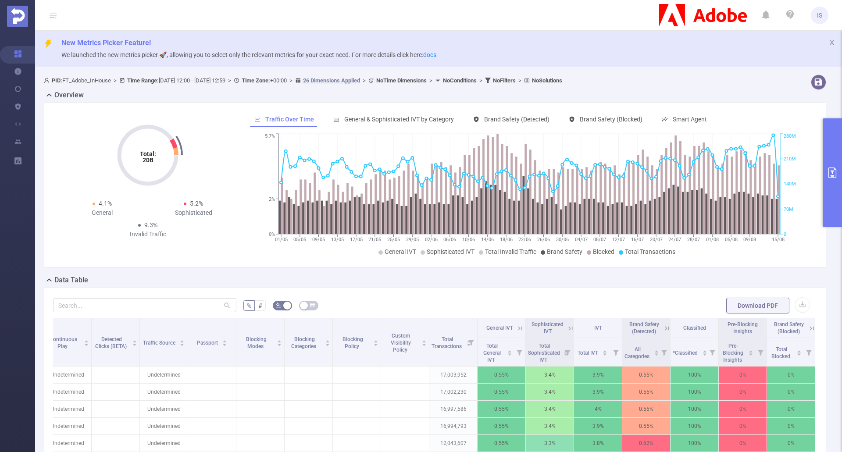
click at [824, 177] on button "primary" at bounding box center [832, 172] width 19 height 109
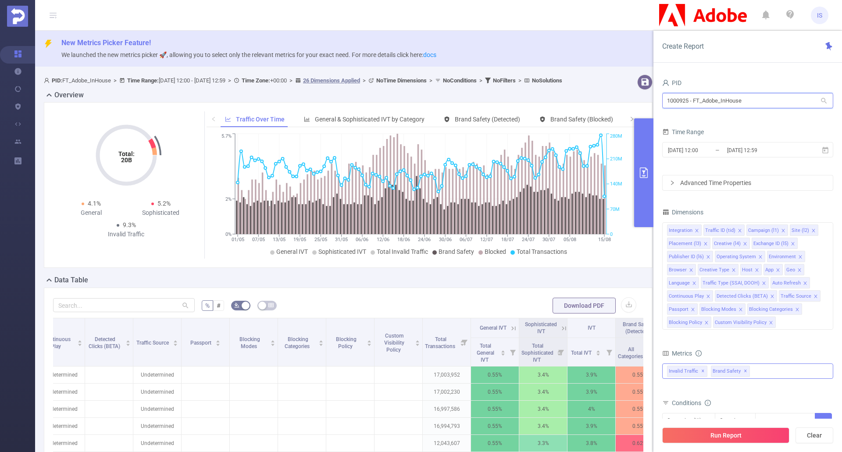
click at [760, 97] on input "1000925 - FT_Adobe_InHouse" at bounding box center [748, 100] width 171 height 15
type input "736"
click at [745, 114] on li "1000736 - TikTok 5B [374M rows]" at bounding box center [748, 119] width 171 height 14
click at [765, 98] on input "1000736 - TikTok" at bounding box center [748, 100] width 171 height 15
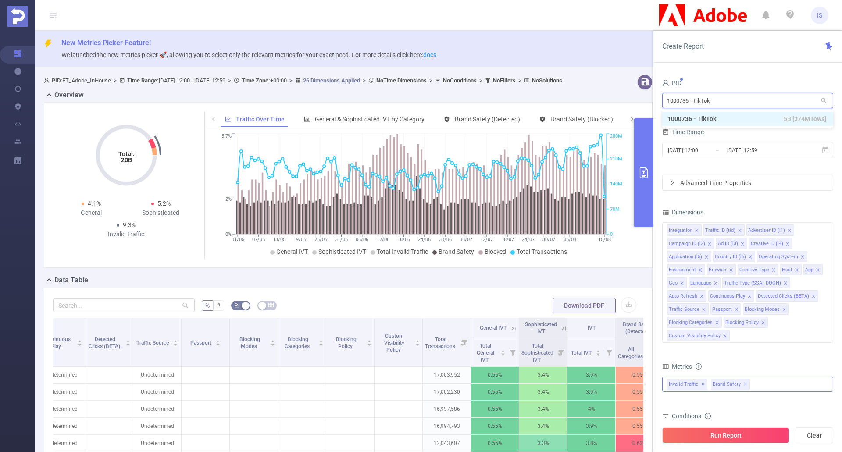
click at [765, 98] on input "1000736 - TikTok" at bounding box center [748, 100] width 171 height 15
click at [763, 76] on div "PID 1000736 - TikTok 1000736 - TikTok Time Range 2025-05-01 12:00 _ 2025-08-15 …" at bounding box center [748, 268] width 189 height 400
click at [760, 432] on button "Run Report" at bounding box center [726, 436] width 127 height 16
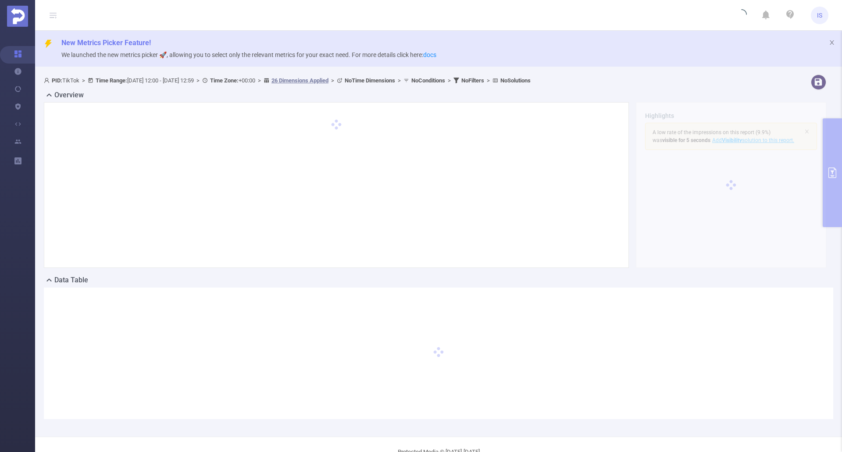
click at [583, 201] on div at bounding box center [336, 184] width 567 height 147
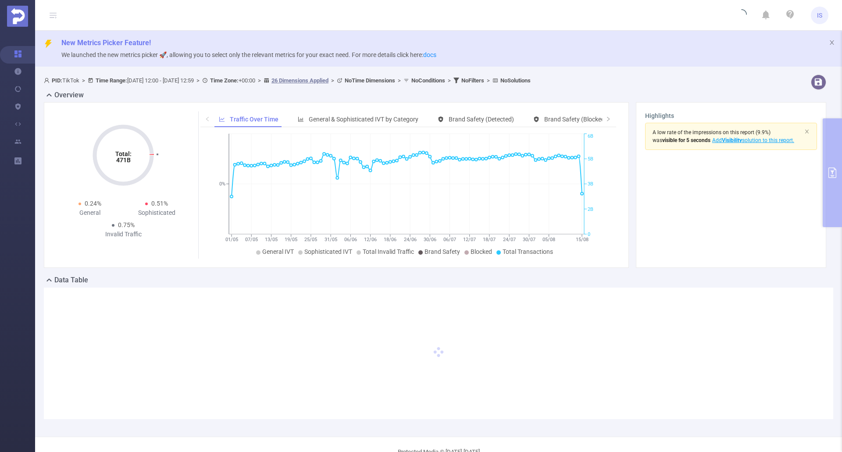
click at [455, 277] on div "Data Table" at bounding box center [439, 281] width 790 height 12
click at [452, 273] on div "Total: 471B Total: 471B 0.24% General 0.51% Sophisticated 0.75% Invalid Traffic…" at bounding box center [435, 188] width 790 height 173
click at [456, 311] on div at bounding box center [439, 354] width 790 height 132
click at [606, 117] on icon "icon: right" at bounding box center [608, 118] width 5 height 5
click at [552, 119] on span "Smart Agent" at bounding box center [568, 119] width 34 height 7
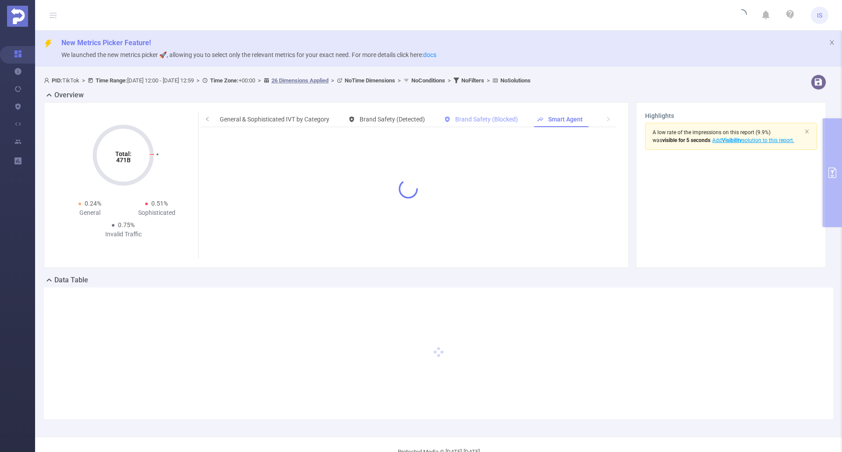
click at [482, 116] on span "Brand Safety (Blocked)" at bounding box center [486, 119] width 63 height 7
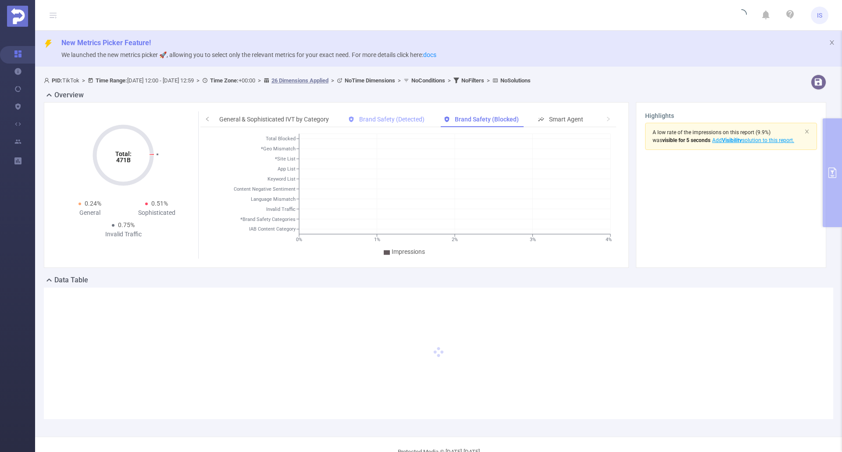
click at [391, 122] on span "Brand Safety (Detected)" at bounding box center [391, 119] width 65 height 7
click at [308, 117] on span "General & Sophisticated IVT by Category" at bounding box center [274, 119] width 110 height 7
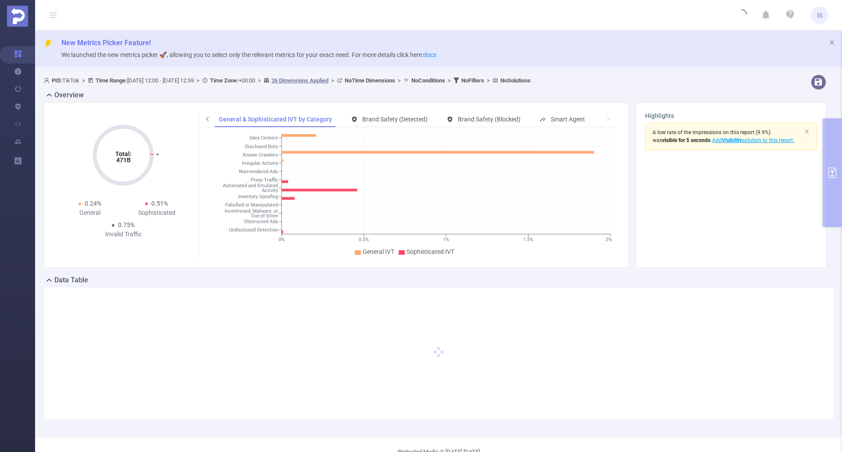
click at [205, 115] on span at bounding box center [207, 119] width 6 height 9
drag, startPoint x: 232, startPoint y: 119, endPoint x: 239, endPoint y: 116, distance: 7.7
click at [232, 118] on span "Traffic Over Time" at bounding box center [253, 119] width 46 height 7
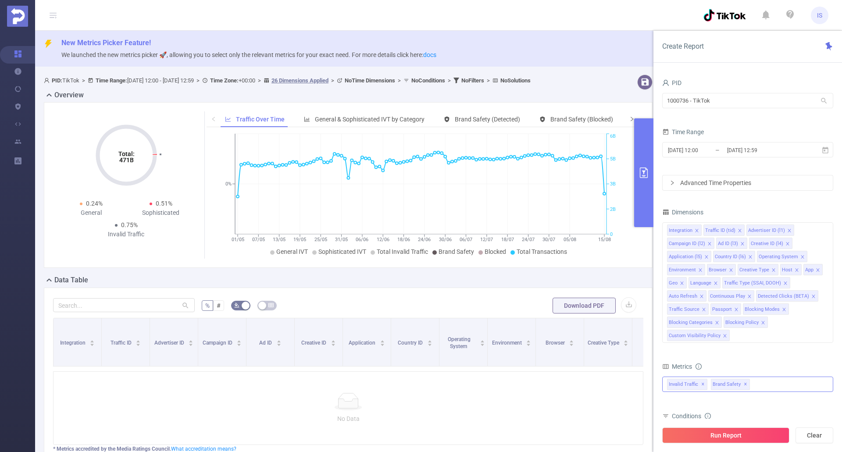
click at [630, 119] on icon "icon: right" at bounding box center [632, 118] width 5 height 5
click at [591, 121] on span "Smart Agent" at bounding box center [591, 119] width 34 height 7
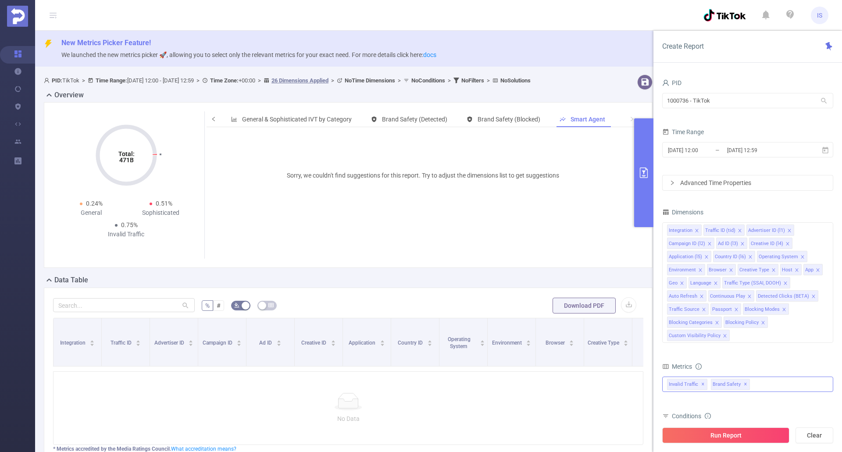
click at [211, 118] on icon "icon: left" at bounding box center [213, 118] width 5 height 5
click at [826, 228] on icon "icon: close-circle" at bounding box center [826, 229] width 5 height 5
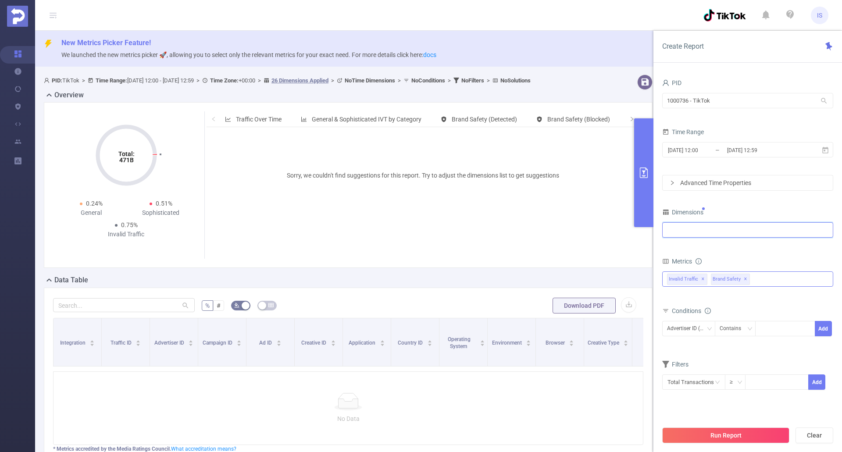
click at [685, 229] on div at bounding box center [747, 230] width 161 height 14
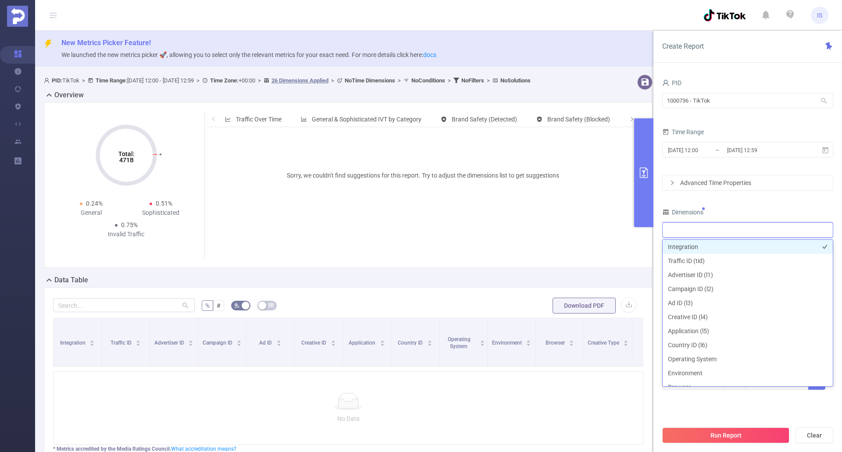
click at [692, 247] on li "Integration" at bounding box center [748, 247] width 170 height 14
click at [692, 258] on li "Traffic ID (tid)" at bounding box center [748, 261] width 170 height 14
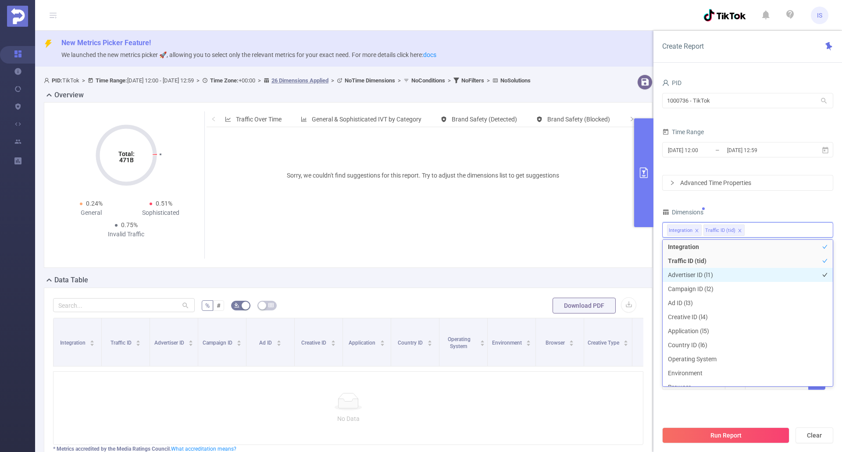
click at [707, 276] on li "Advertiser ID (l1)" at bounding box center [748, 275] width 170 height 14
click at [703, 286] on li "Campaign ID (l2)" at bounding box center [748, 289] width 170 height 14
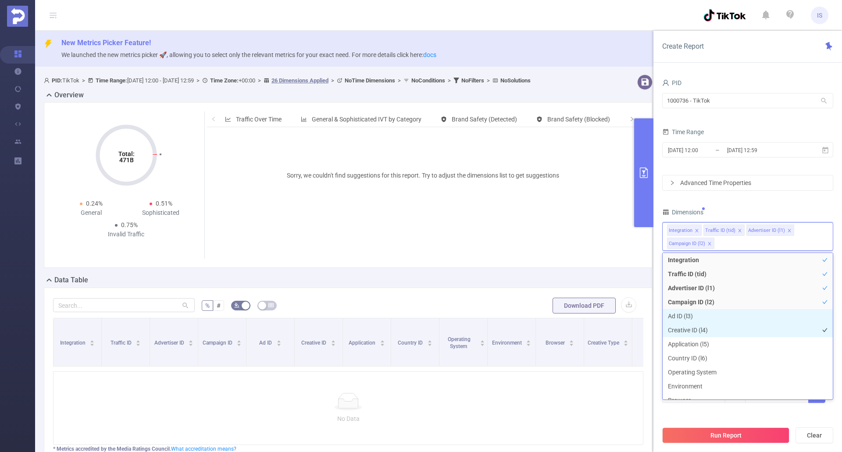
drag, startPoint x: 688, startPoint y: 314, endPoint x: 697, endPoint y: 327, distance: 15.8
click at [688, 315] on li "Ad ID (l3)" at bounding box center [748, 316] width 170 height 14
click at [699, 330] on li "Creative ID (l4)" at bounding box center [748, 330] width 170 height 14
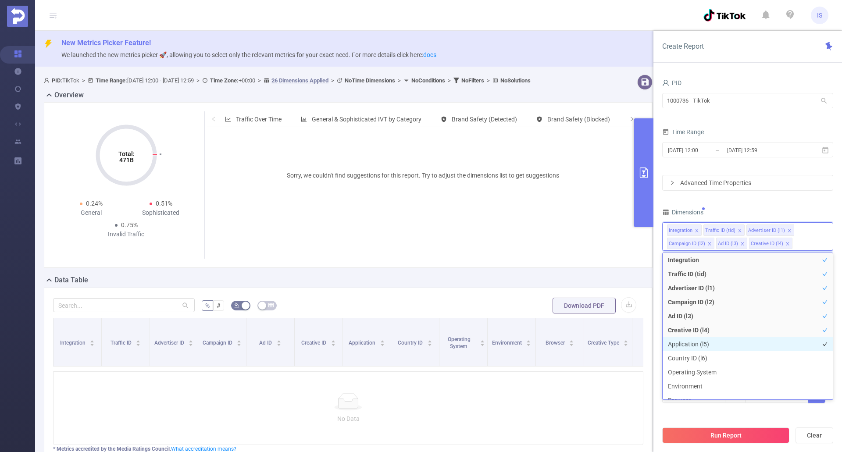
click at [699, 341] on li "Application (l5)" at bounding box center [748, 344] width 170 height 14
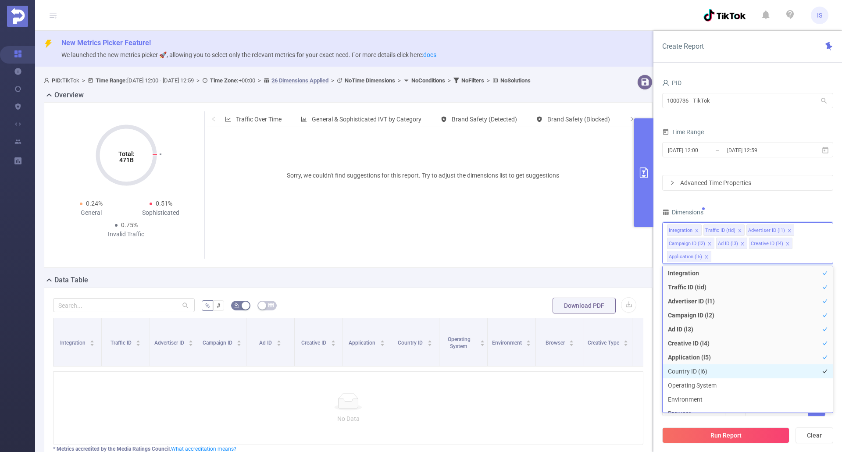
click at [693, 369] on li "Country ID (l6)" at bounding box center [748, 372] width 170 height 14
click at [724, 201] on div "PID 1000736 - TikTok 1000736 - TikTok Time Range 2025-05-01 12:00 _ 2025-08-15 …" at bounding box center [748, 252] width 171 height 351
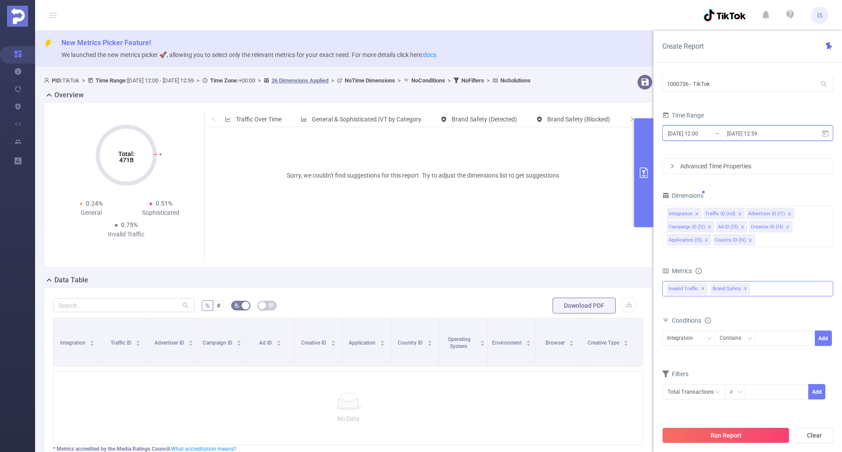
click at [829, 133] on icon at bounding box center [826, 134] width 8 height 8
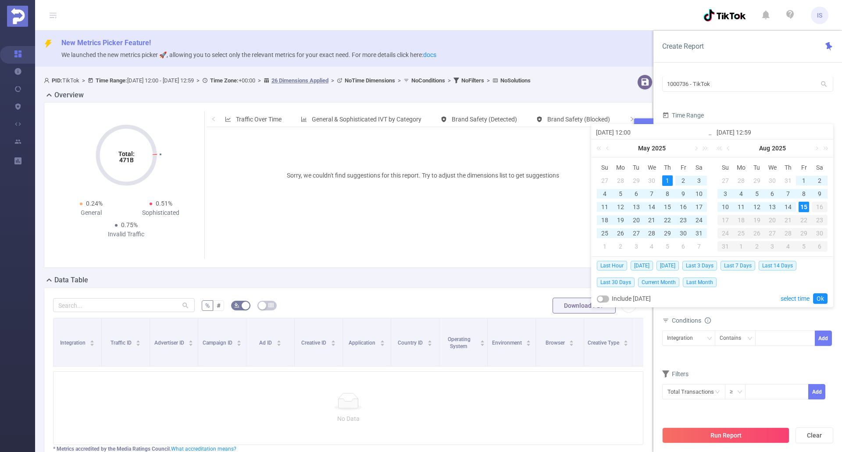
click at [669, 178] on div "1" at bounding box center [668, 181] width 11 height 11
click at [728, 149] on link at bounding box center [729, 149] width 8 height 18
click at [740, 232] on div "30" at bounding box center [741, 233] width 11 height 11
type input "2025-06-30 12:59"
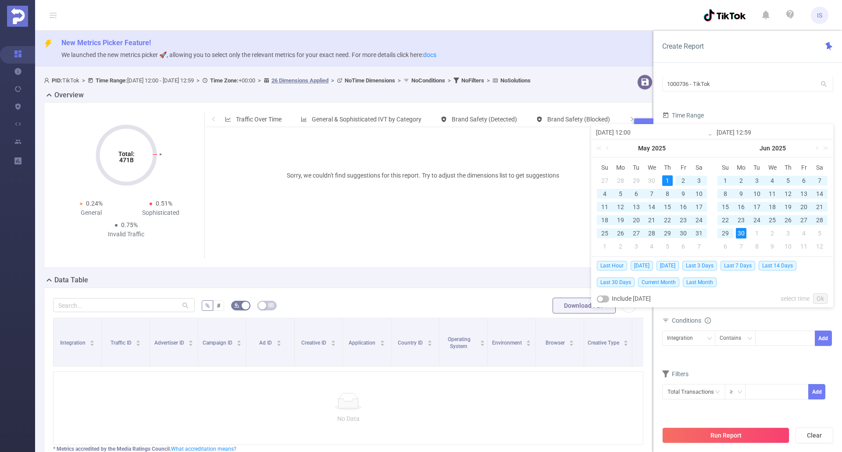
type input "2025-06-30 12:59"
click at [822, 299] on link "Ok" at bounding box center [821, 299] width 14 height 11
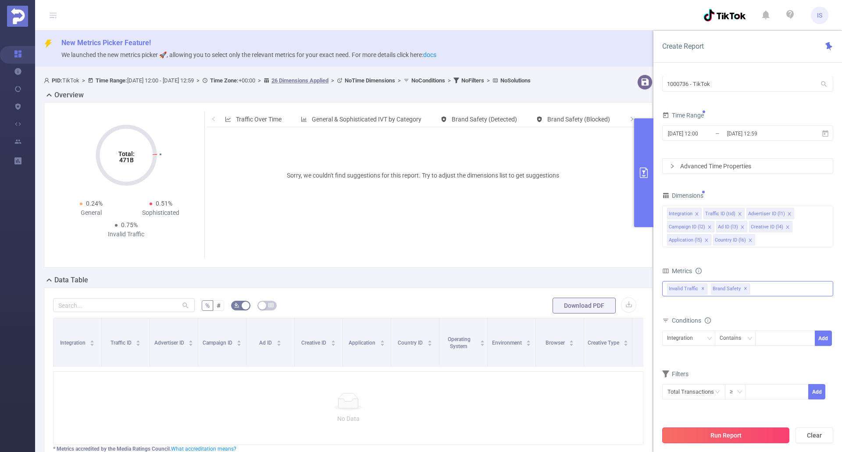
click at [761, 438] on button "Run Report" at bounding box center [726, 436] width 127 height 16
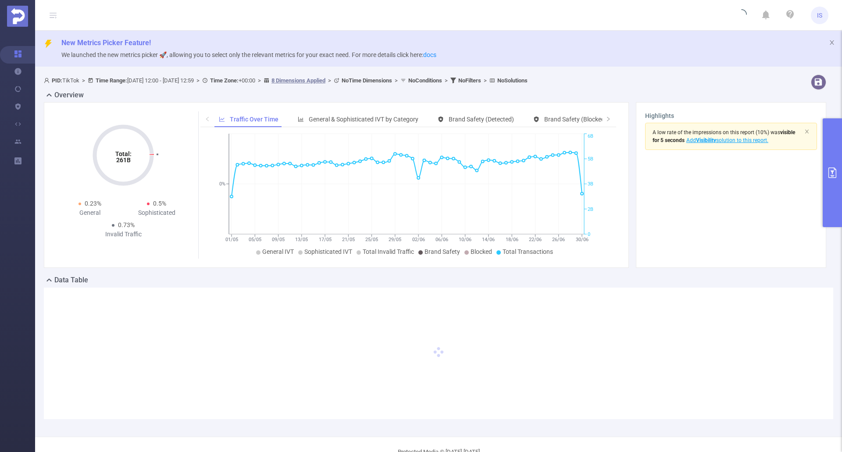
click at [534, 274] on div "Total: 261B Total: 261B 0.23% General 0.5% Sophisticated 0.73% Invalid Traffic …" at bounding box center [435, 188] width 790 height 173
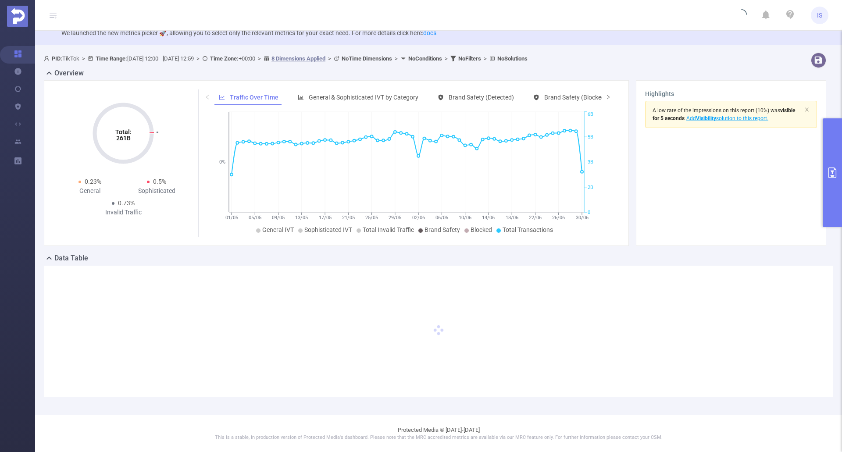
click at [607, 96] on span at bounding box center [609, 98] width 14 height 16
click at [580, 97] on span "Smart Agent" at bounding box center [568, 97] width 34 height 7
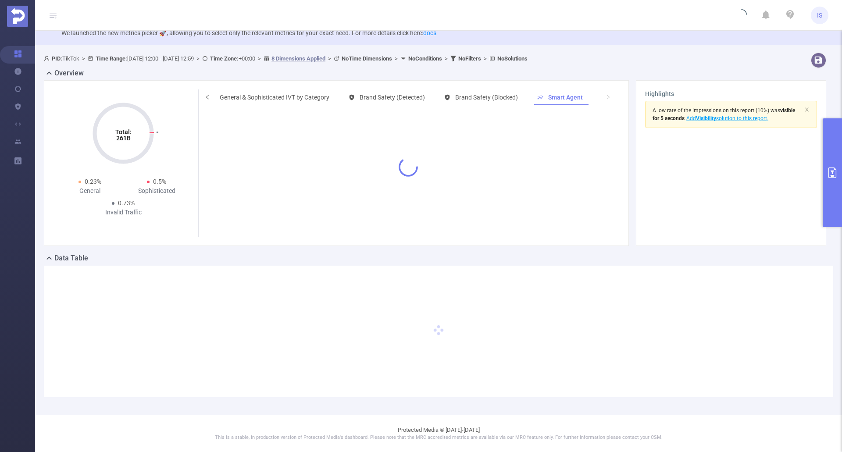
click at [205, 97] on icon "icon: left" at bounding box center [207, 96] width 5 height 5
click at [234, 94] on span "Traffic Over Time" at bounding box center [253, 97] width 46 height 7
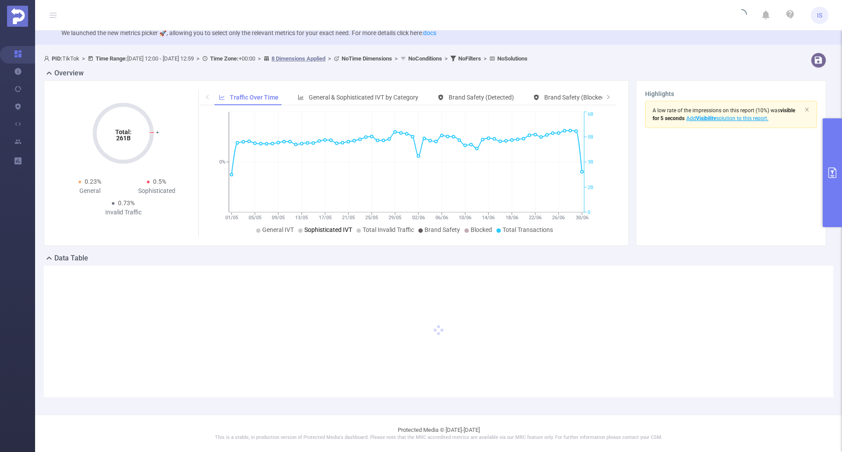
click at [321, 250] on div "Total: 261B Total: 261B 0.23% General 0.5% Sophisticated 0.73% Invalid Traffic …" at bounding box center [435, 166] width 790 height 173
click at [544, 258] on div "Data Table" at bounding box center [439, 259] width 790 height 12
click at [830, 159] on button "primary" at bounding box center [832, 172] width 19 height 109
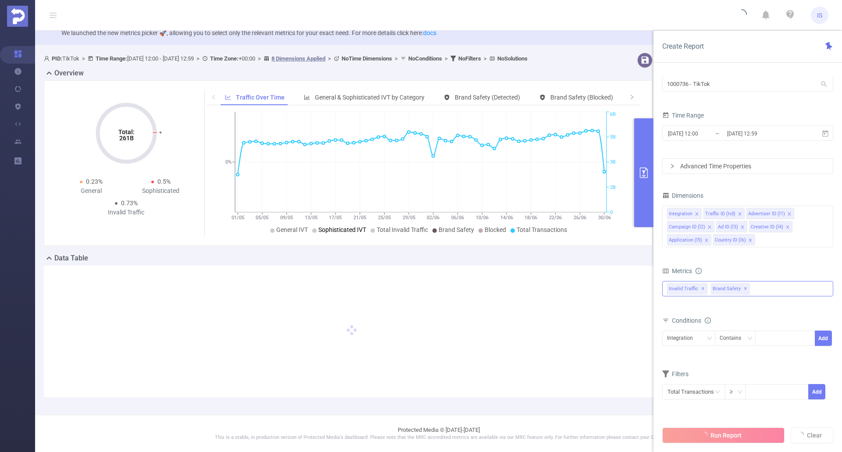
click at [649, 172] on icon "primary" at bounding box center [644, 173] width 11 height 11
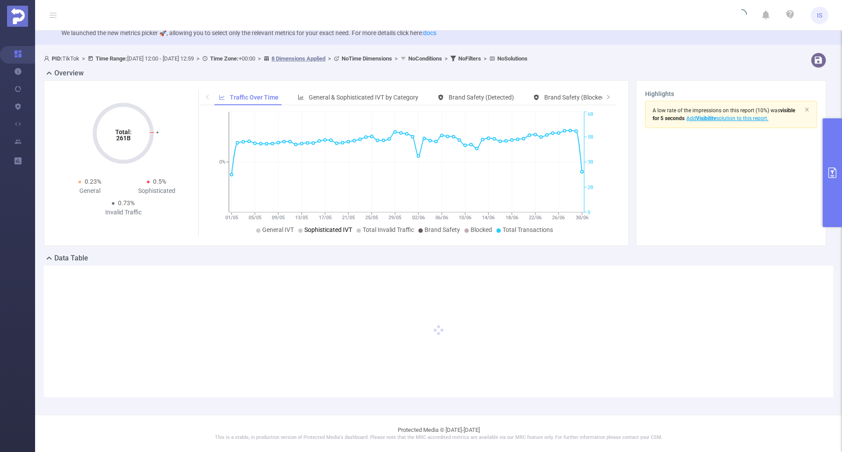
click at [305, 4] on header "IS" at bounding box center [421, 15] width 842 height 31
click at [606, 96] on icon "icon: right" at bounding box center [608, 96] width 5 height 5
click at [575, 94] on span "Smart Agent" at bounding box center [568, 97] width 34 height 7
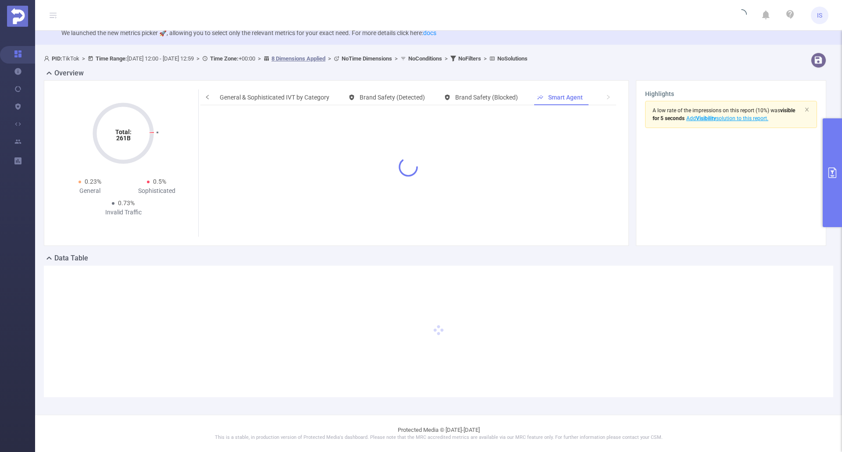
click at [204, 95] on span at bounding box center [207, 97] width 6 height 9
click at [250, 100] on span "Traffic Over Time" at bounding box center [253, 97] width 46 height 7
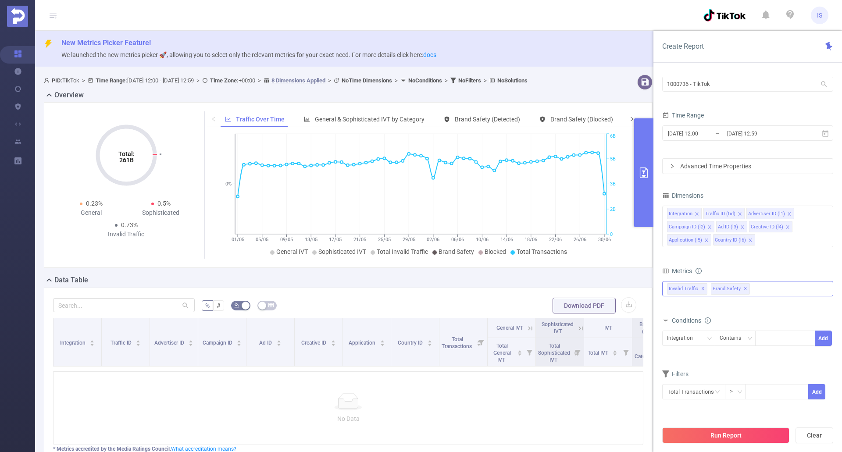
click at [630, 122] on icon "icon: right" at bounding box center [632, 118] width 5 height 5
click at [569, 113] on div "Smart Agent" at bounding box center [585, 119] width 54 height 16
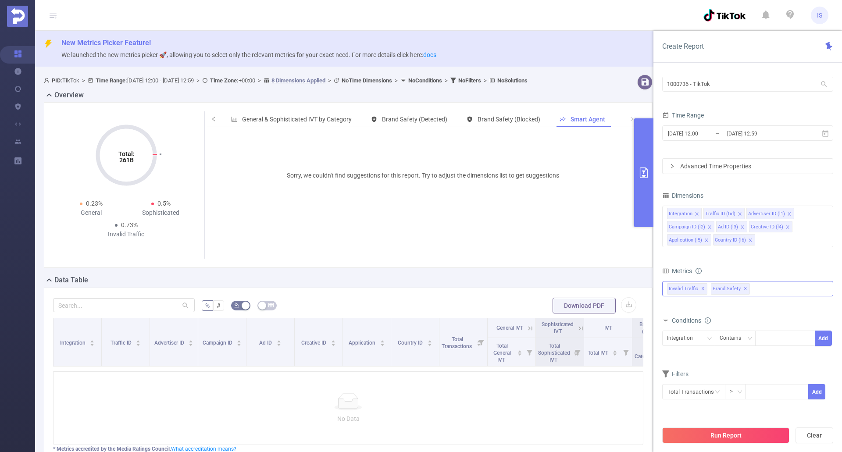
click at [211, 118] on icon "icon: left" at bounding box center [213, 118] width 5 height 5
click at [236, 117] on span "Traffic Over Time" at bounding box center [259, 119] width 46 height 7
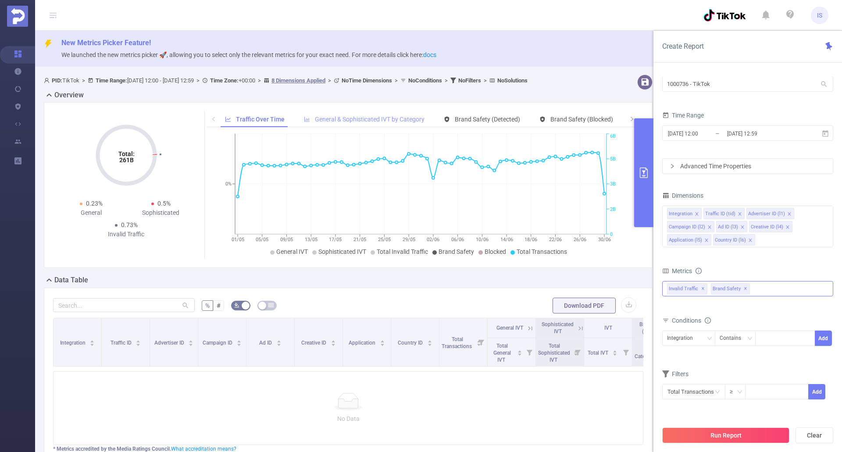
click at [334, 118] on span "General & Sophisticated IVT by Category" at bounding box center [370, 119] width 110 height 7
